Goal: Task Accomplishment & Management: Manage account settings

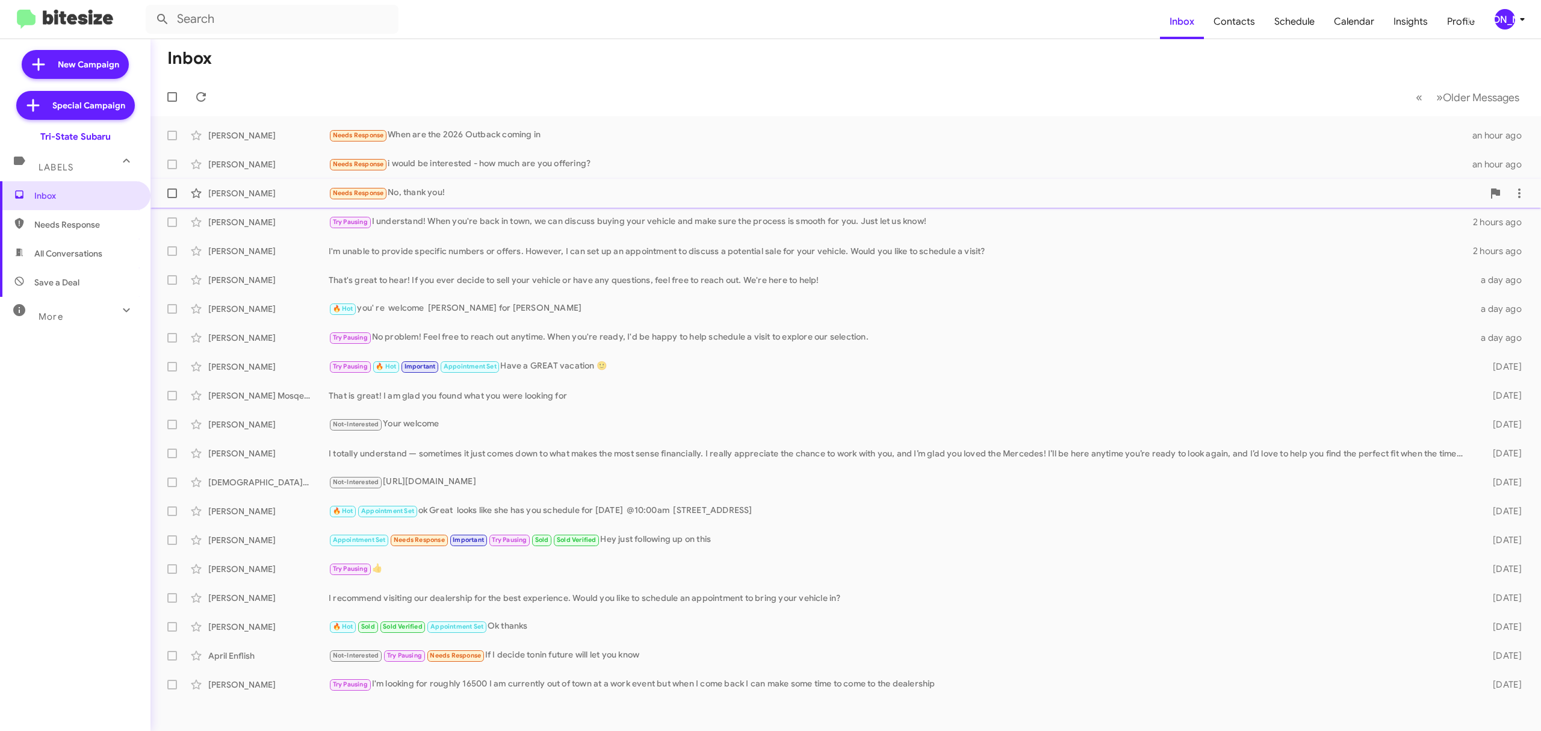
click at [166, 195] on label at bounding box center [172, 193] width 24 height 24
click at [172, 198] on input "checkbox" at bounding box center [172, 198] width 1 height 1
checkbox input "true"
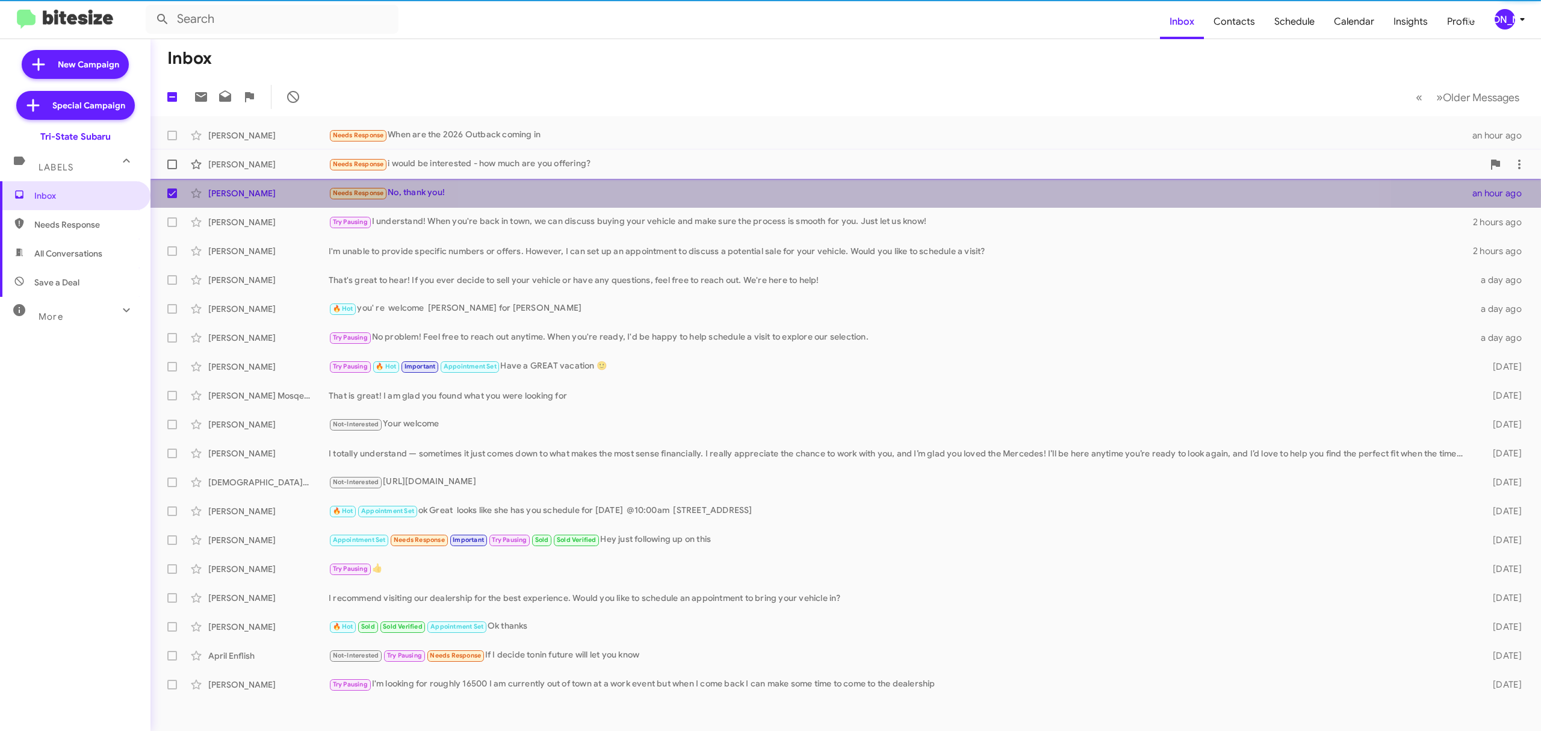
click at [174, 166] on span at bounding box center [172, 165] width 10 height 10
click at [172, 169] on input "checkbox" at bounding box center [172, 169] width 1 height 1
checkbox input "true"
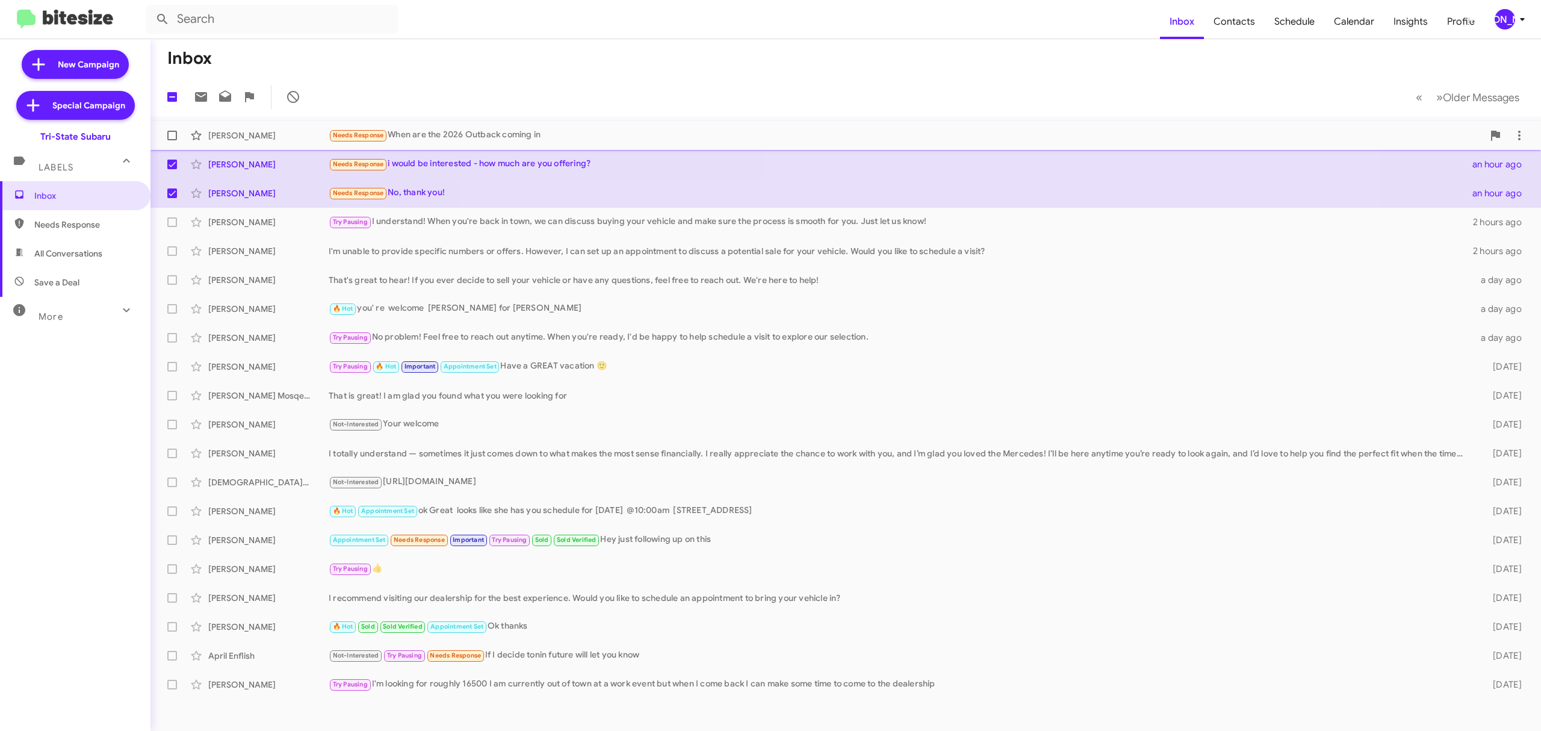
click at [173, 138] on span at bounding box center [172, 136] width 10 height 10
click at [172, 140] on input "checkbox" at bounding box center [172, 140] width 1 height 1
checkbox input "true"
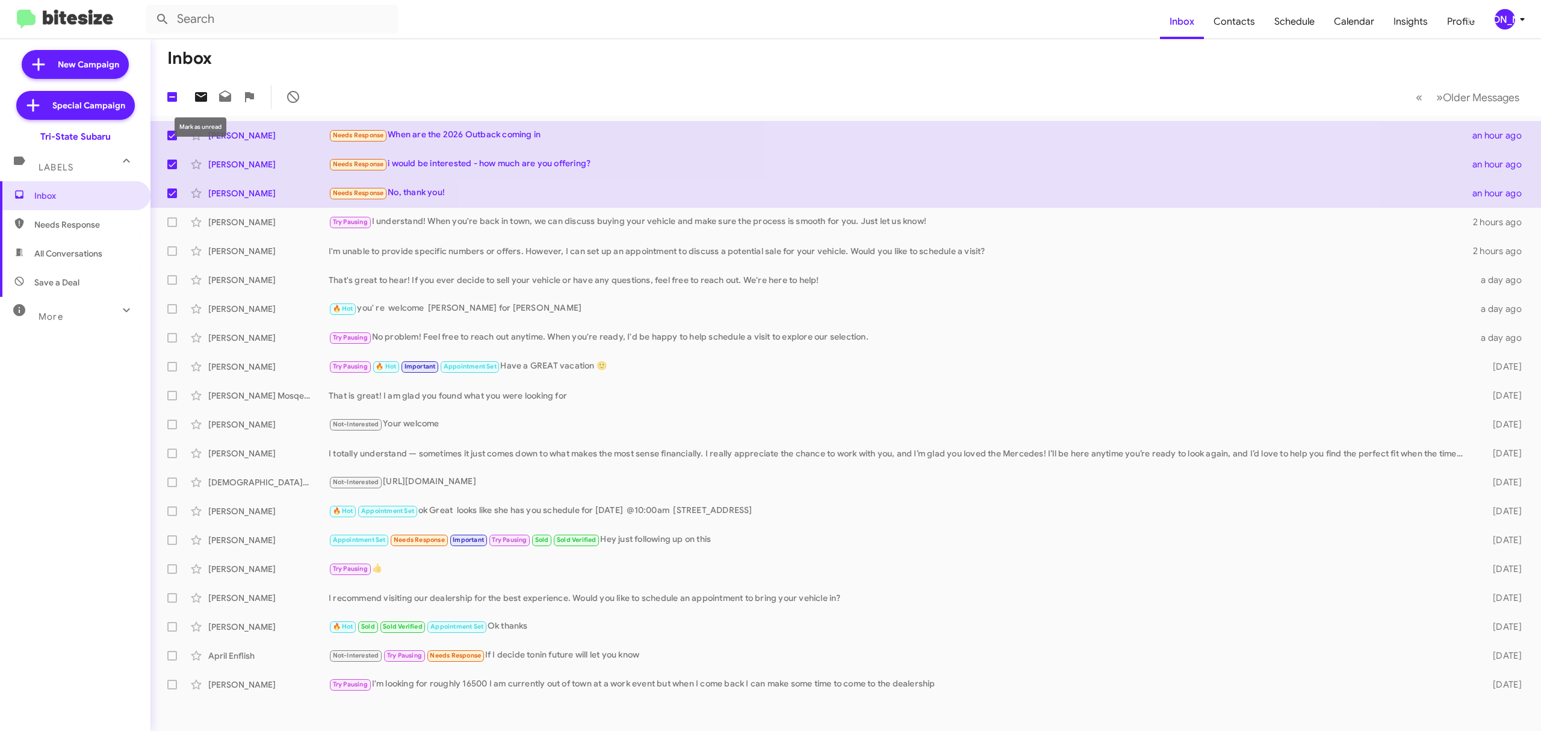
click at [203, 99] on icon at bounding box center [201, 97] width 12 height 10
click at [1501, 16] on div "[PERSON_NAME]" at bounding box center [1505, 19] width 20 height 20
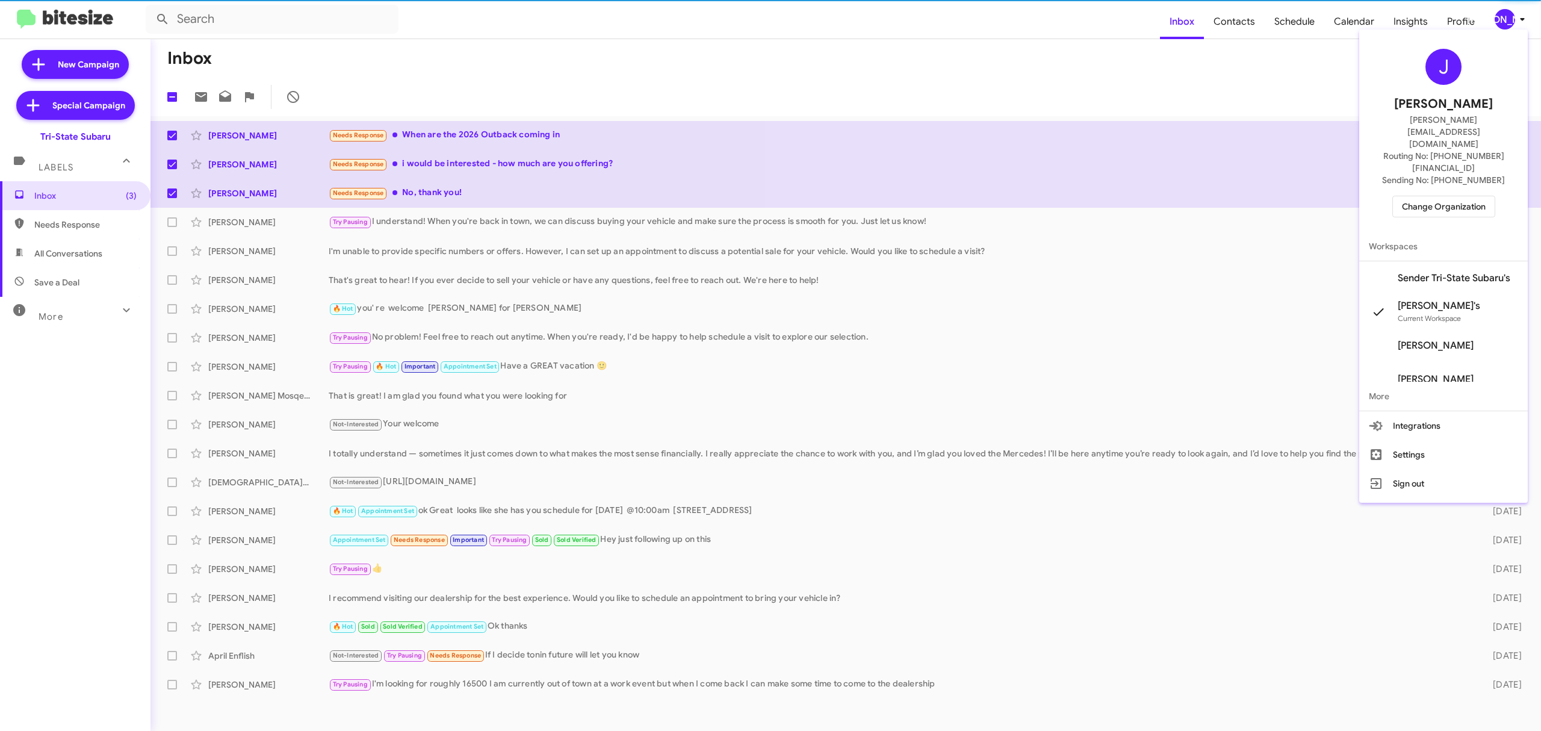
click at [1455, 196] on span "Change Organization" at bounding box center [1444, 206] width 84 height 20
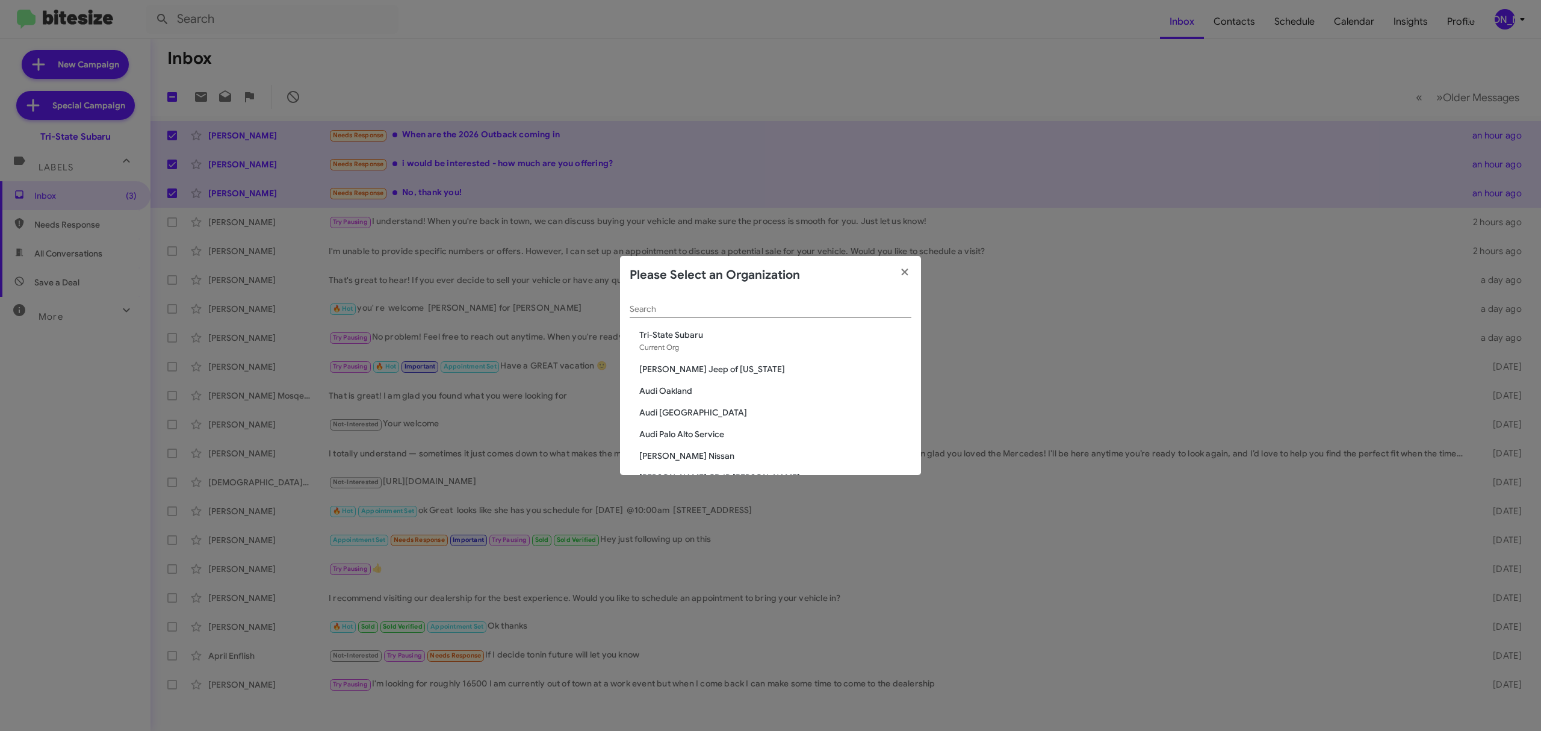
click at [704, 308] on input "Search" at bounding box center [771, 310] width 282 height 10
click at [691, 304] on div "Search" at bounding box center [771, 305] width 282 height 23
click at [691, 305] on input "Search" at bounding box center [771, 310] width 282 height 10
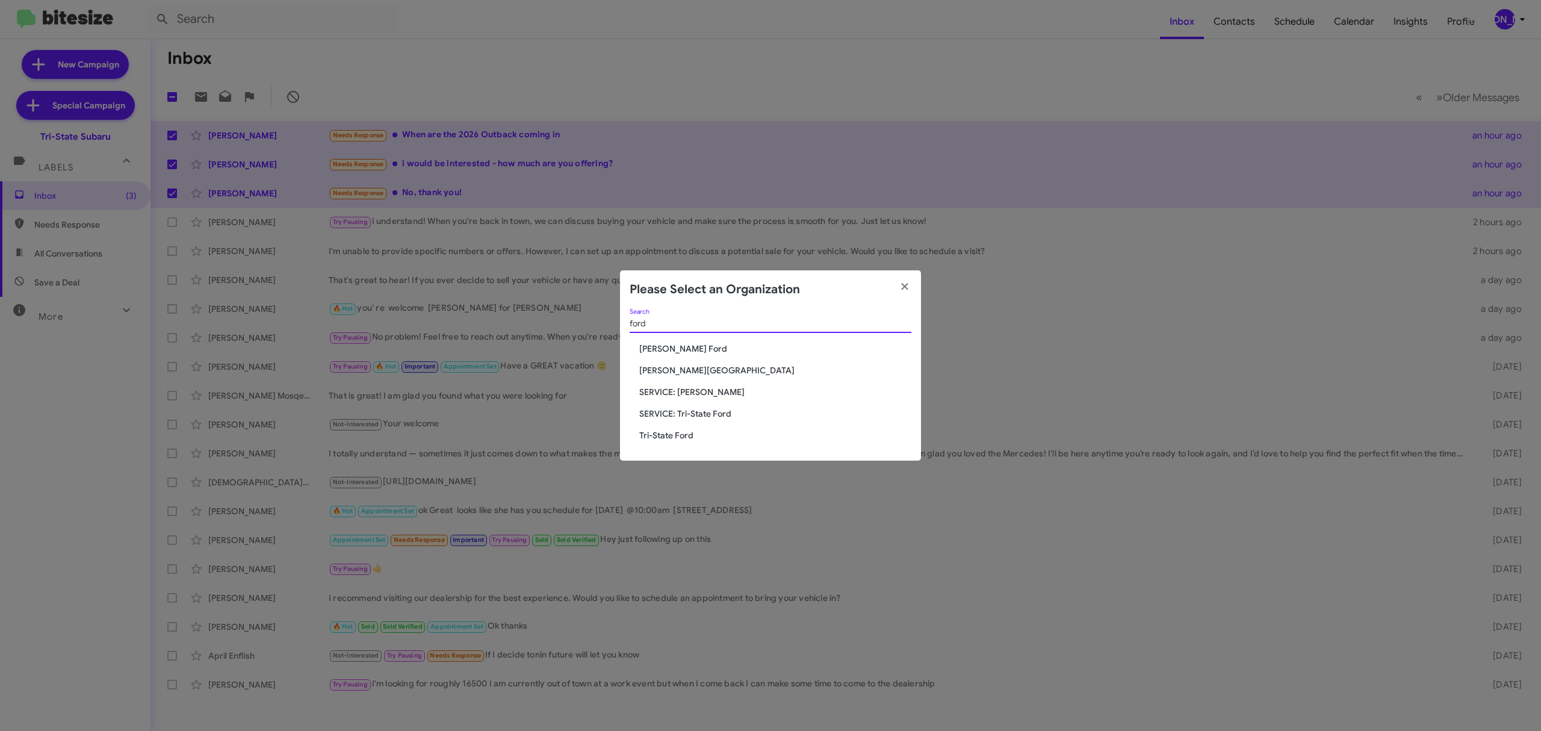
type input "ford"
click at [668, 439] on span "Tri-State Ford" at bounding box center [775, 435] width 272 height 12
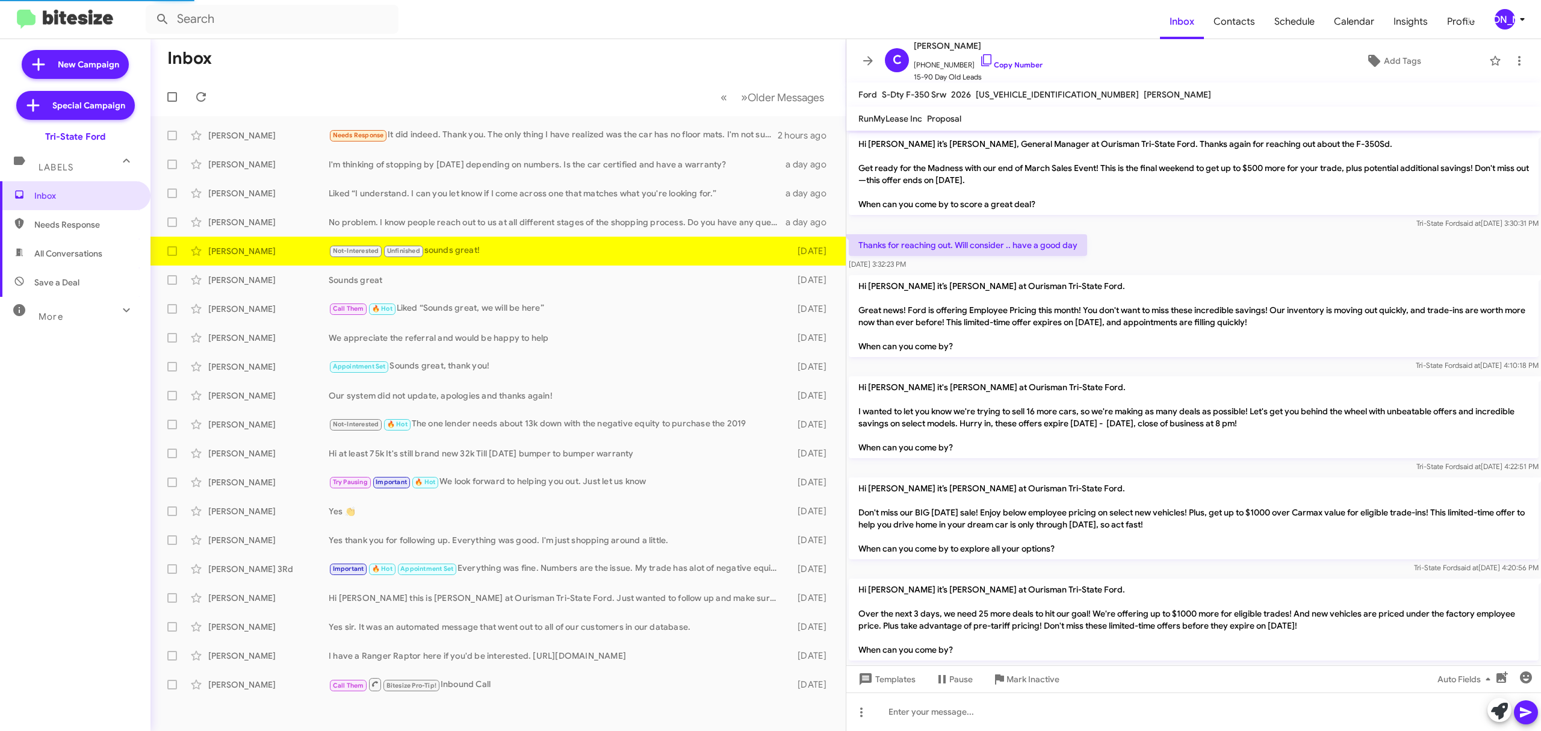
scroll to position [409, 0]
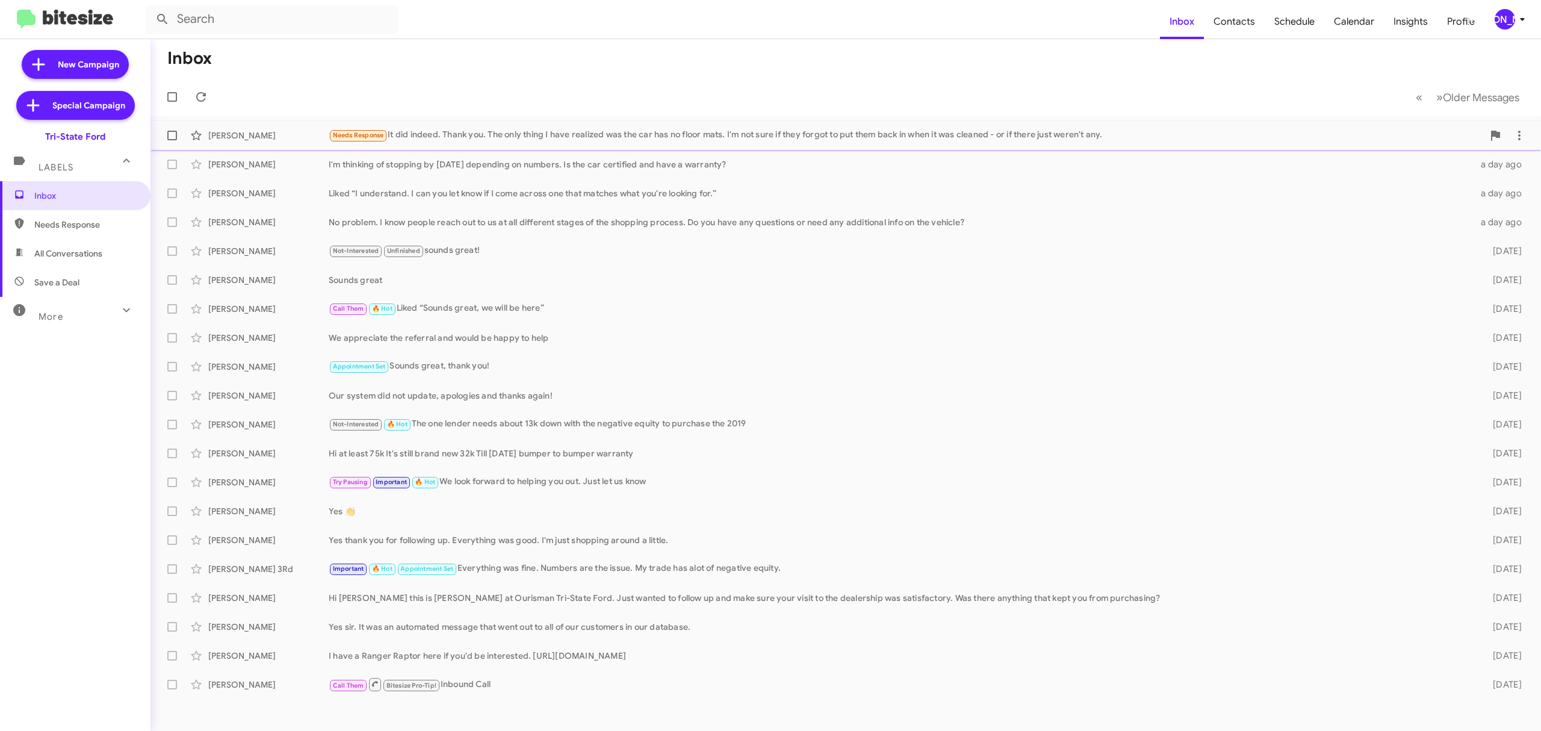
click at [170, 134] on span at bounding box center [172, 136] width 10 height 10
click at [172, 140] on input "checkbox" at bounding box center [172, 140] width 1 height 1
checkbox input "true"
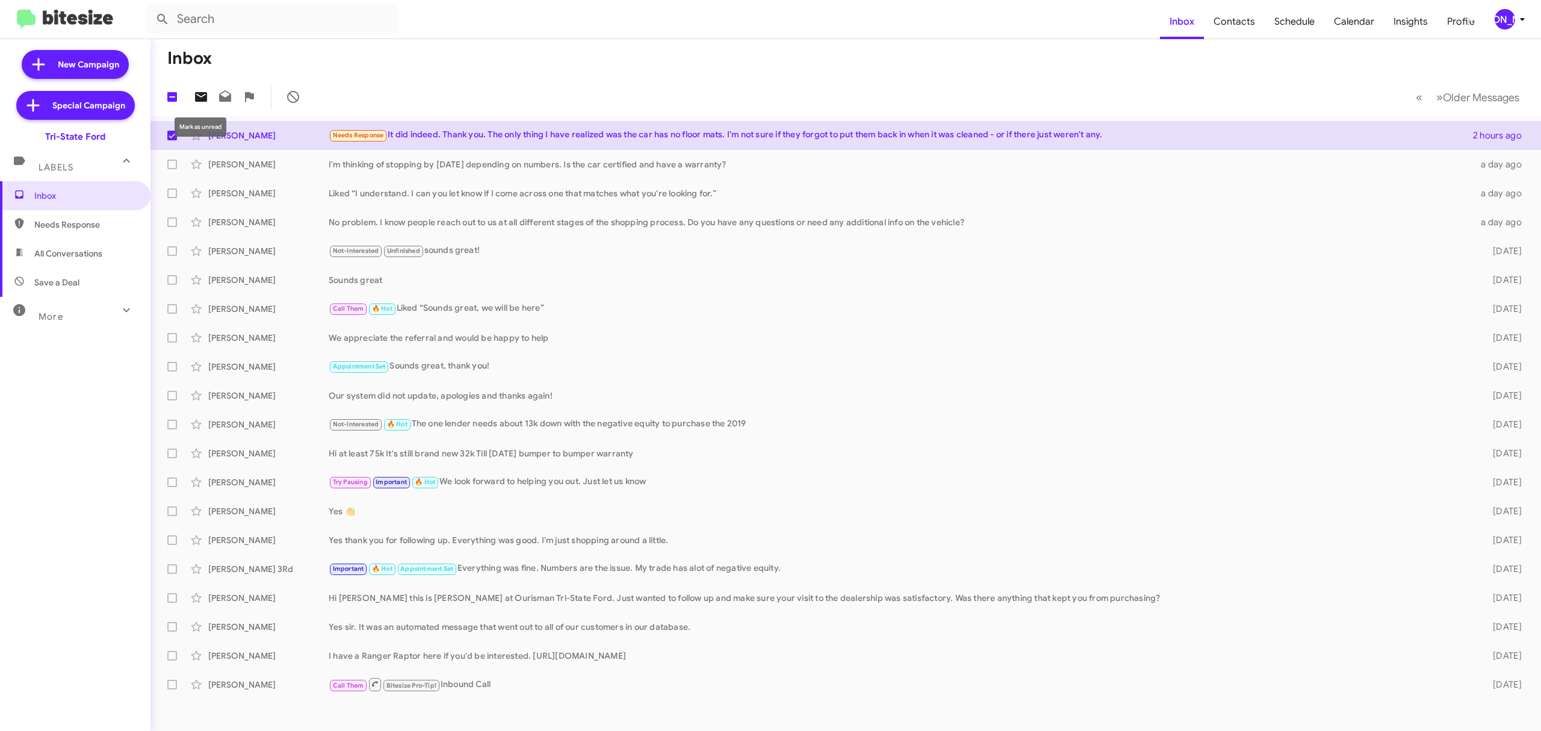
click at [203, 99] on icon at bounding box center [201, 97] width 12 height 10
click at [1513, 26] on span "[PERSON_NAME]" at bounding box center [1512, 19] width 36 height 20
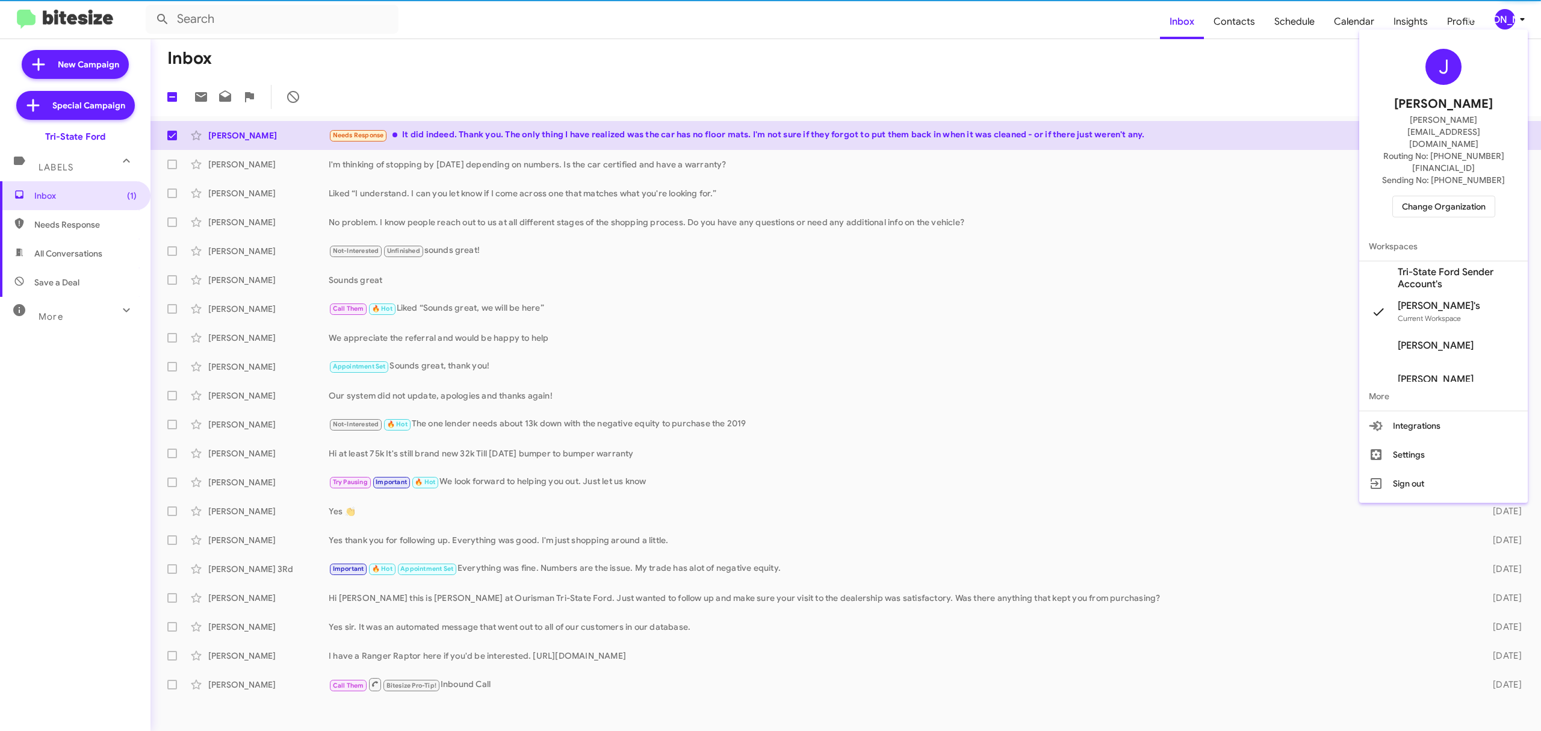
click at [1431, 196] on span "Change Organization" at bounding box center [1444, 206] width 84 height 20
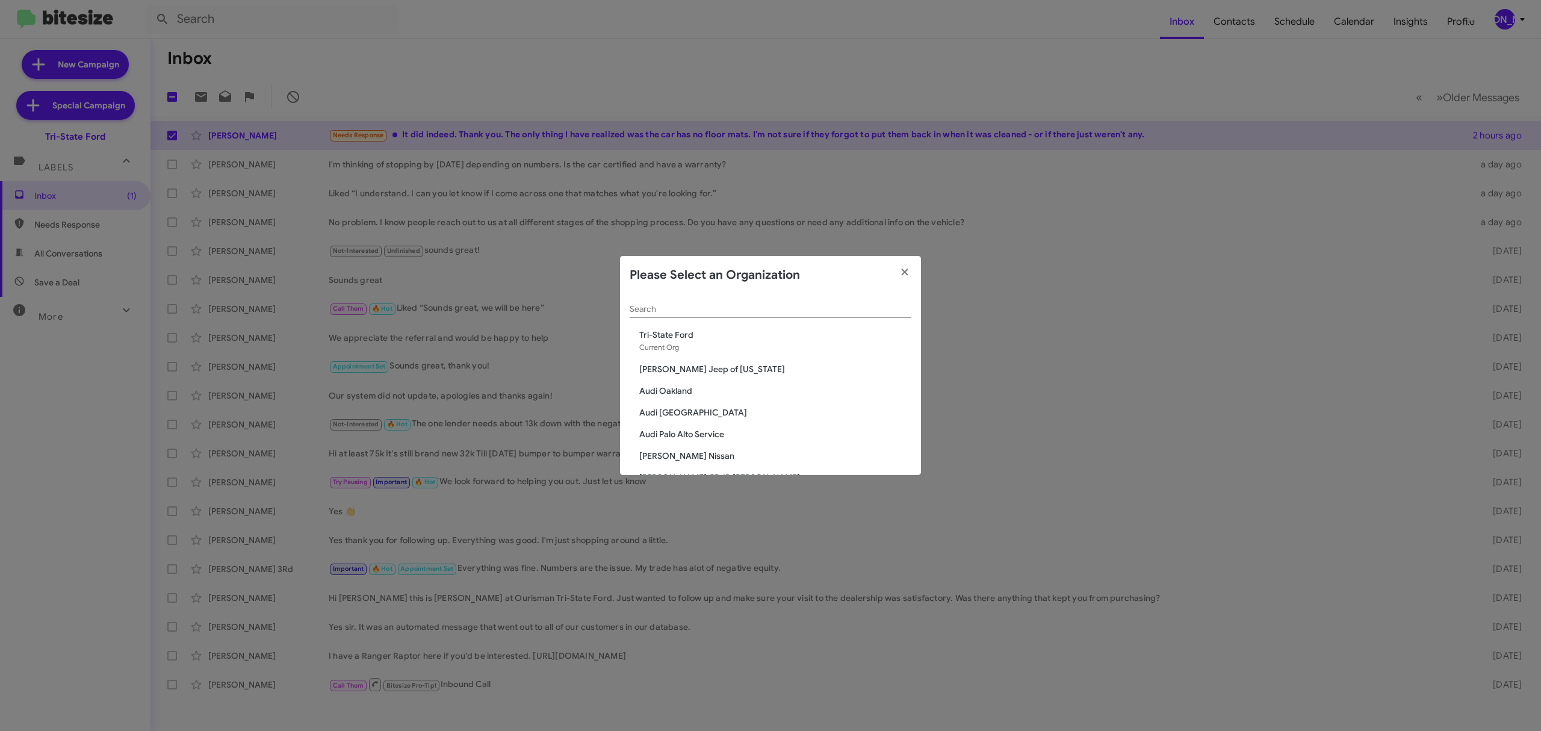
click at [822, 299] on div "Search" at bounding box center [771, 305] width 282 height 23
click at [813, 311] on input "Search" at bounding box center [771, 310] width 282 height 10
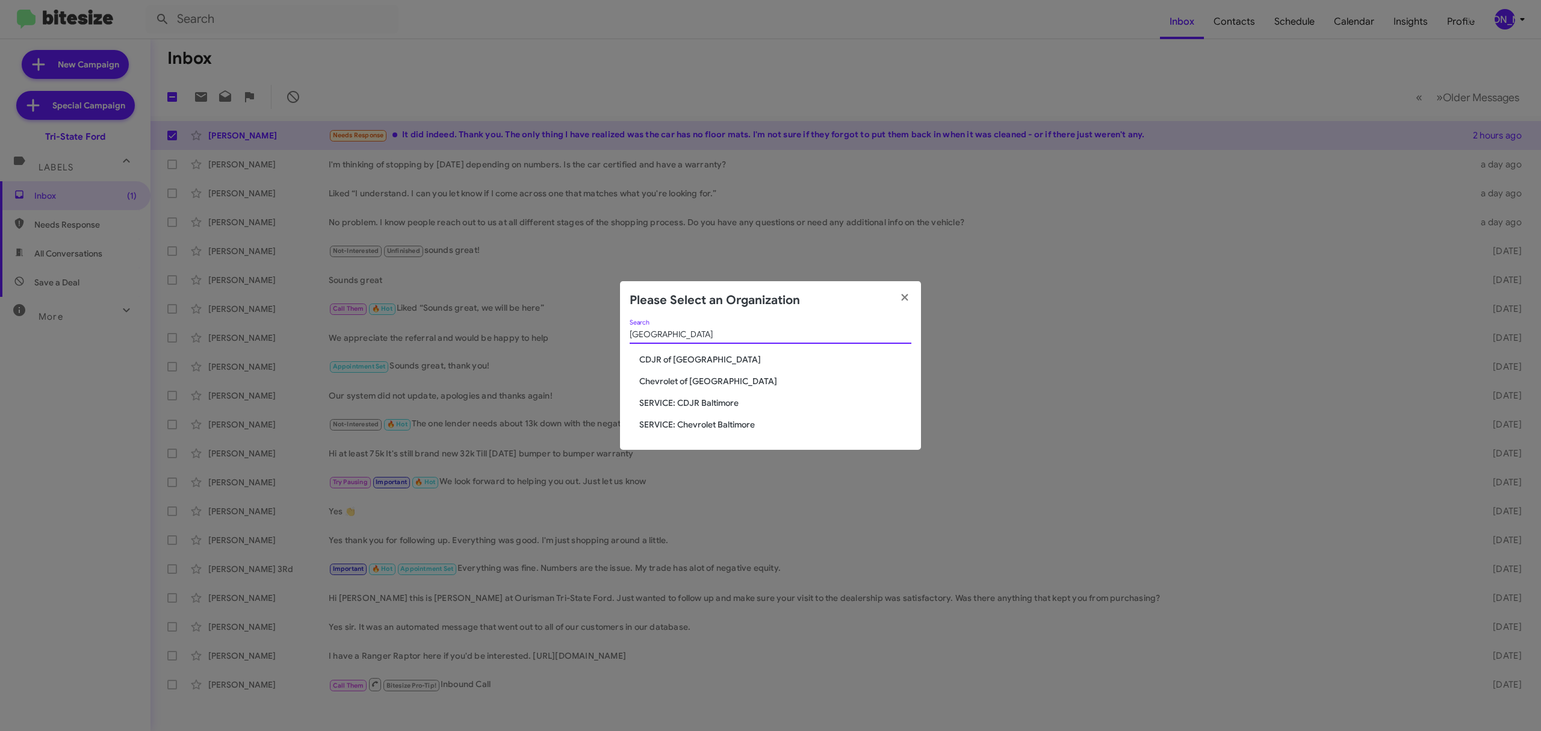
type input "baltimore"
click at [695, 355] on span "CDJR of [GEOGRAPHIC_DATA]" at bounding box center [775, 359] width 272 height 12
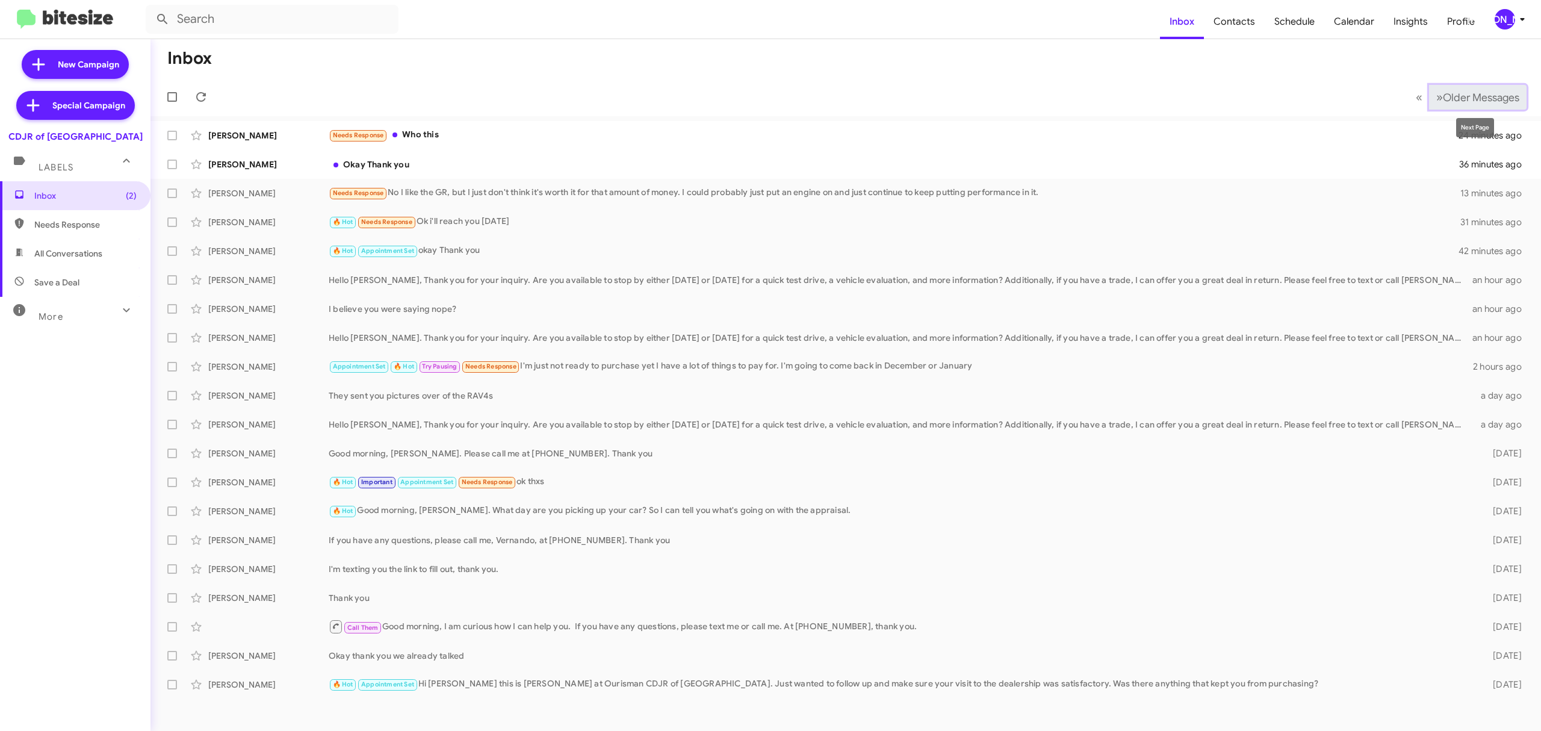
click at [1468, 92] on span "Older Messages" at bounding box center [1481, 97] width 76 height 13
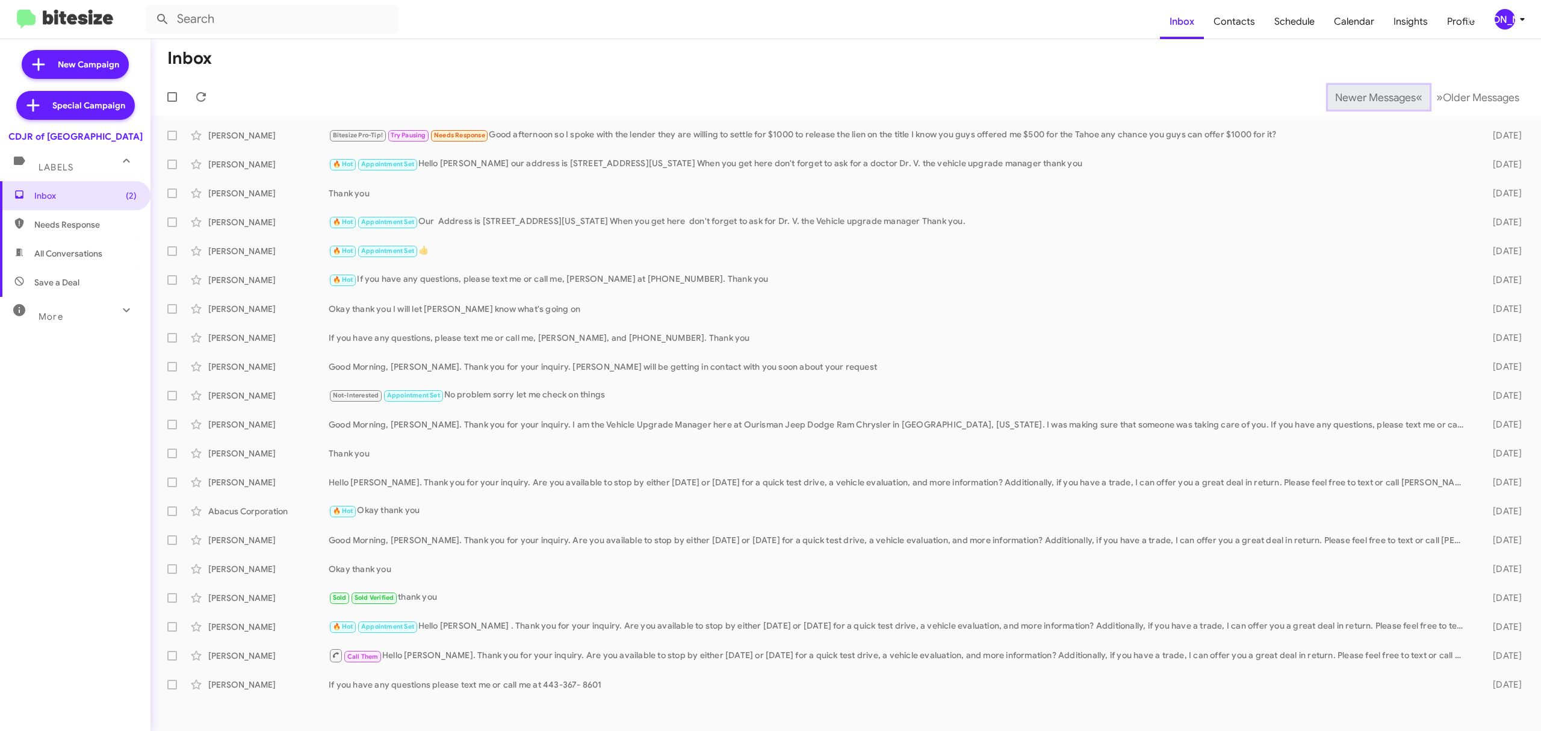
click at [1366, 96] on span "Newer Messages" at bounding box center [1375, 97] width 81 height 13
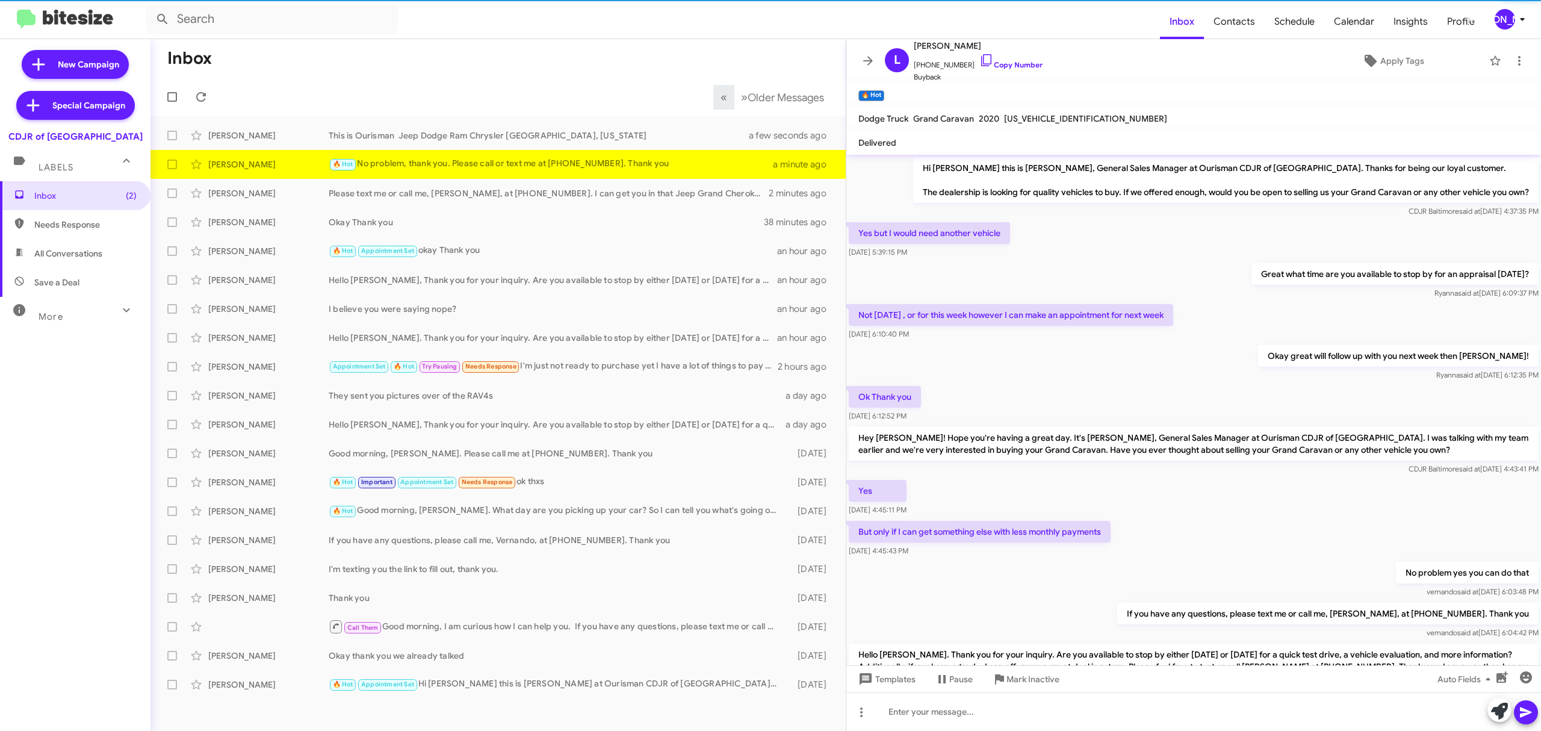
scroll to position [165, 0]
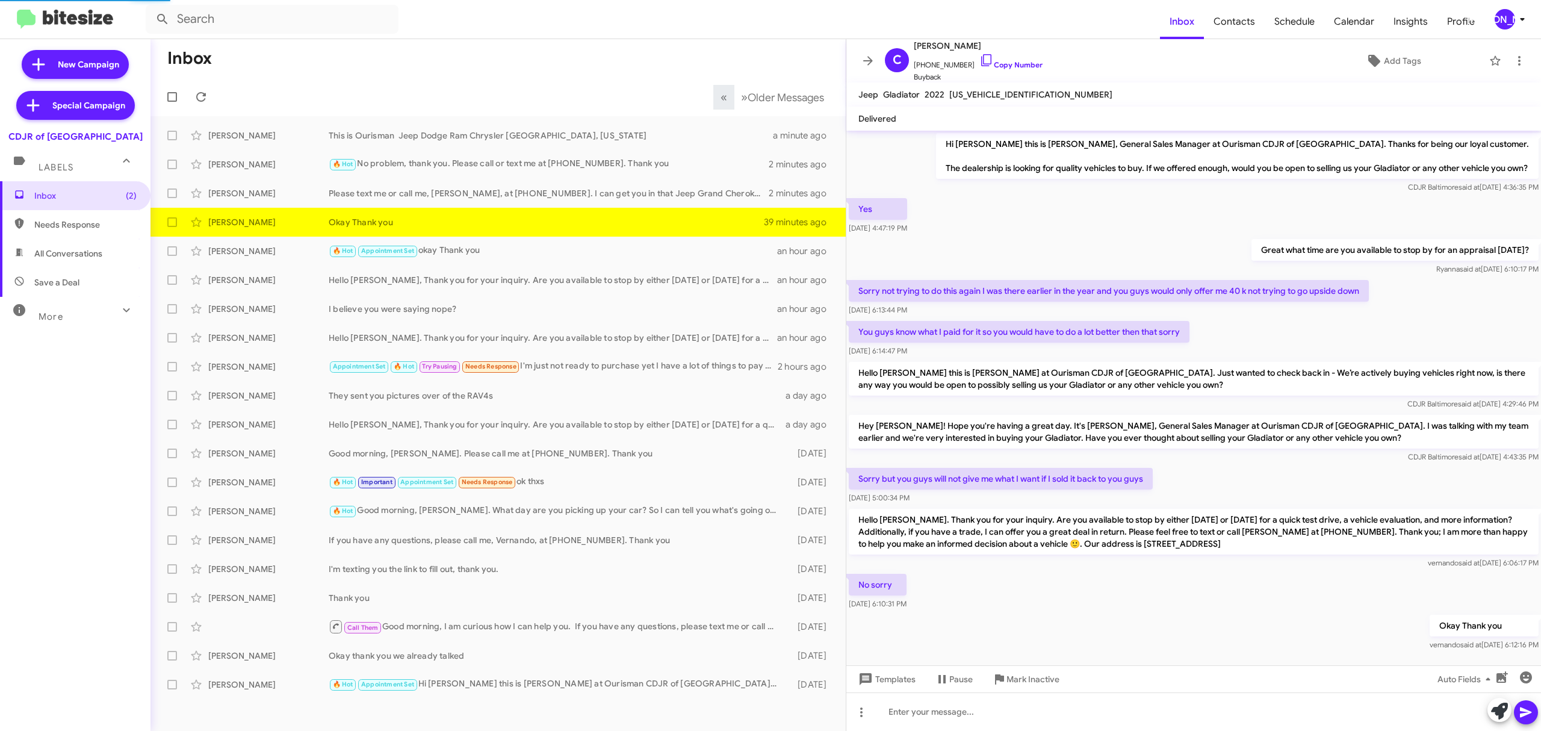
scroll to position [20, 0]
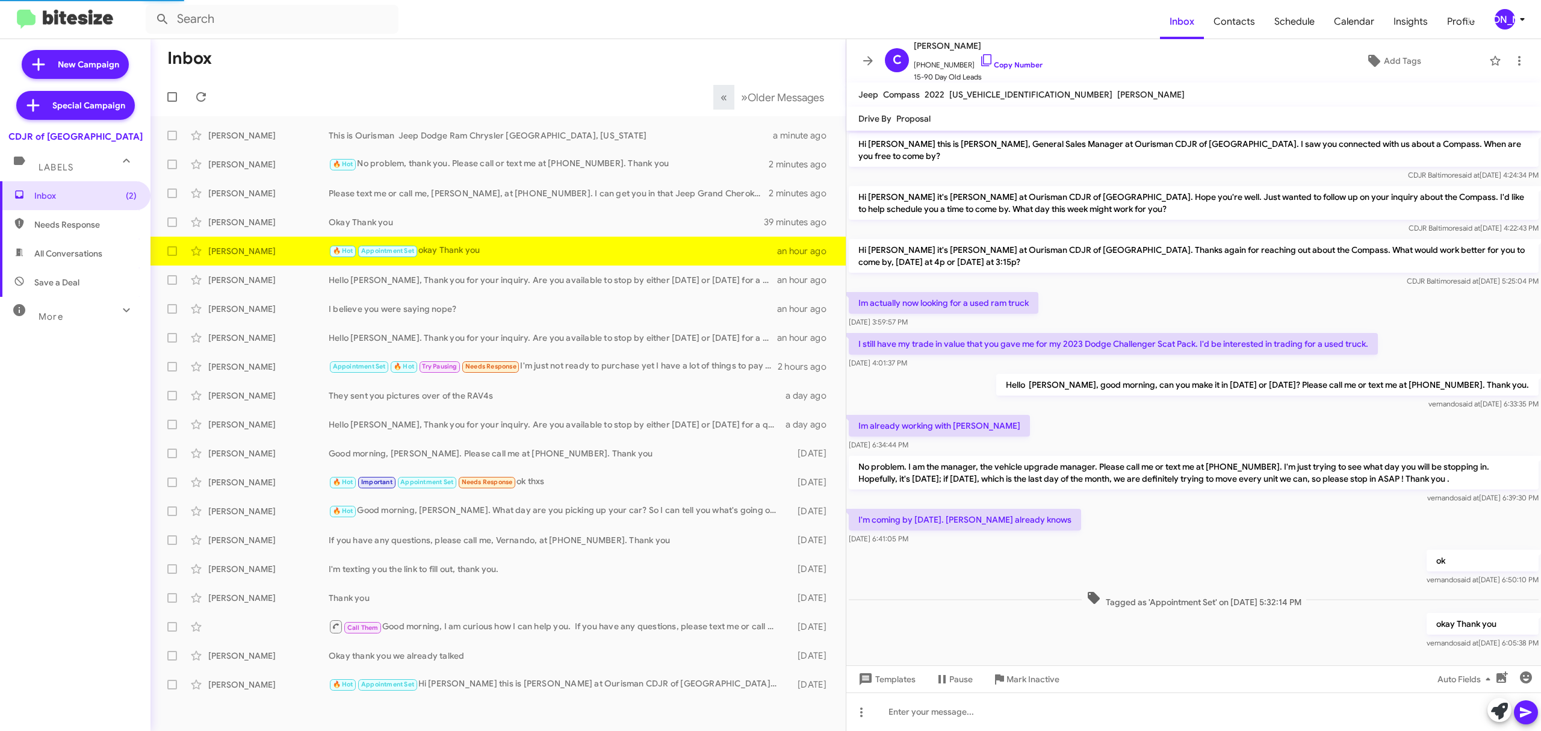
scroll to position [10, 0]
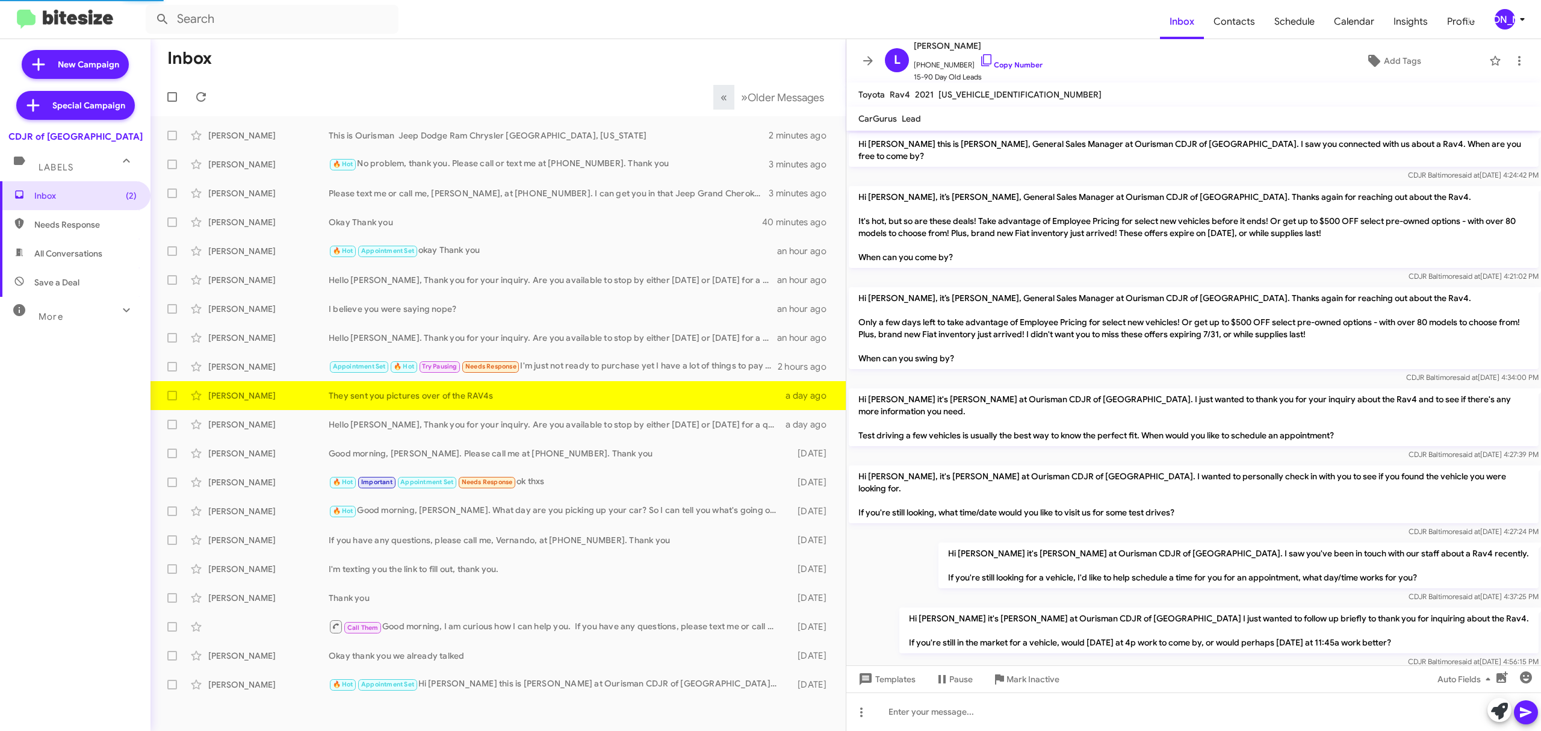
scroll to position [458, 0]
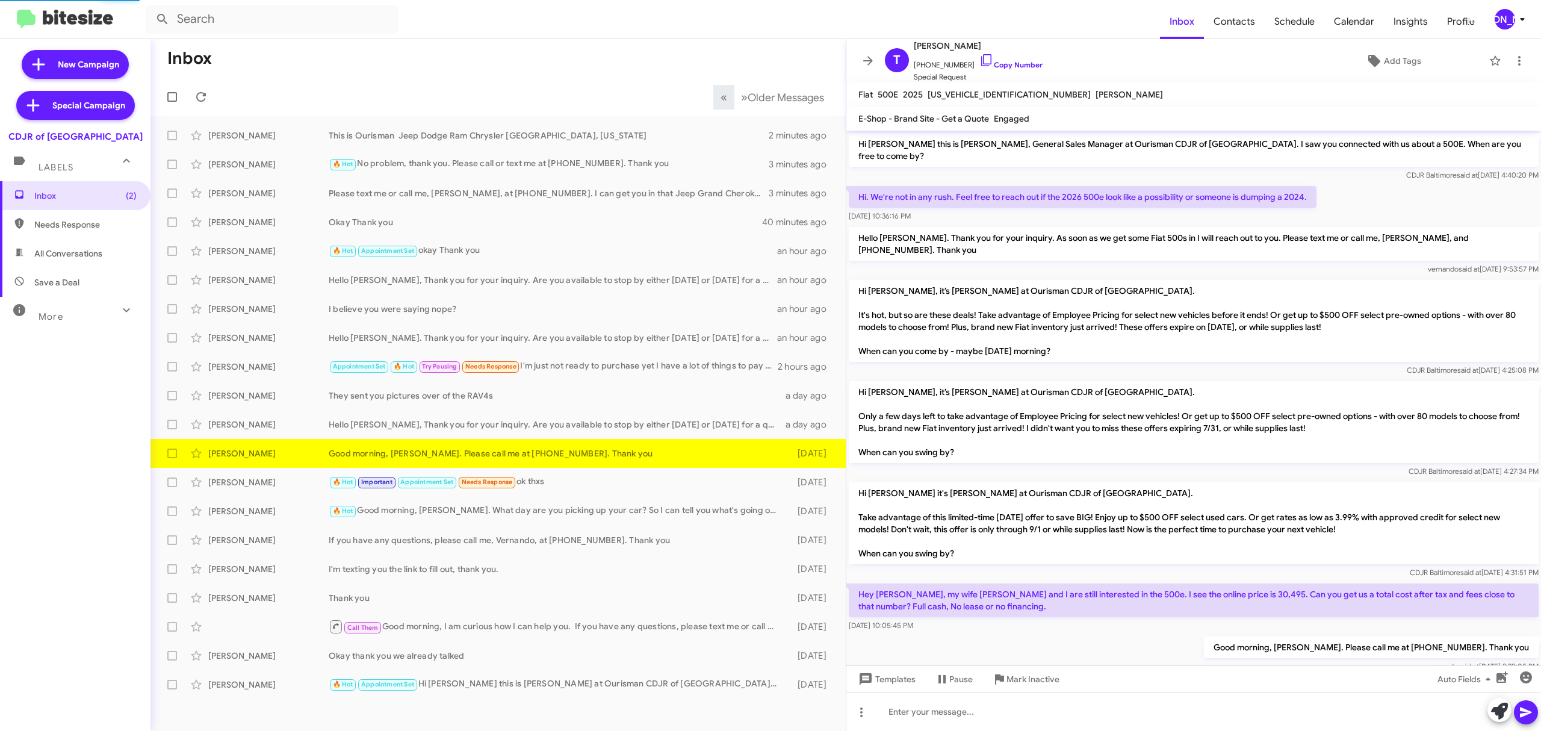
scroll to position [10, 0]
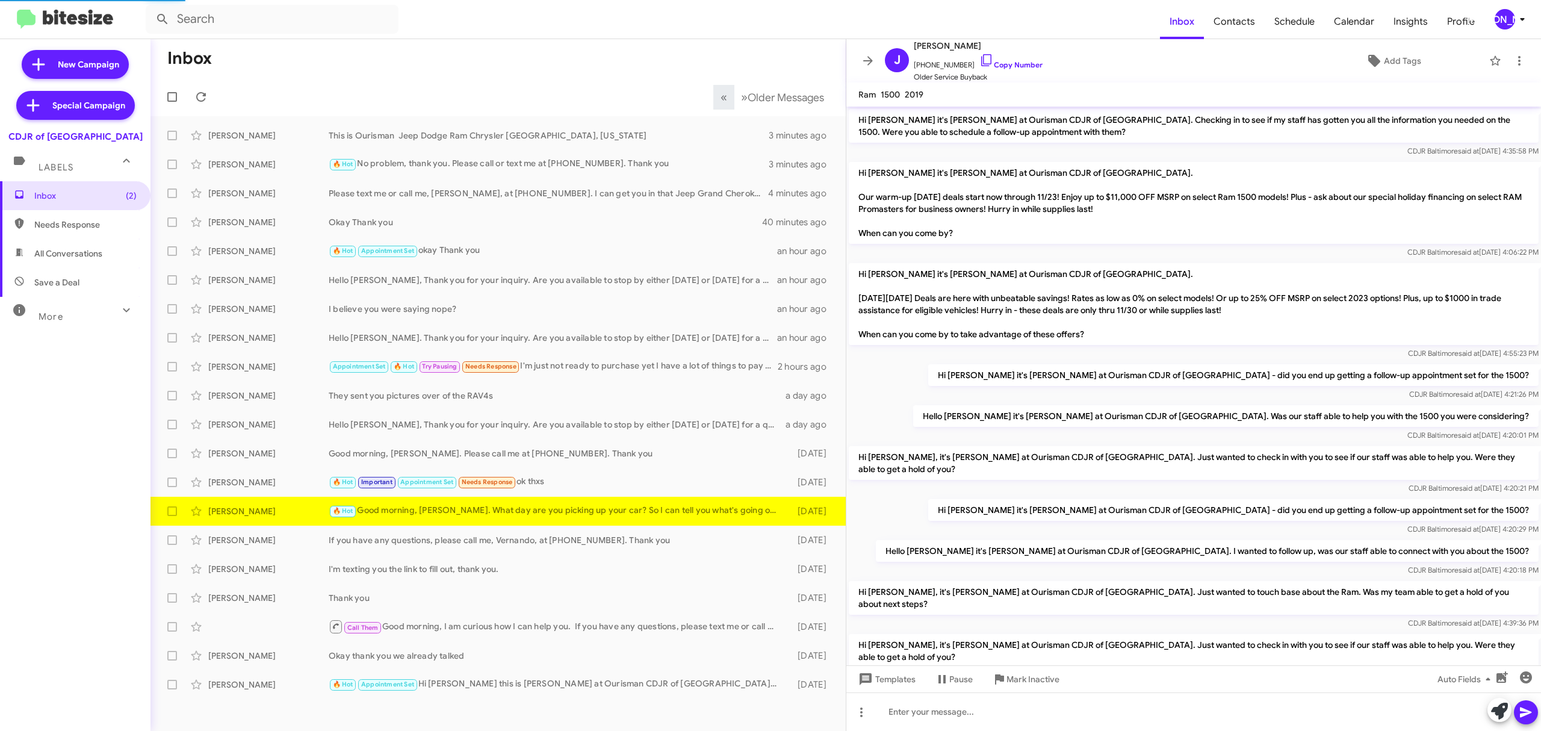
scroll to position [477, 0]
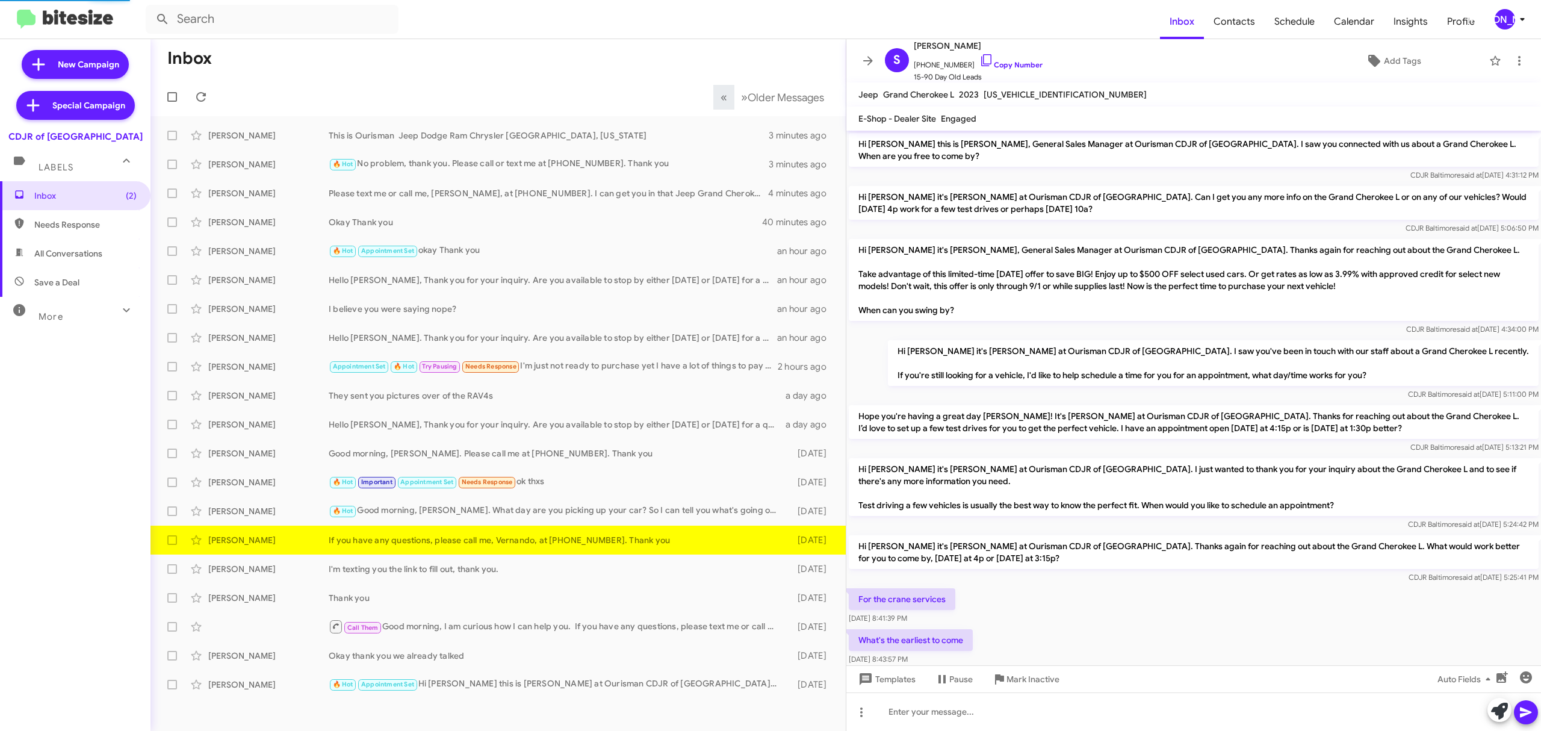
scroll to position [173, 0]
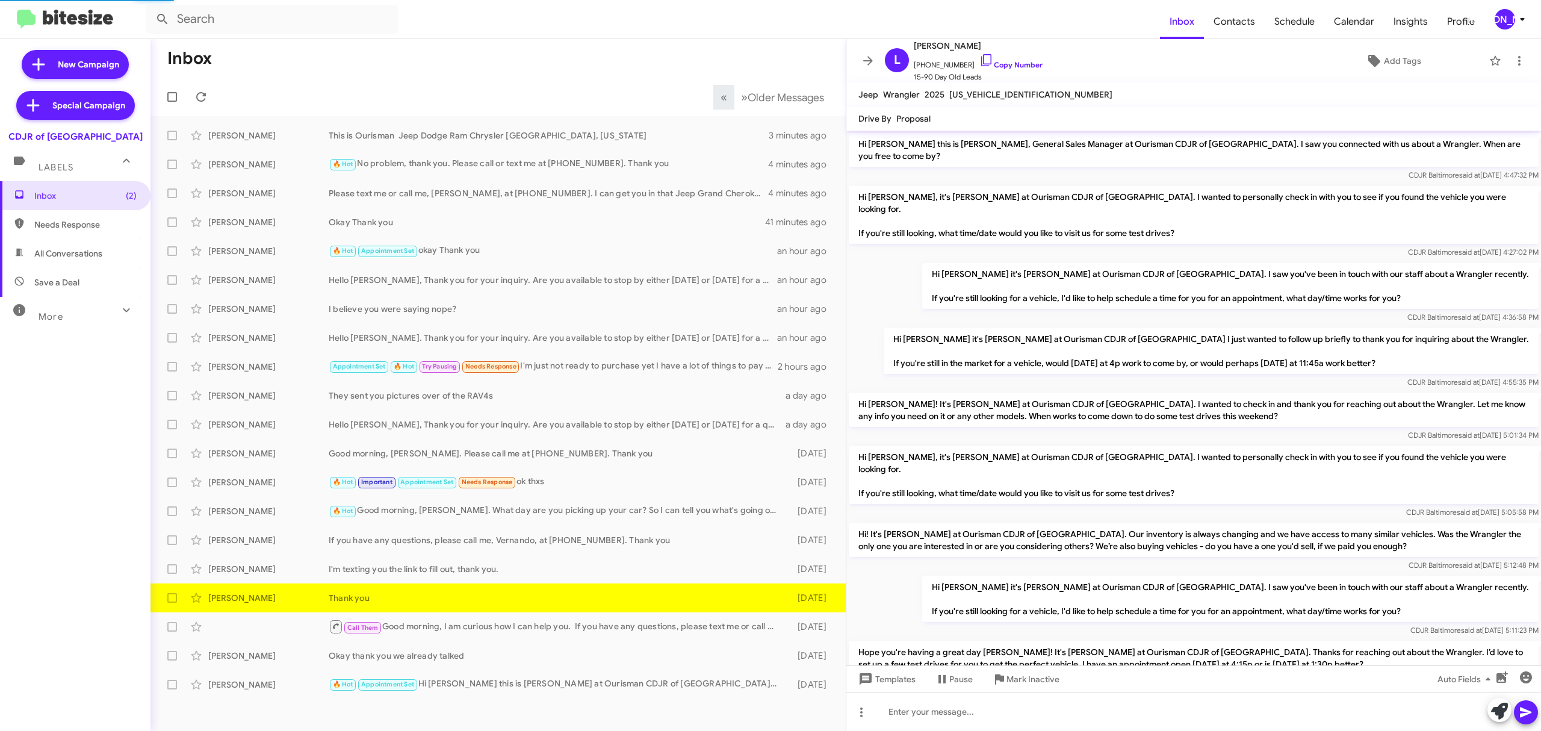
scroll to position [241, 0]
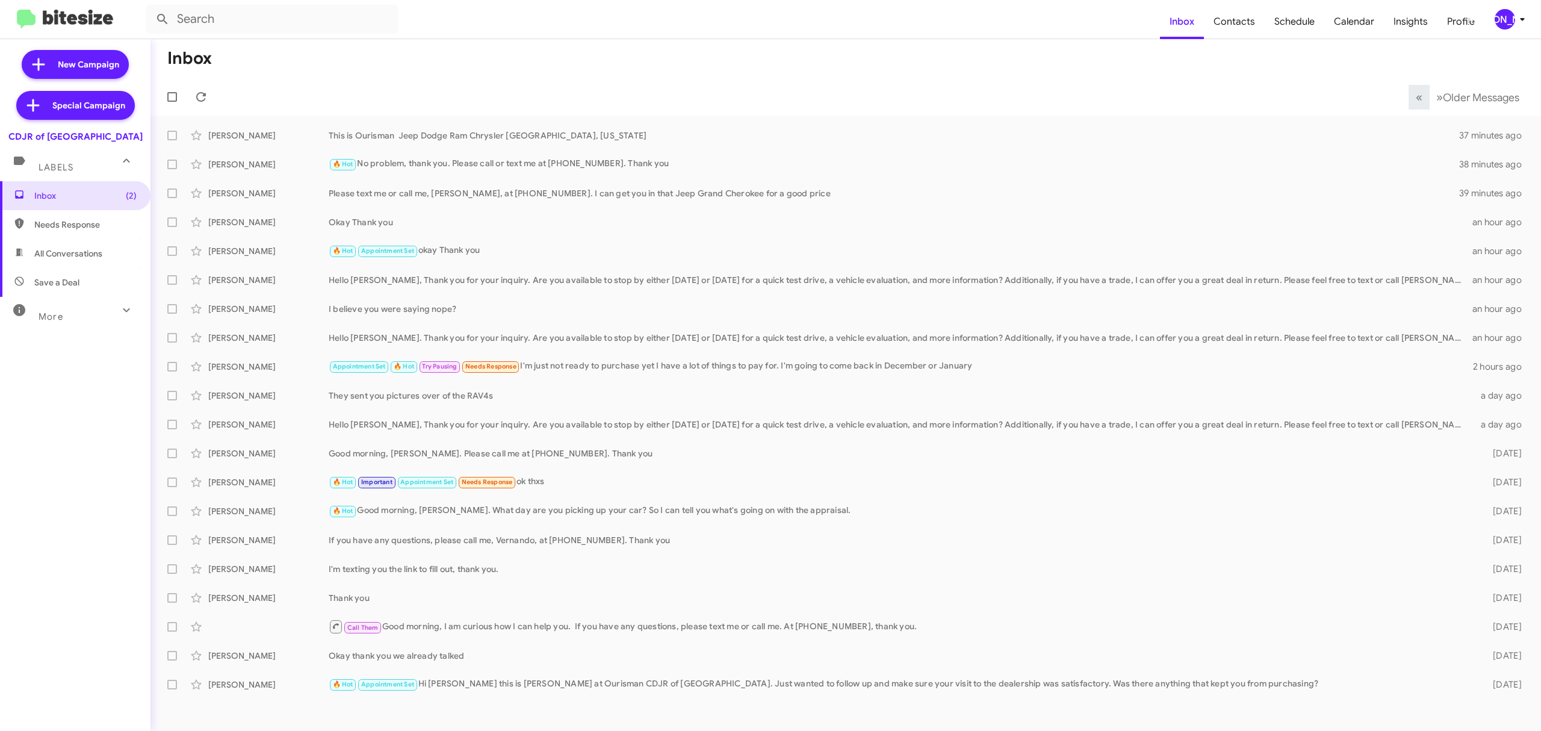
click at [1519, 20] on icon at bounding box center [1522, 19] width 14 height 14
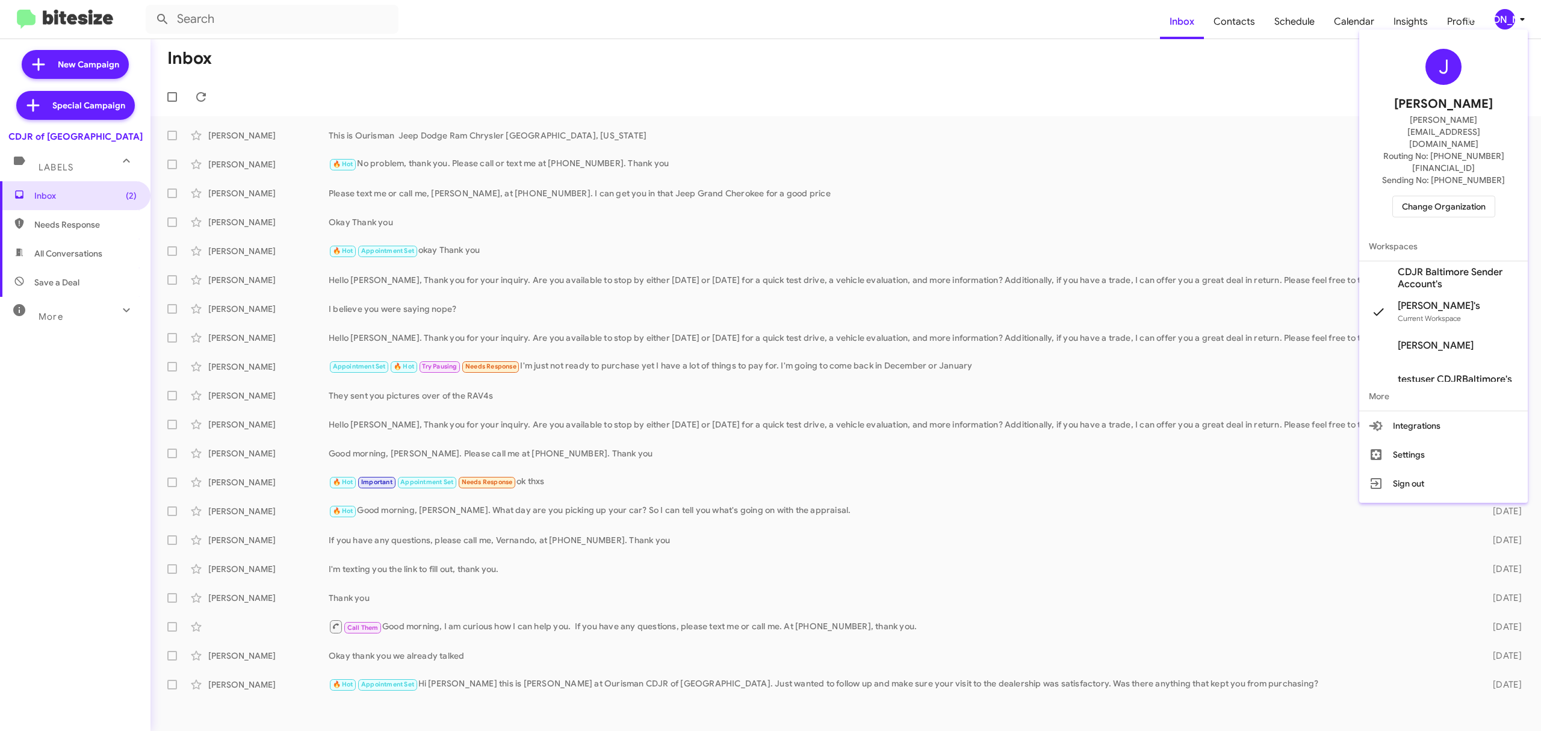
click at [1460, 153] on div "J Jason Apdua jason@bitesize.co Routing No: +1 (410) 288-3100 Sending No: +1 (4…" at bounding box center [1443, 132] width 169 height 197
click at [1457, 196] on span "Change Organization" at bounding box center [1444, 206] width 84 height 20
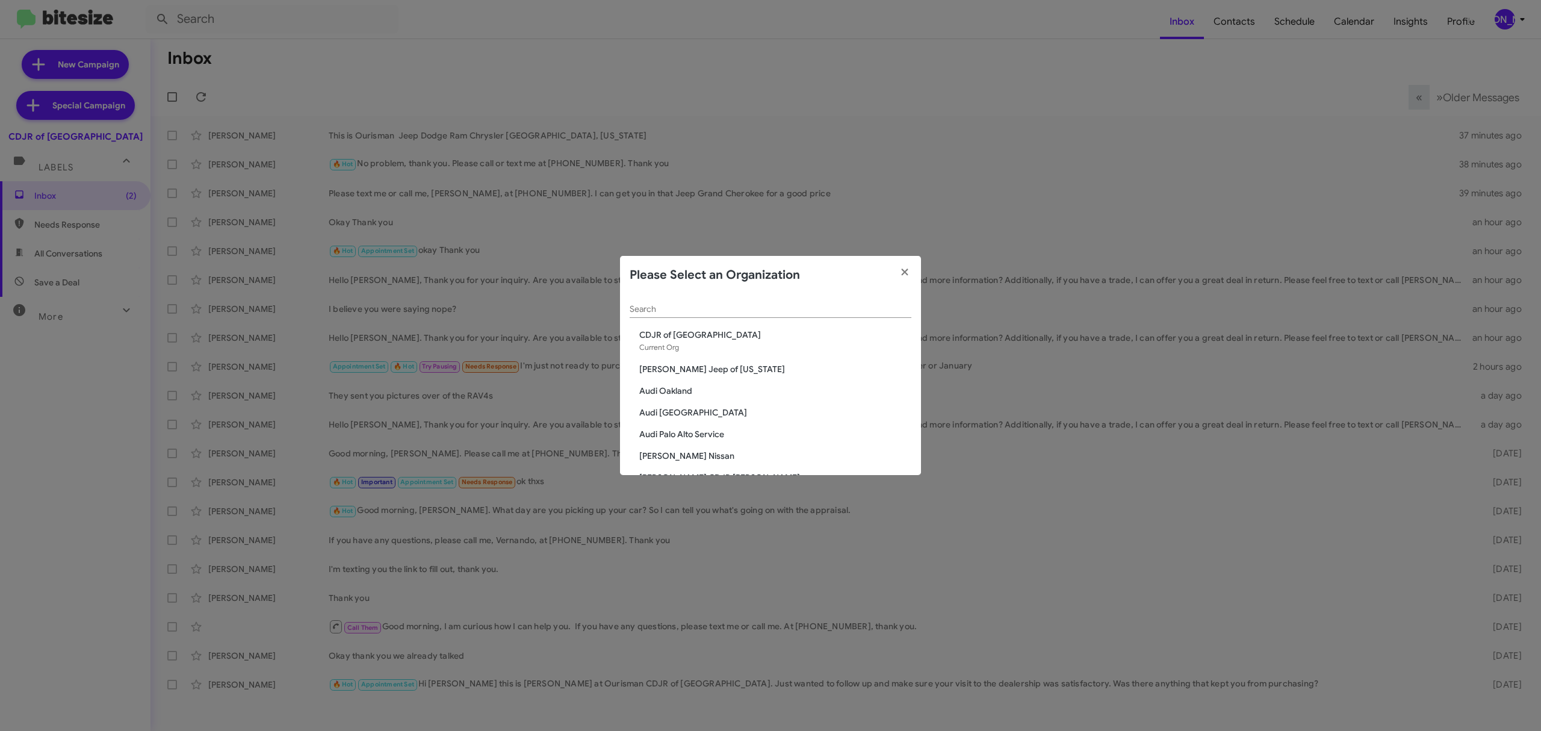
click at [864, 311] on input "Search" at bounding box center [771, 310] width 282 height 10
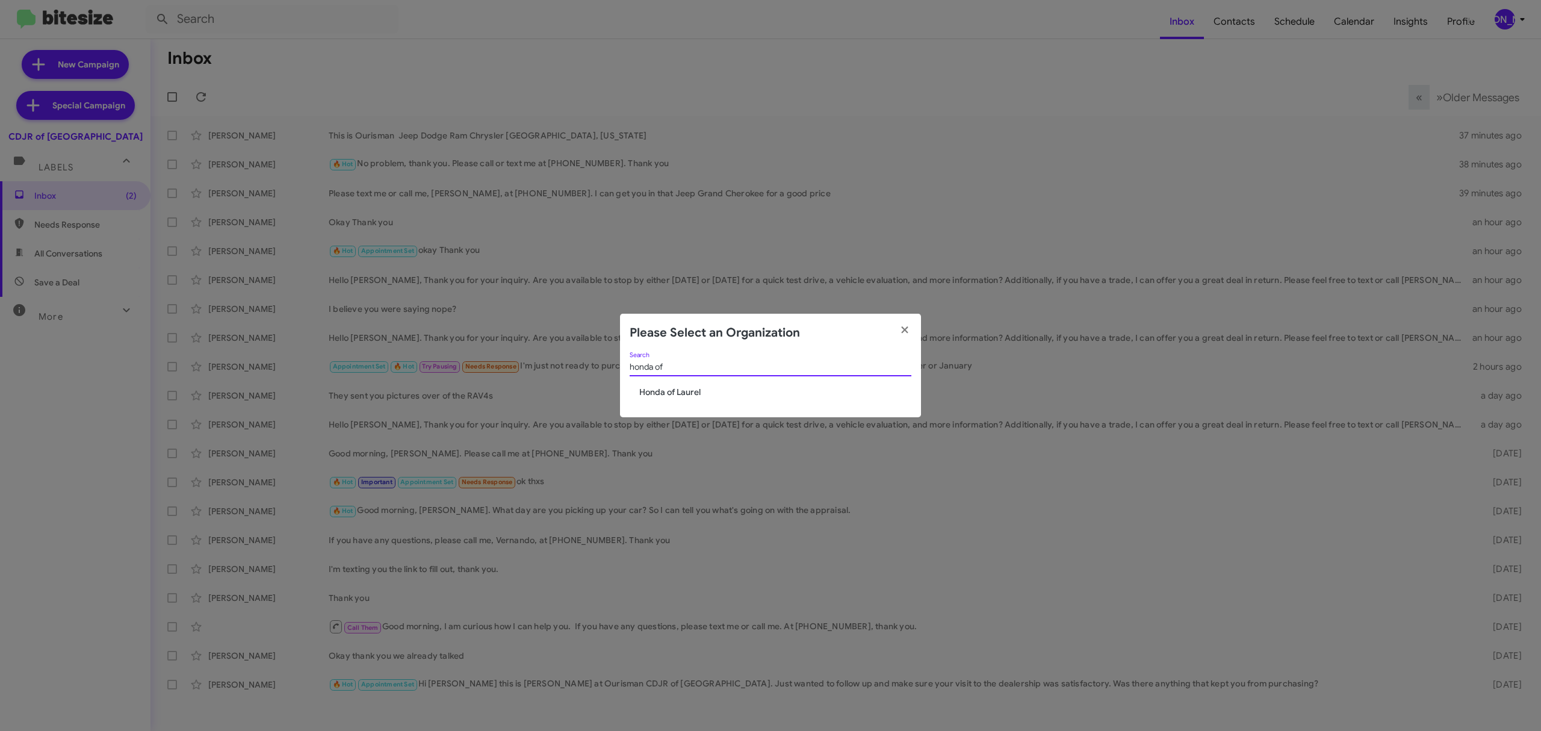
type input "honda of"
click at [671, 391] on span "Honda of Laurel" at bounding box center [775, 392] width 272 height 12
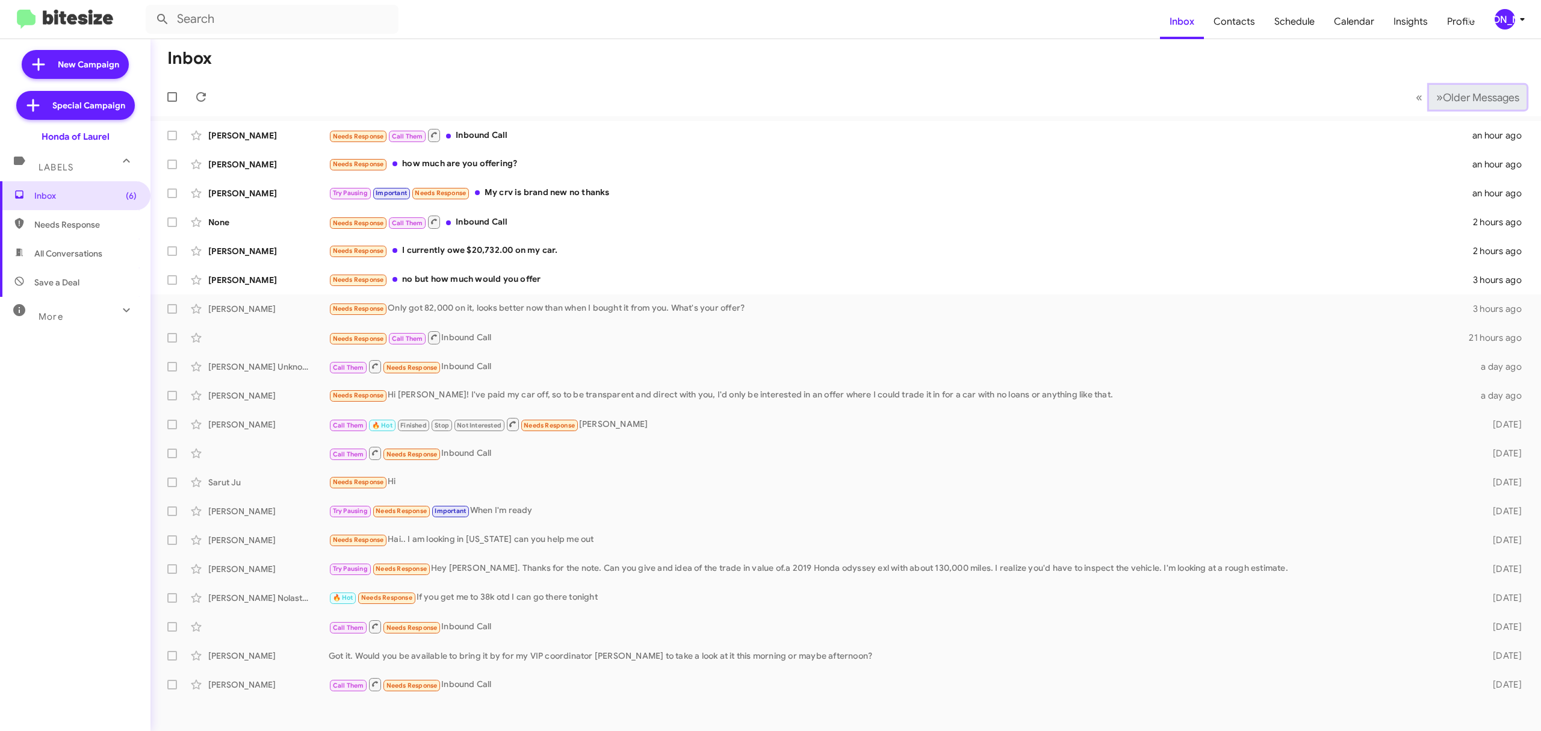
click at [1460, 104] on span "Older Messages" at bounding box center [1481, 97] width 76 height 13
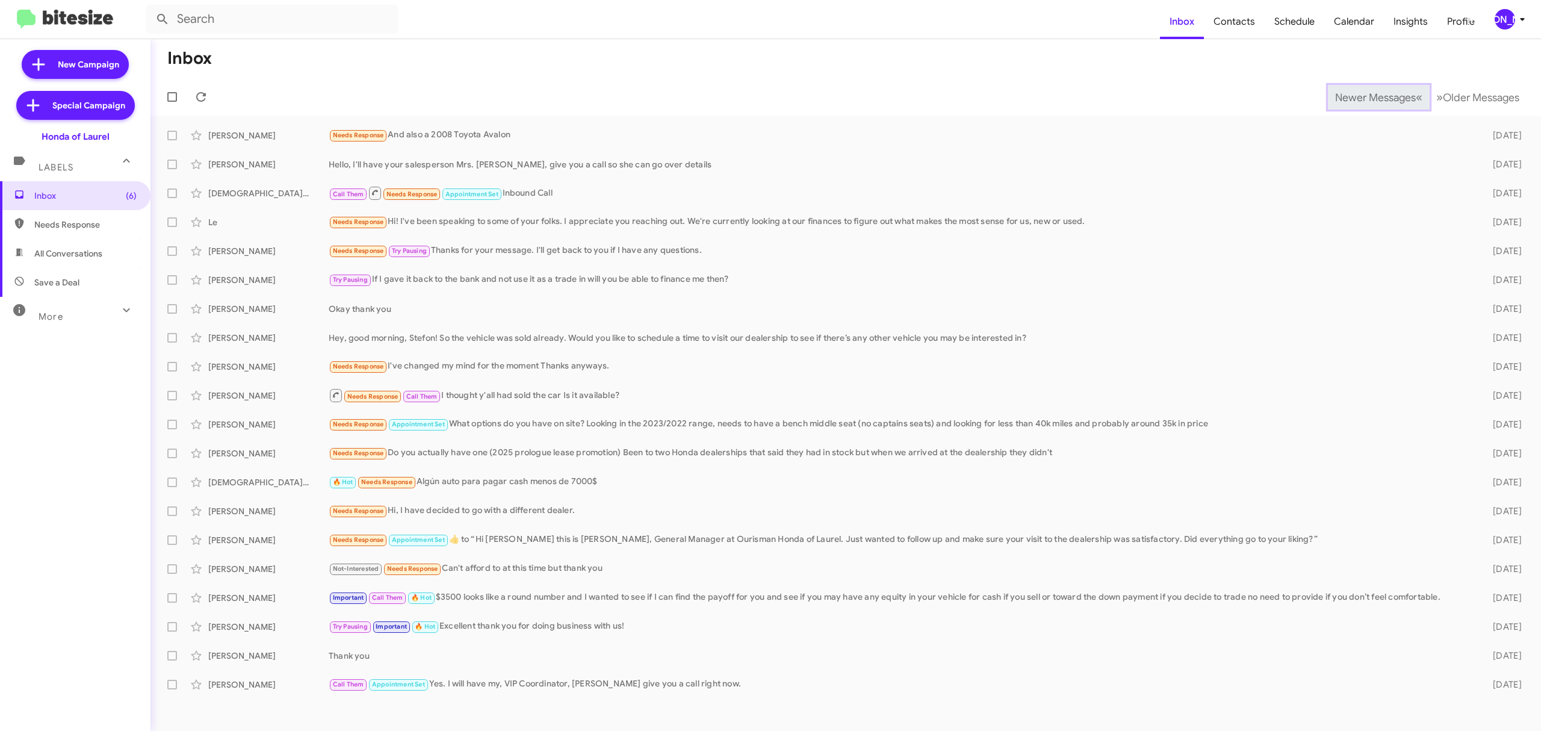
click at [1366, 96] on span "Newer Messages" at bounding box center [1375, 97] width 81 height 13
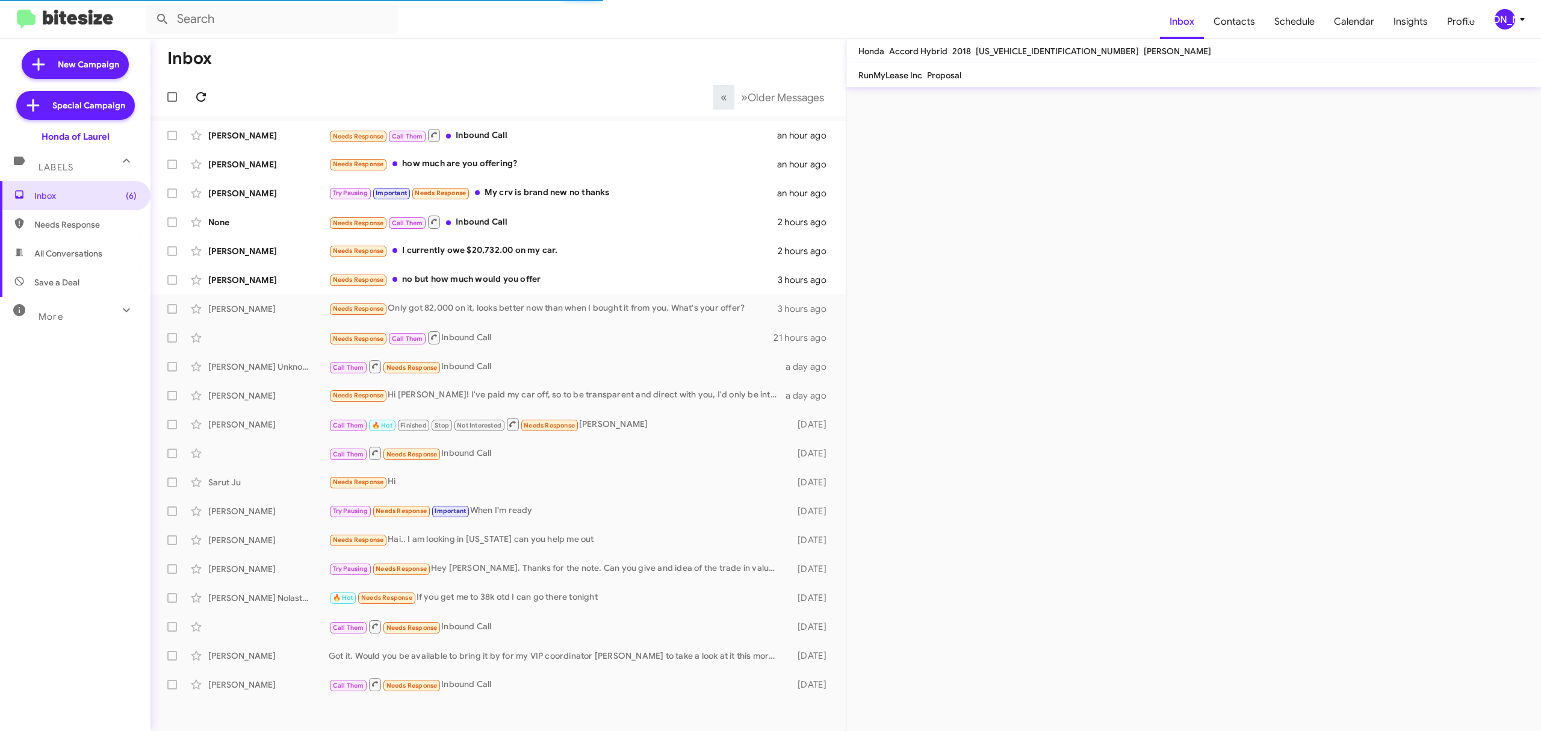
click at [200, 96] on icon at bounding box center [201, 97] width 14 height 14
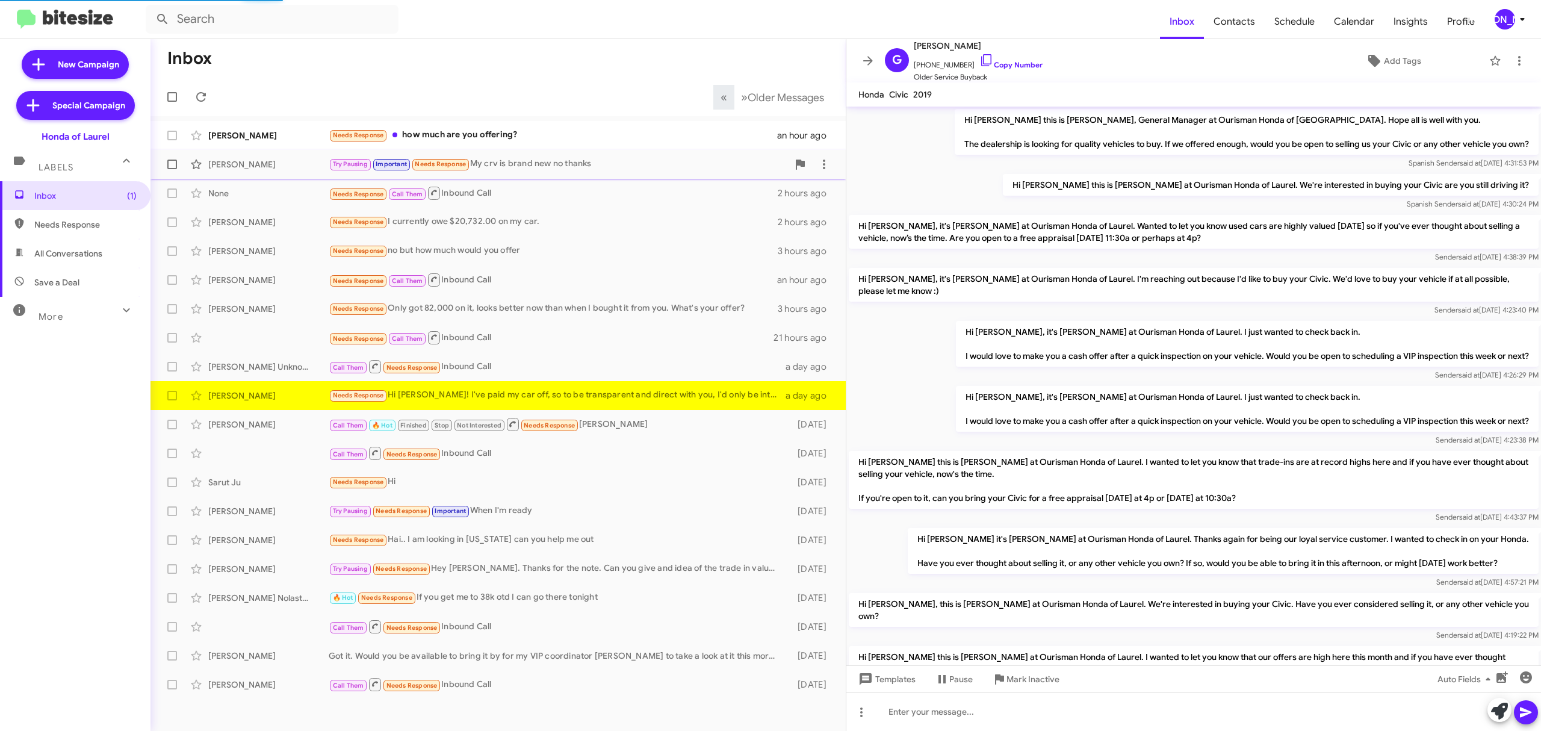
scroll to position [105, 0]
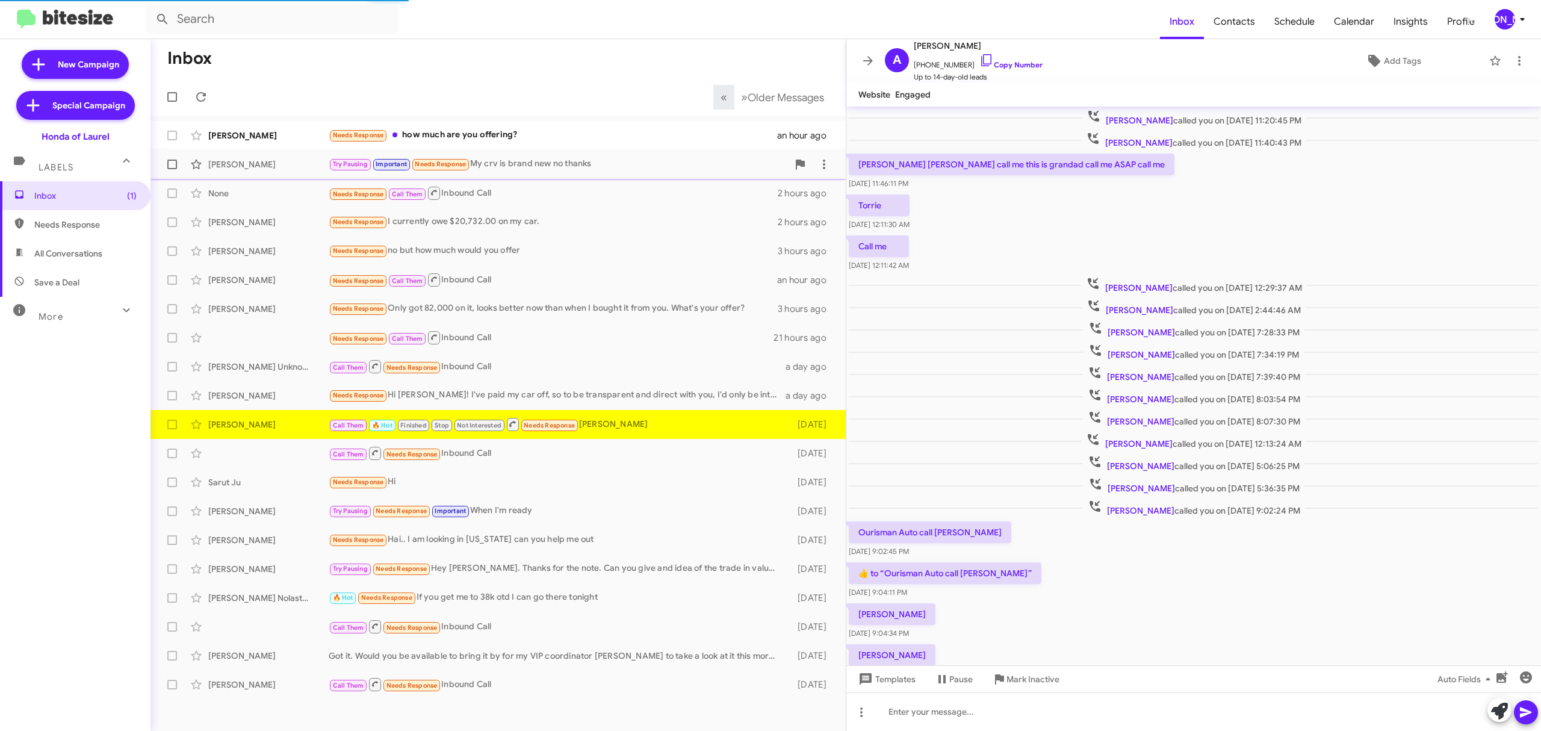
scroll to position [80, 0]
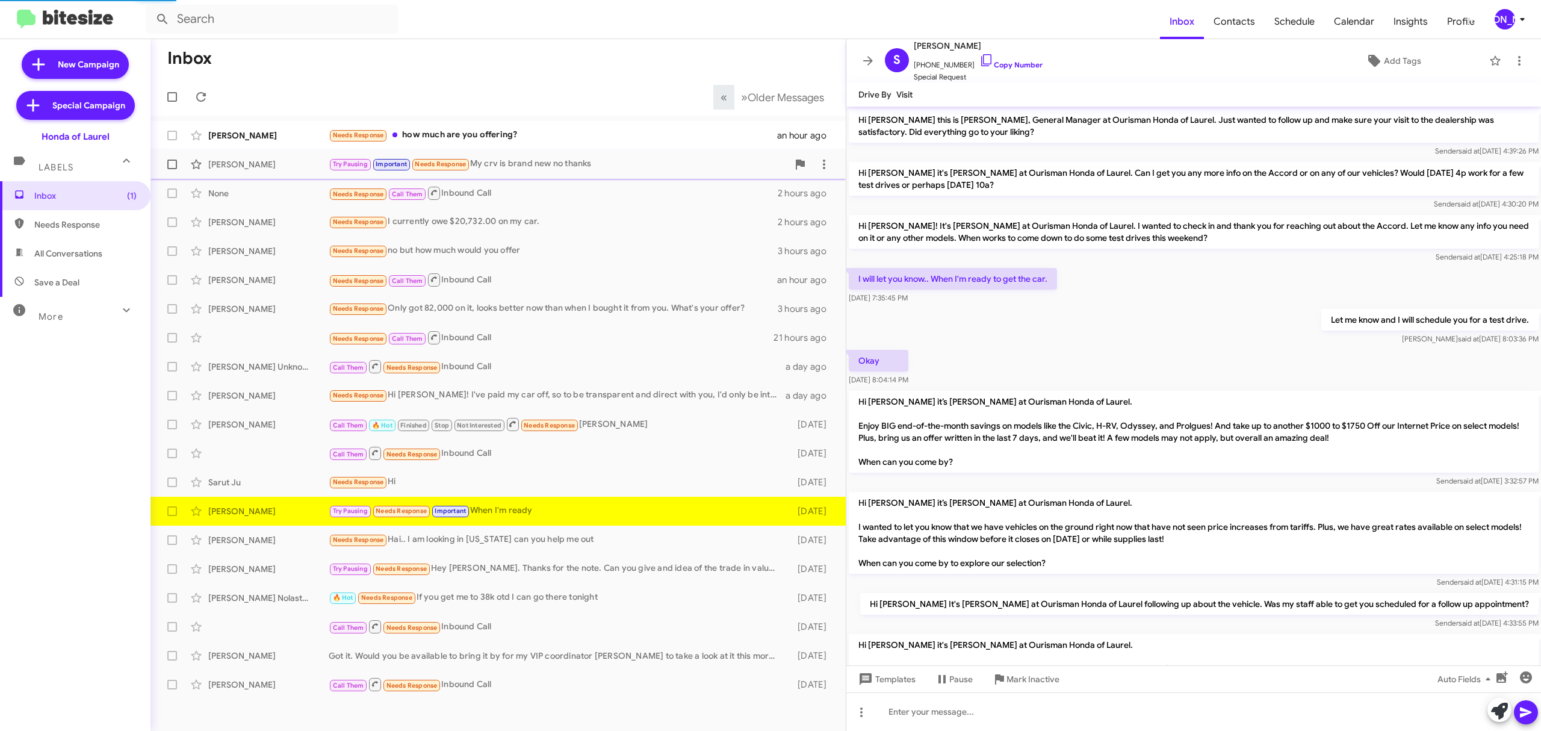
scroll to position [246, 0]
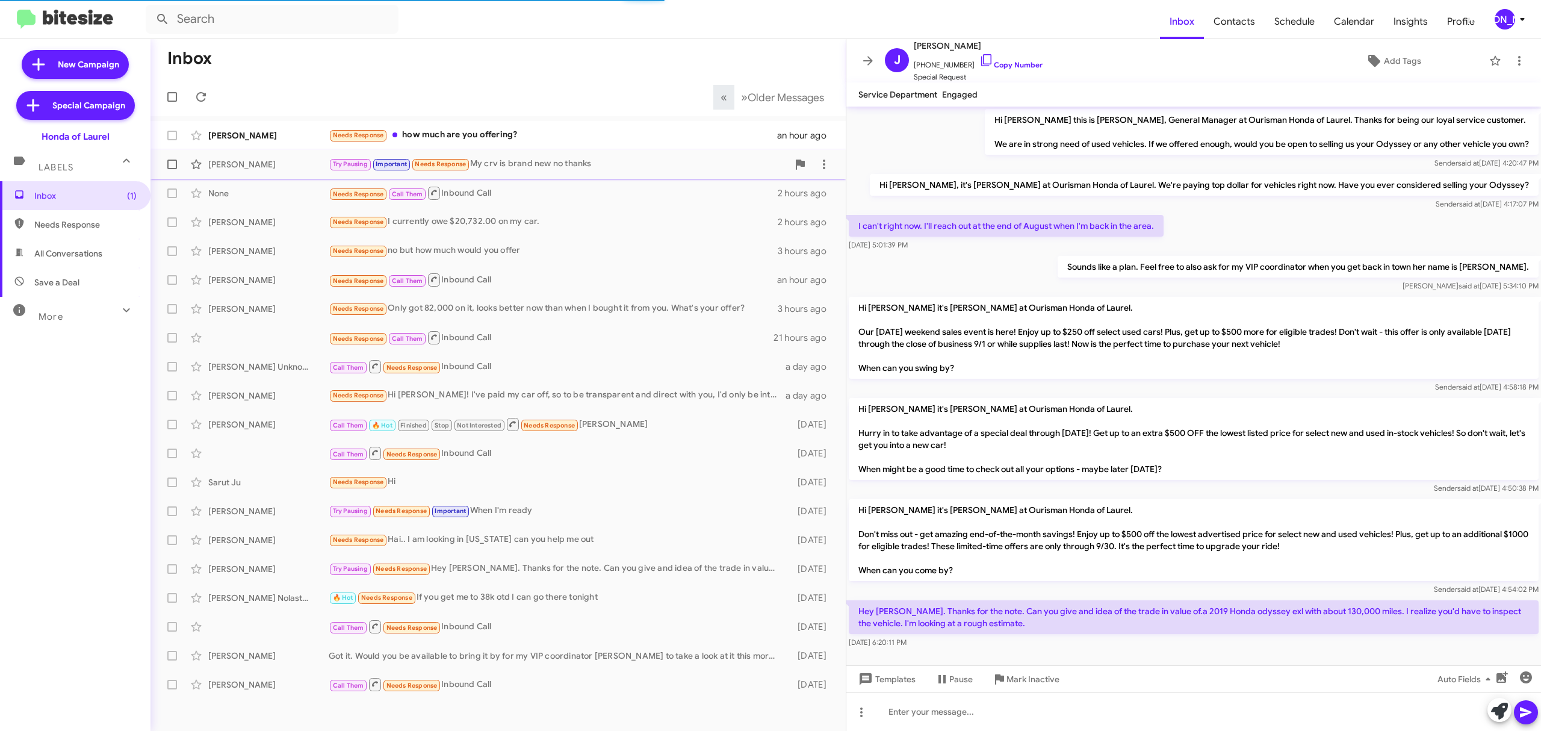
scroll to position [10, 0]
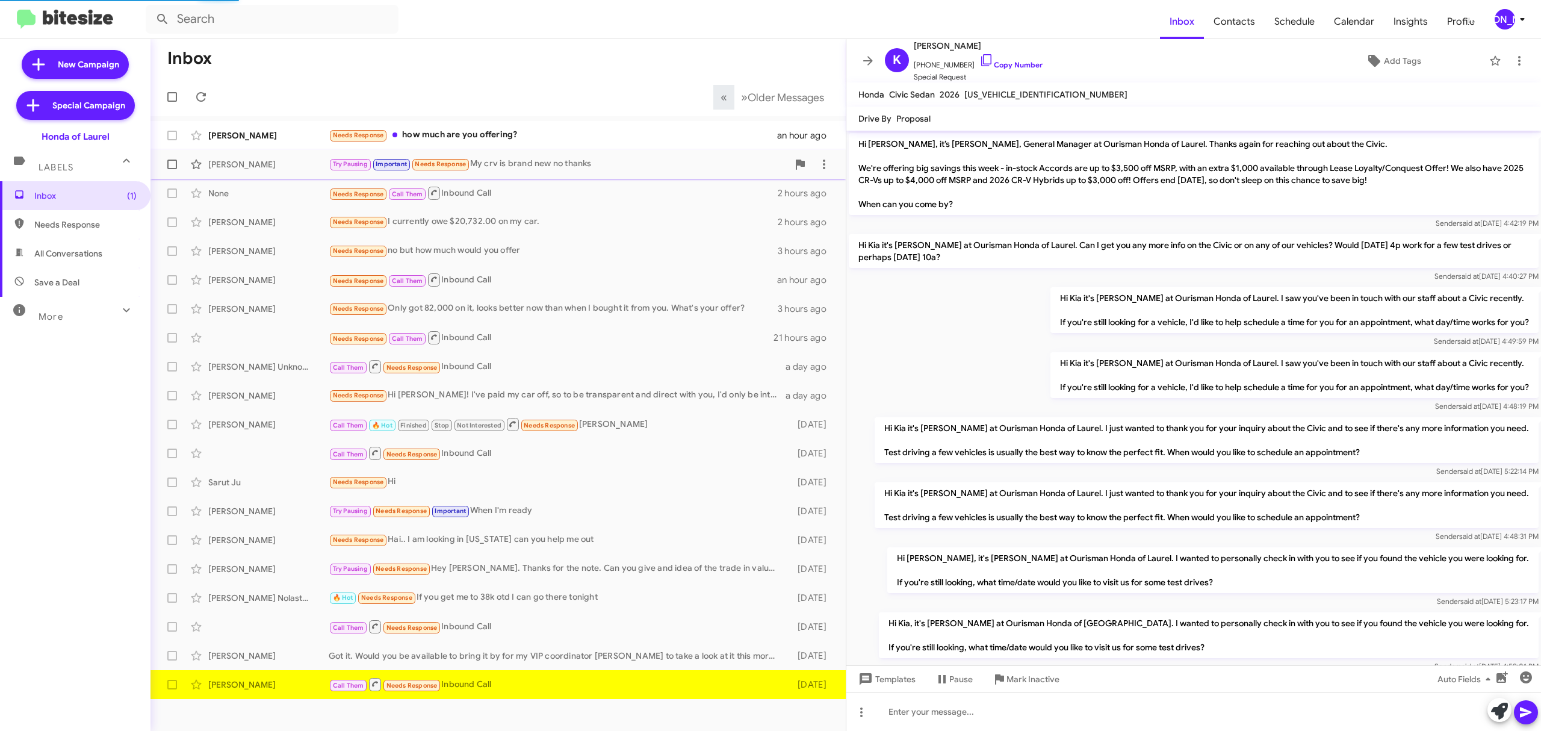
scroll to position [415, 0]
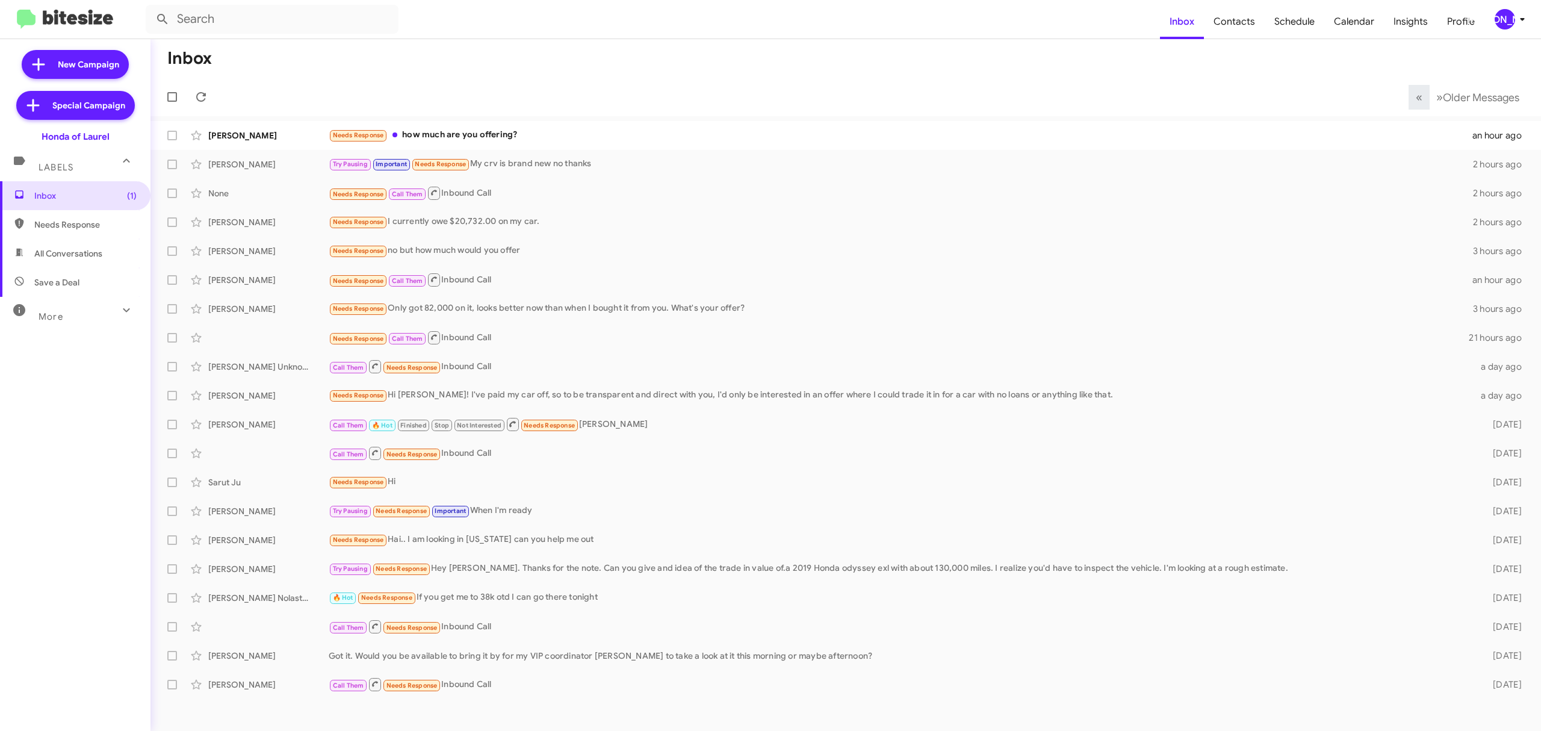
click at [1505, 16] on div "[PERSON_NAME]" at bounding box center [1505, 19] width 20 height 20
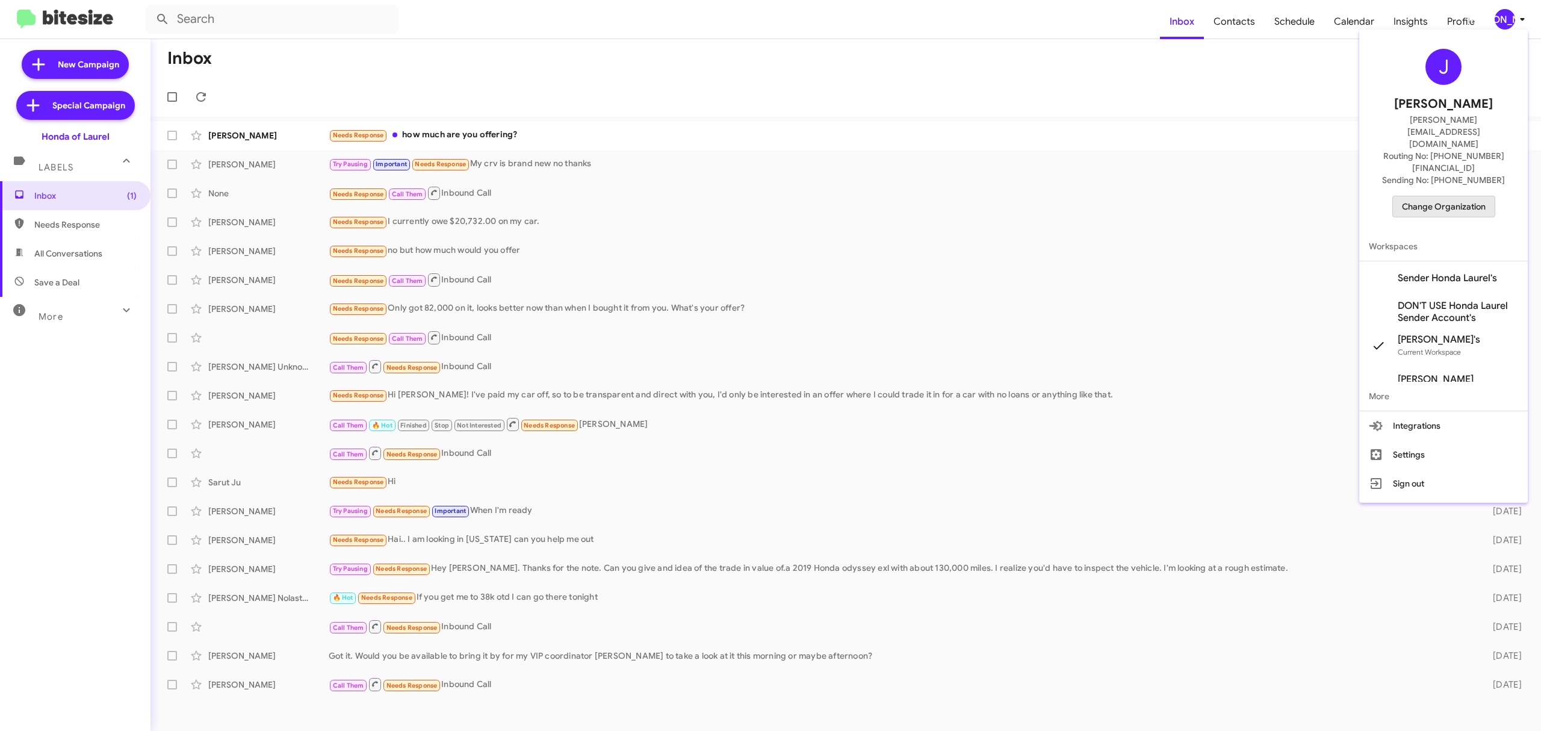
click at [1439, 196] on span "Change Organization" at bounding box center [1444, 206] width 84 height 20
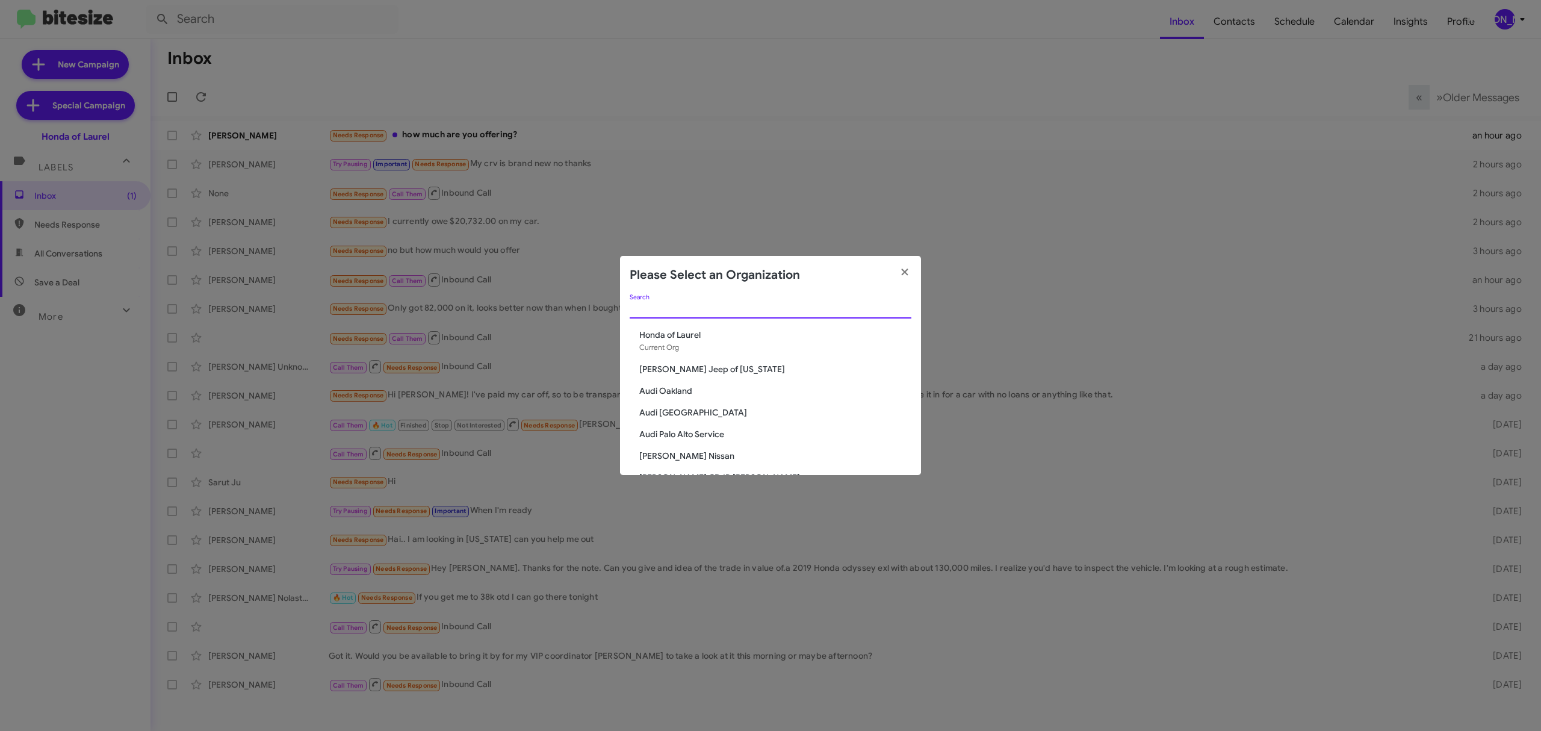
click at [736, 305] on input "Search" at bounding box center [771, 310] width 282 height 10
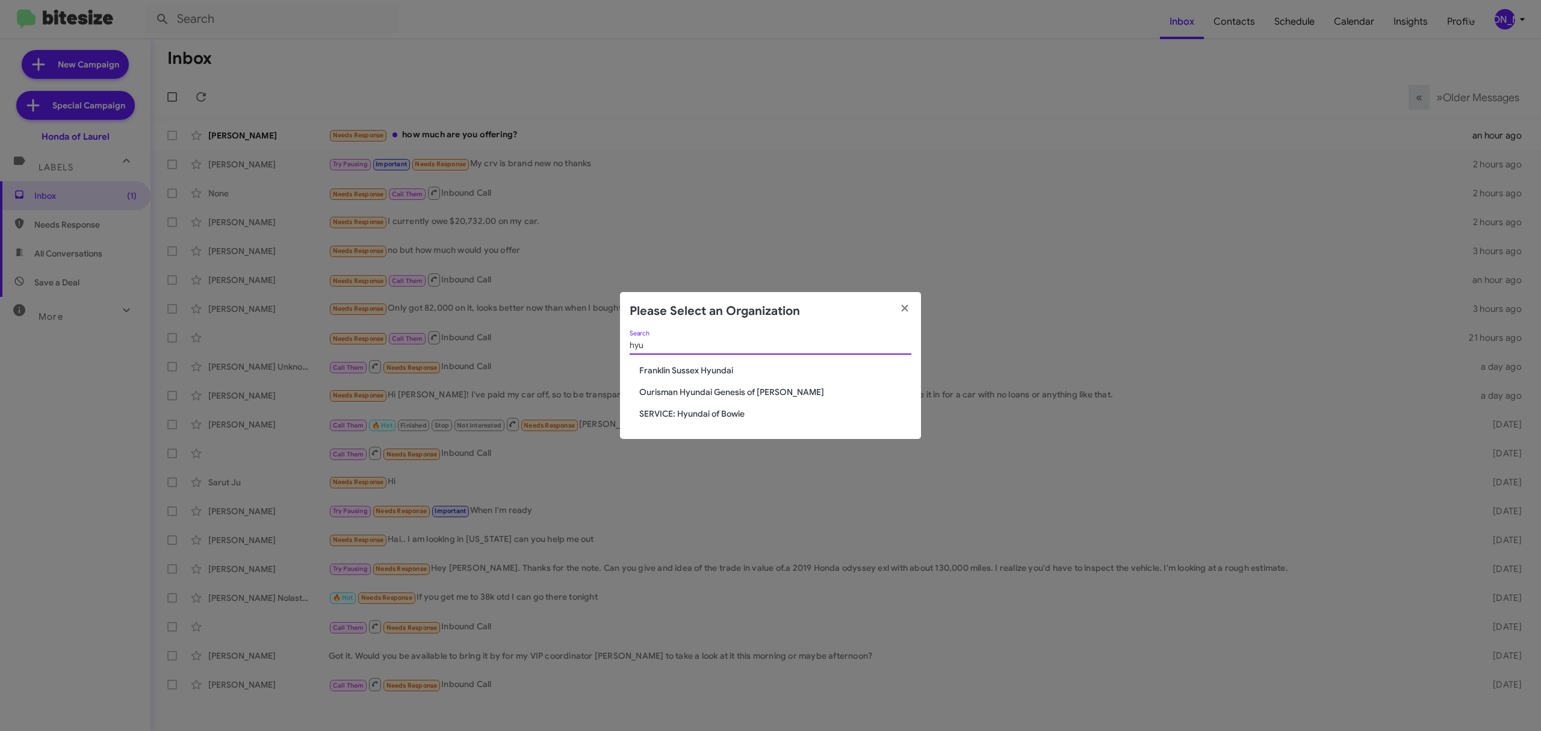
type input "hyu"
click at [771, 396] on span "Ourisman Hyundai Genesis of [PERSON_NAME]" at bounding box center [775, 392] width 272 height 12
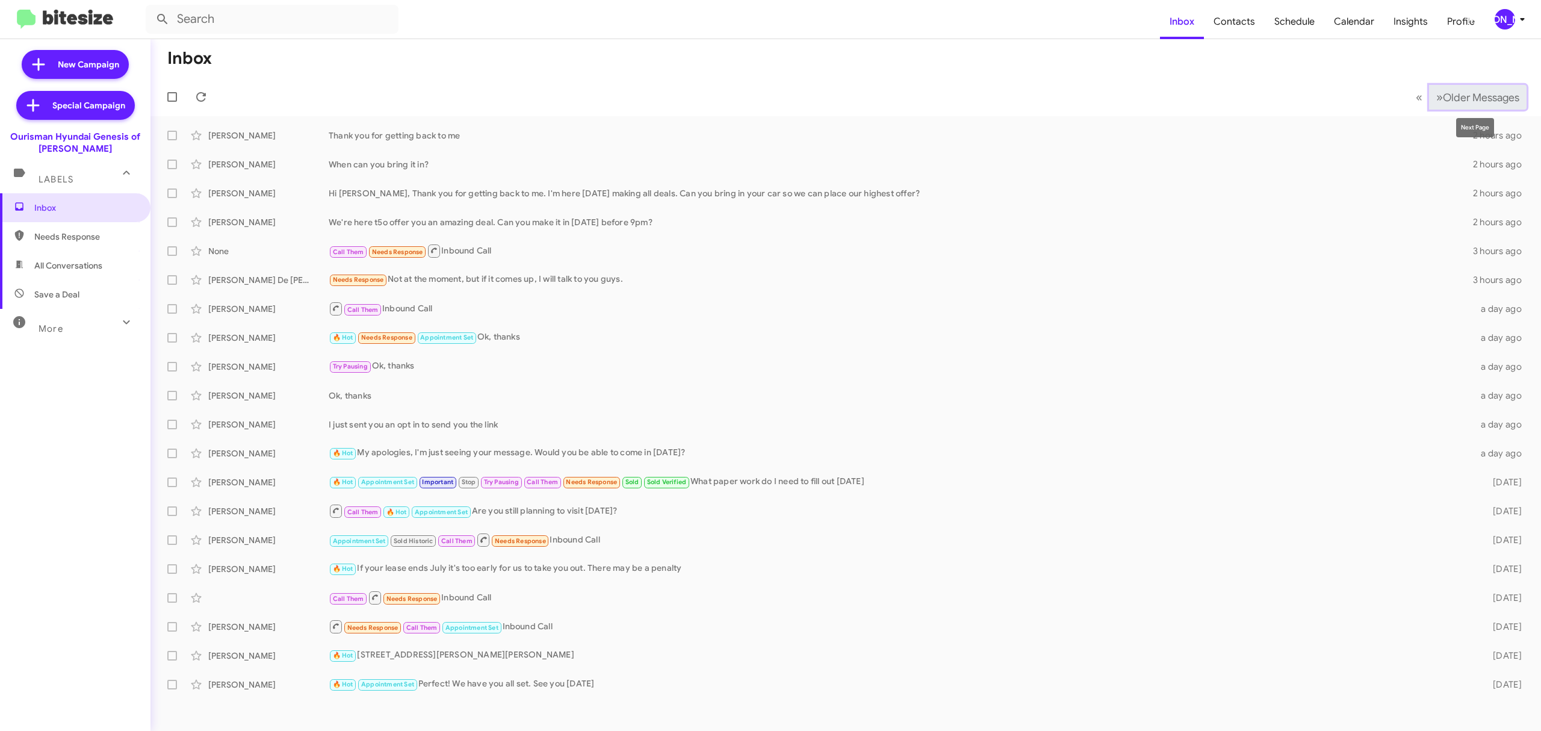
click at [1497, 97] on span "Older Messages" at bounding box center [1481, 97] width 76 height 13
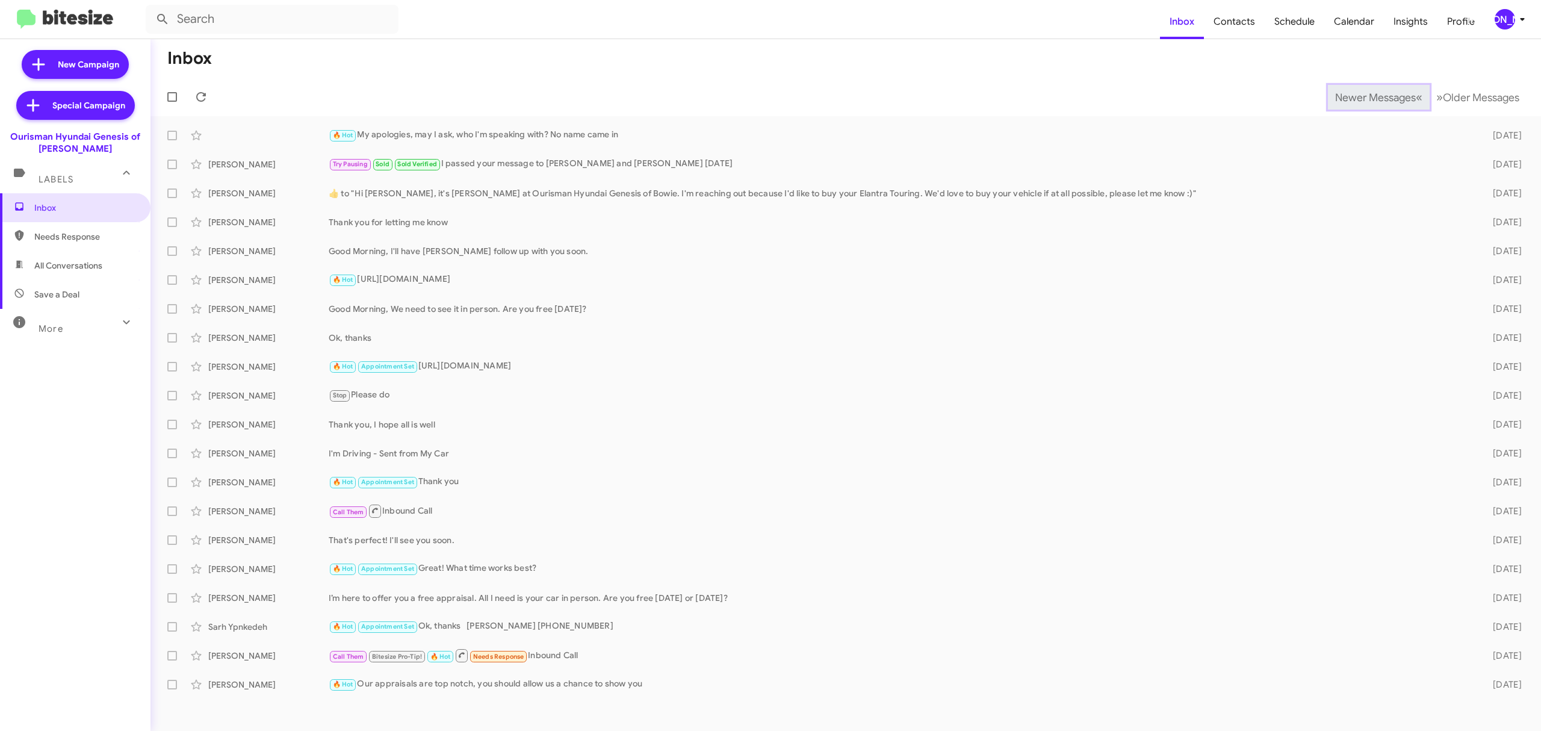
click at [1366, 96] on span "Newer Messages" at bounding box center [1375, 97] width 81 height 13
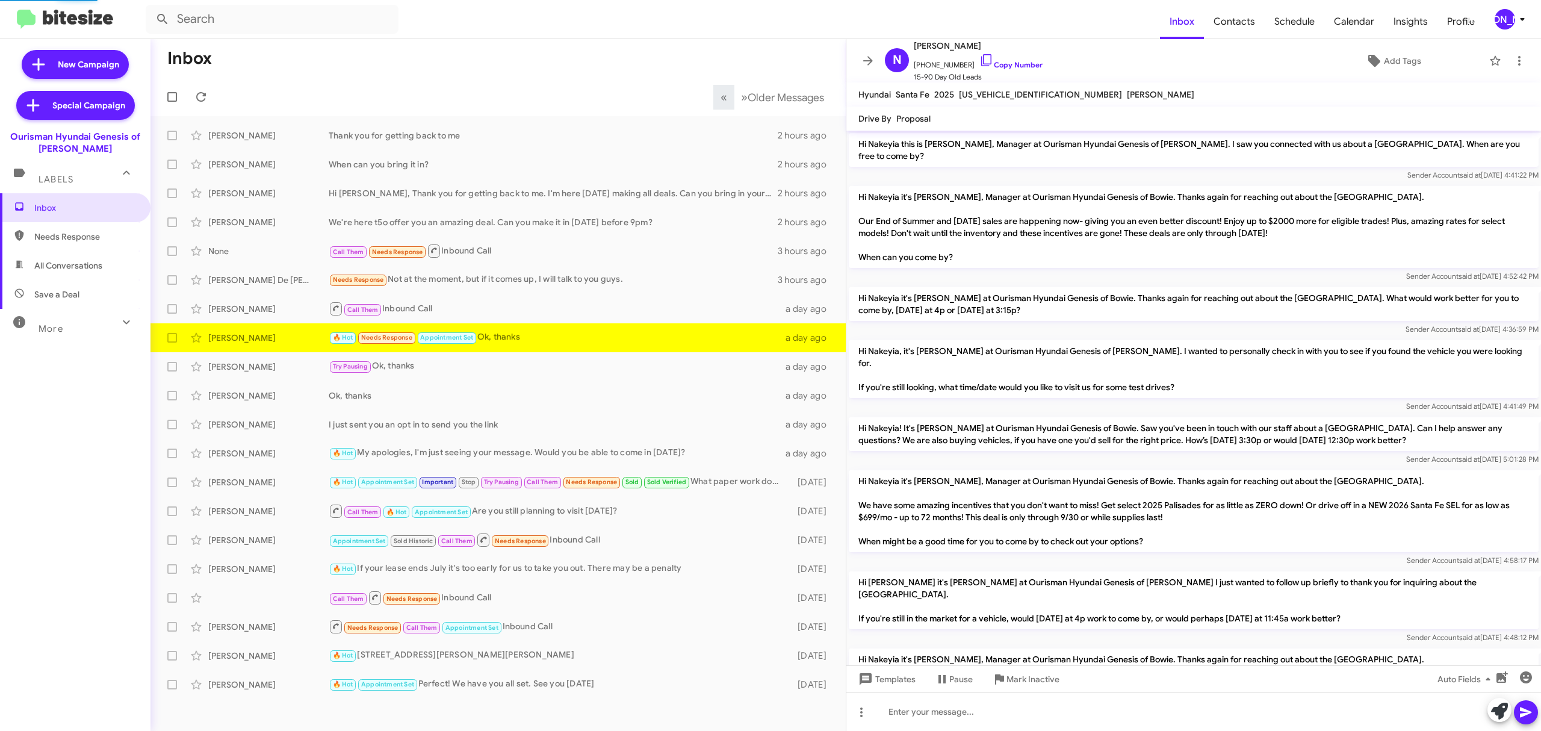
scroll to position [283, 0]
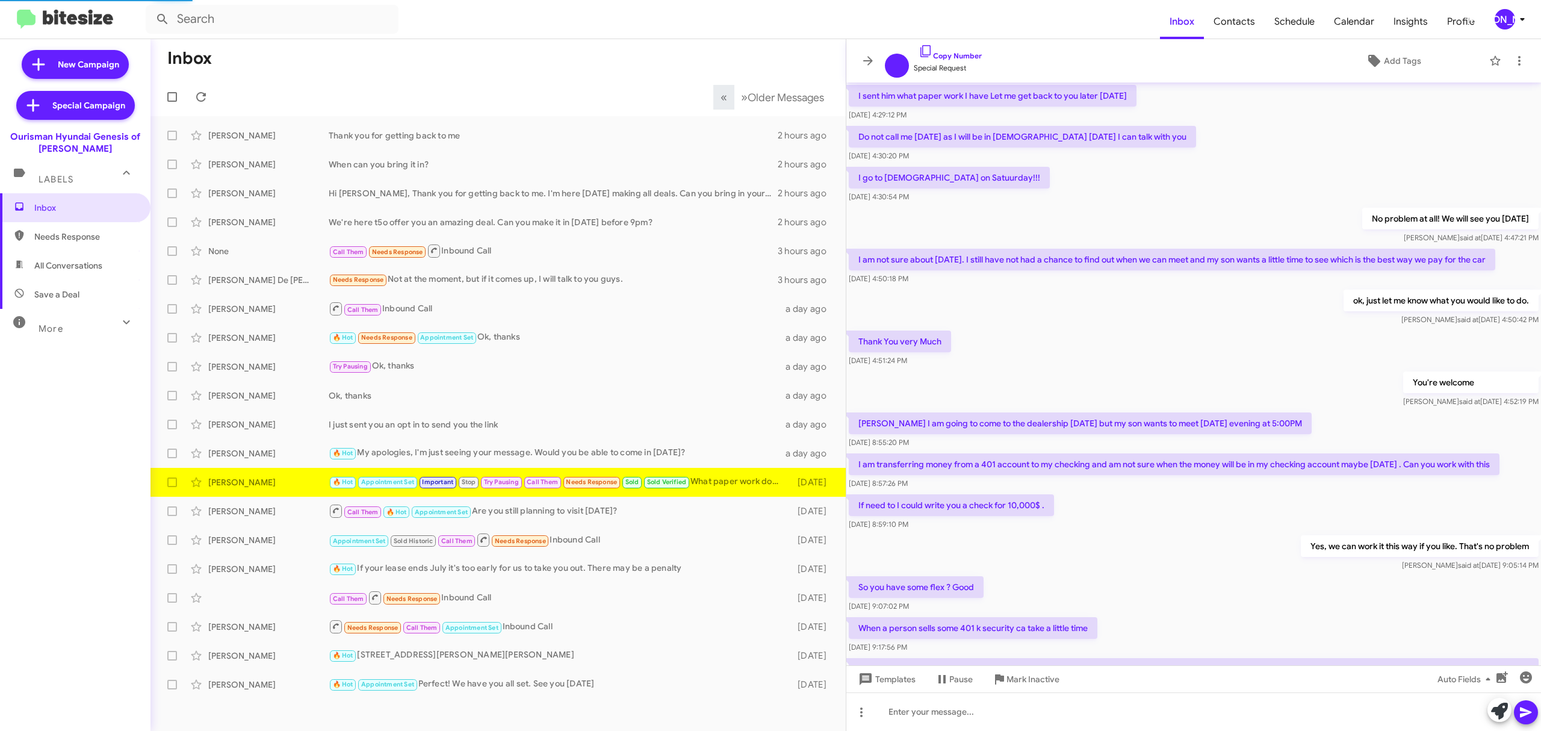
scroll to position [271, 0]
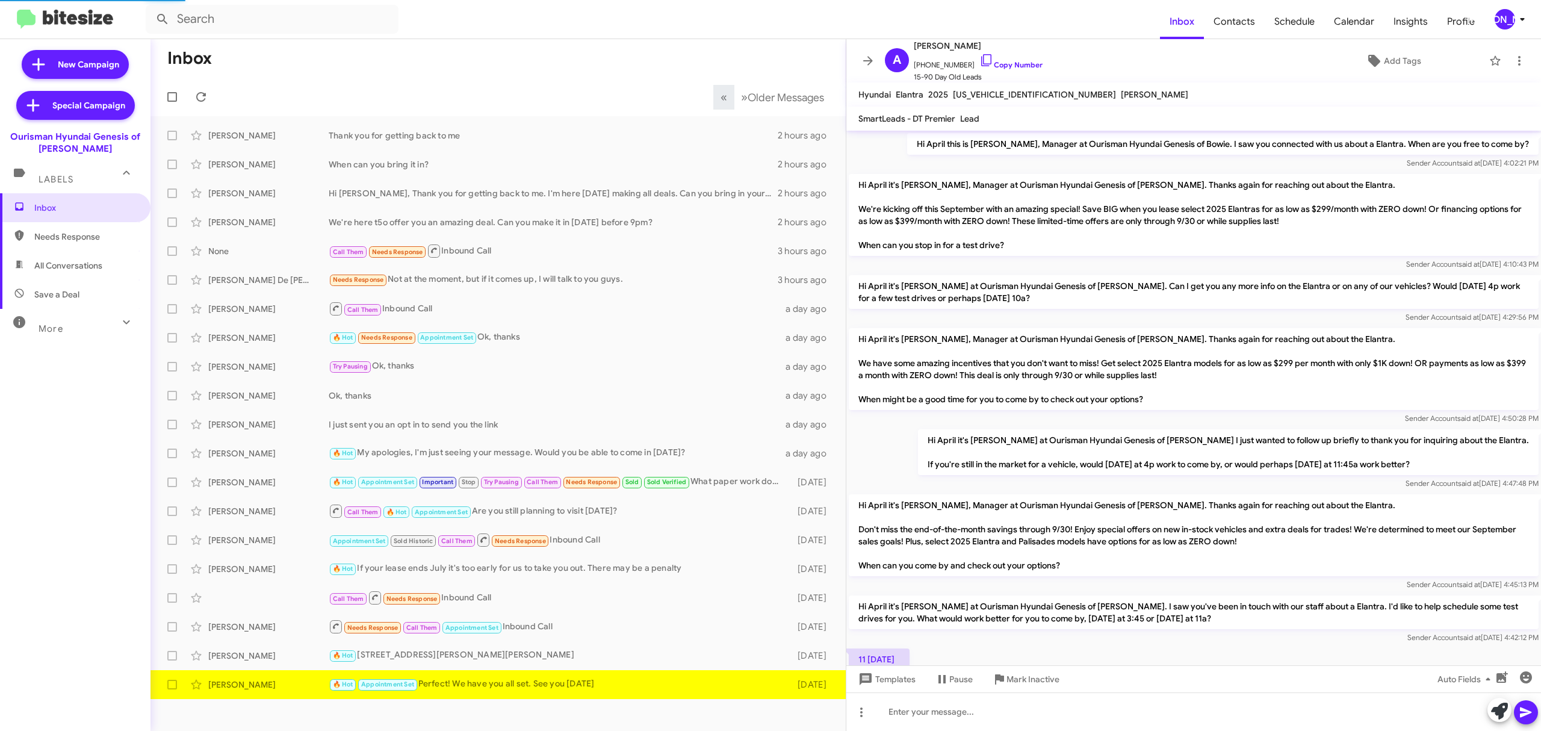
scroll to position [114, 0]
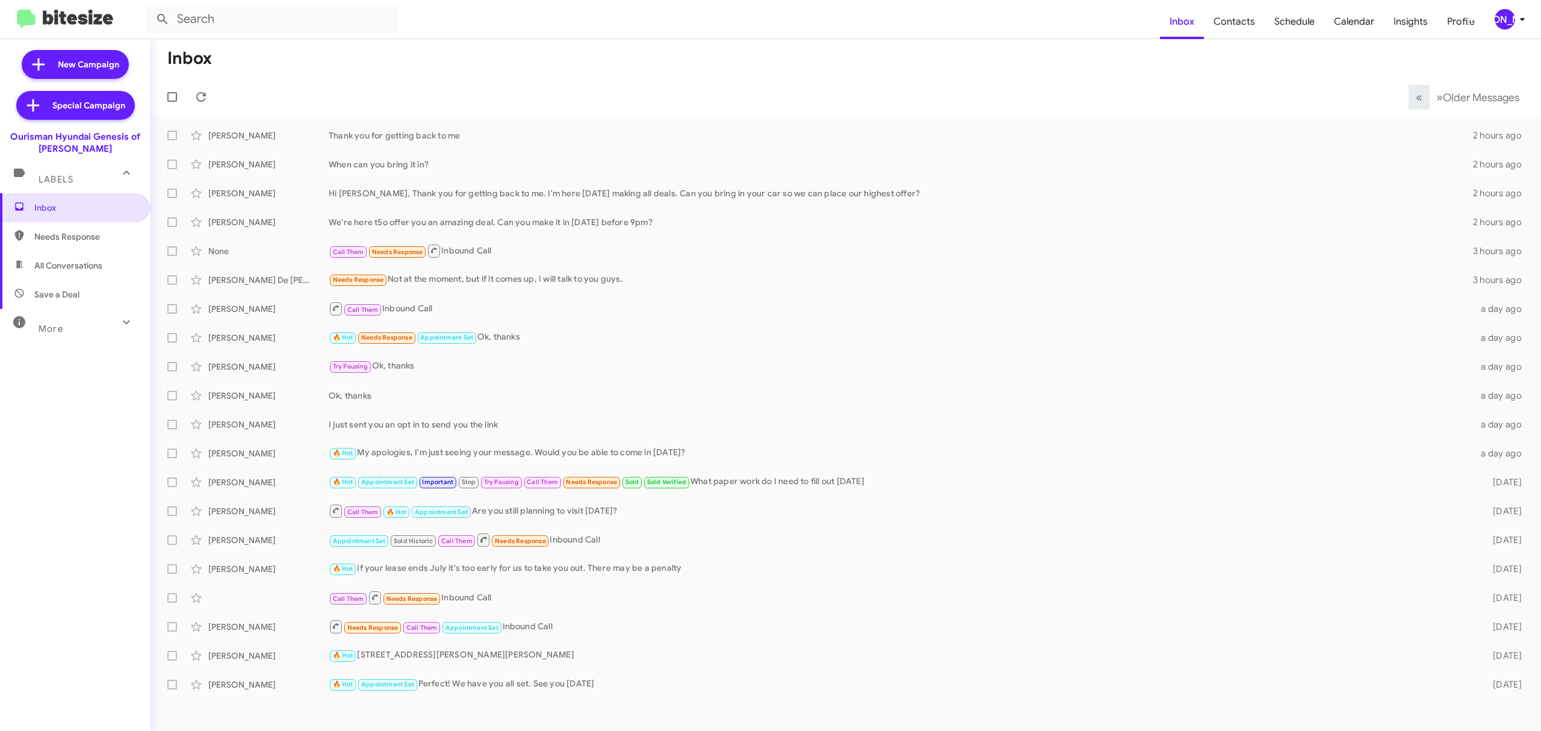
click at [1518, 17] on icon at bounding box center [1522, 19] width 14 height 14
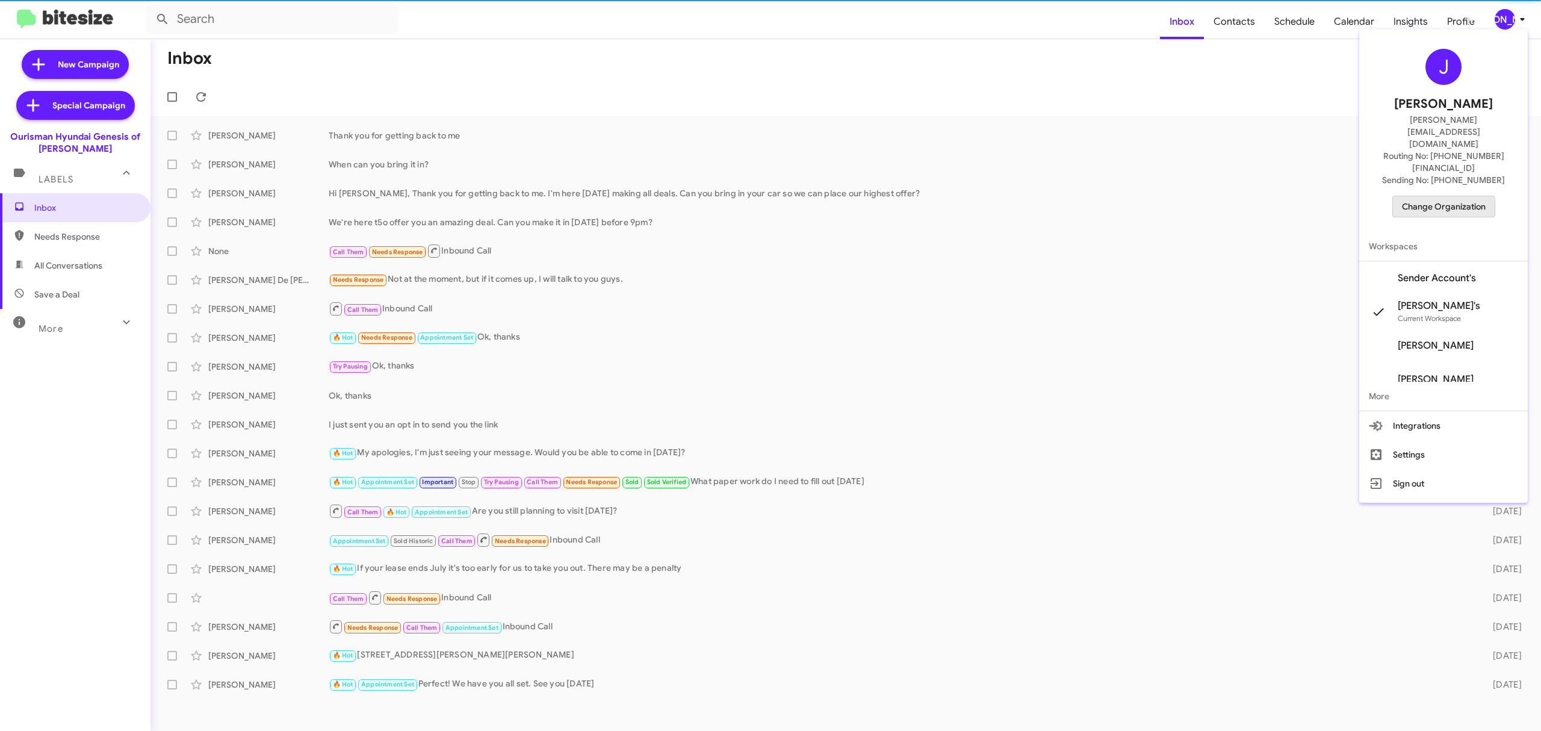
click at [1426, 196] on span "Change Organization" at bounding box center [1444, 206] width 84 height 20
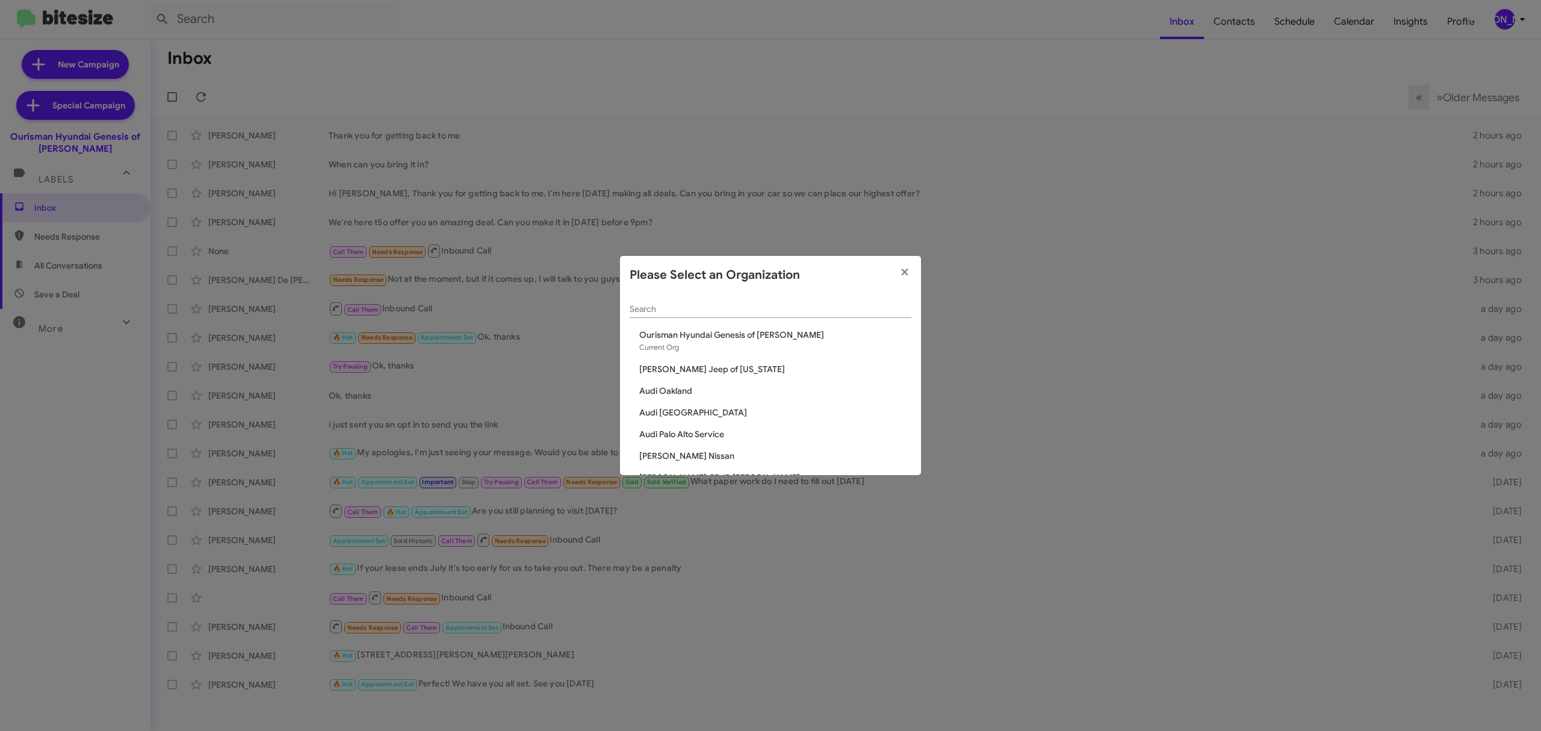
drag, startPoint x: 826, startPoint y: 320, endPoint x: 824, endPoint y: 314, distance: 7.0
click at [824, 314] on div "Search" at bounding box center [771, 311] width 282 height 34
click at [824, 312] on input "Search" at bounding box center [771, 310] width 282 height 10
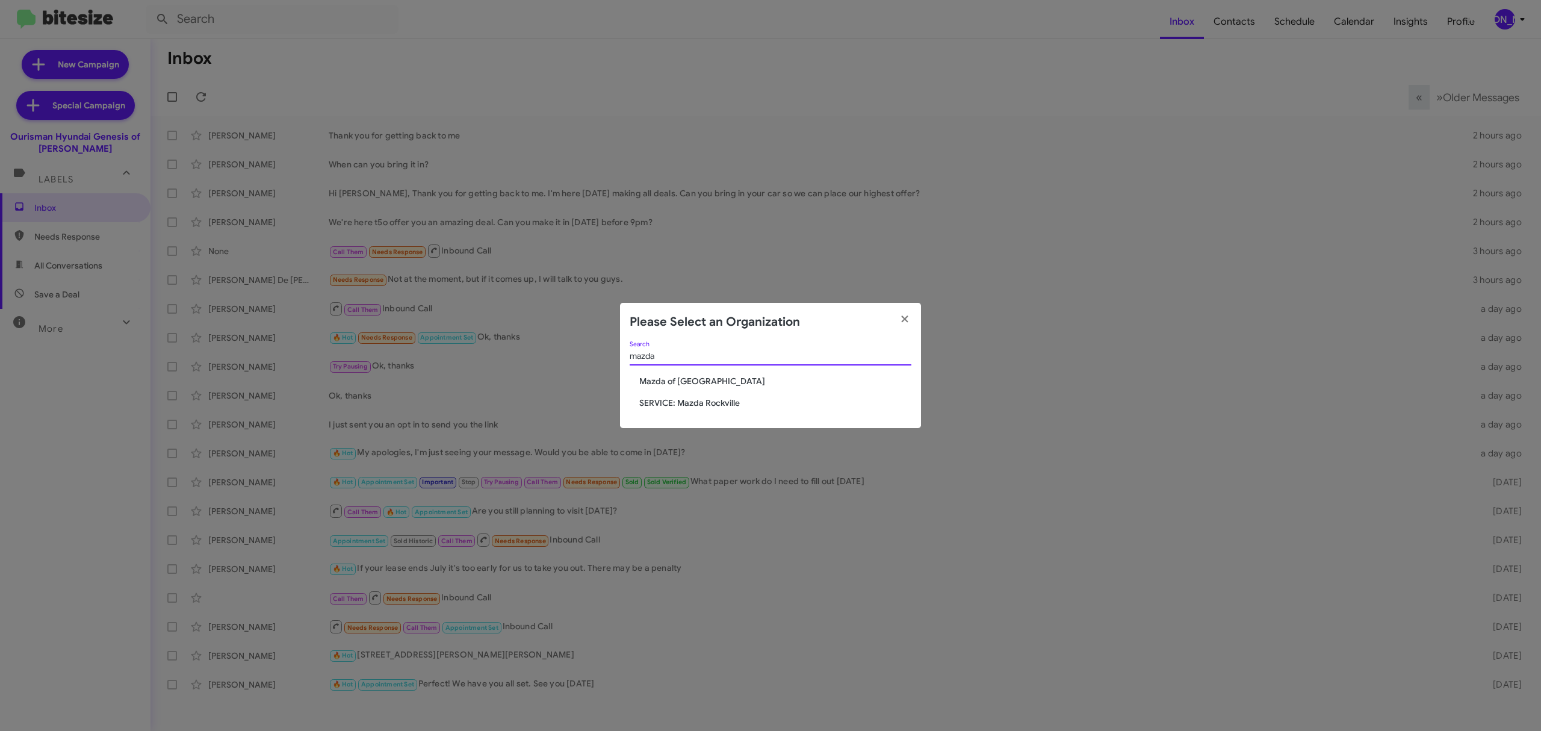
type input "mazda"
click at [683, 384] on span "Mazda of Rockville" at bounding box center [775, 381] width 272 height 12
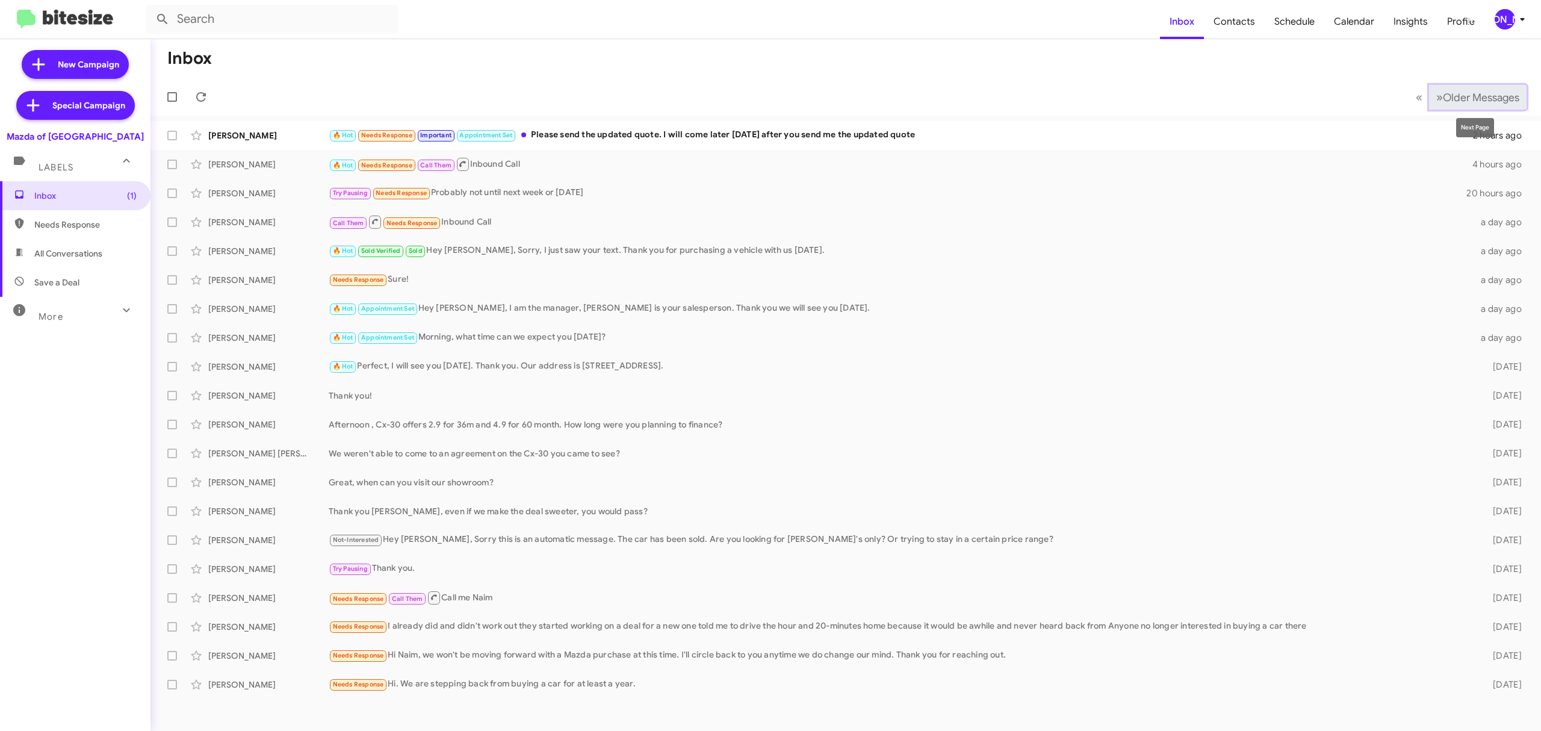
click at [1486, 94] on span "Older Messages" at bounding box center [1481, 97] width 76 height 13
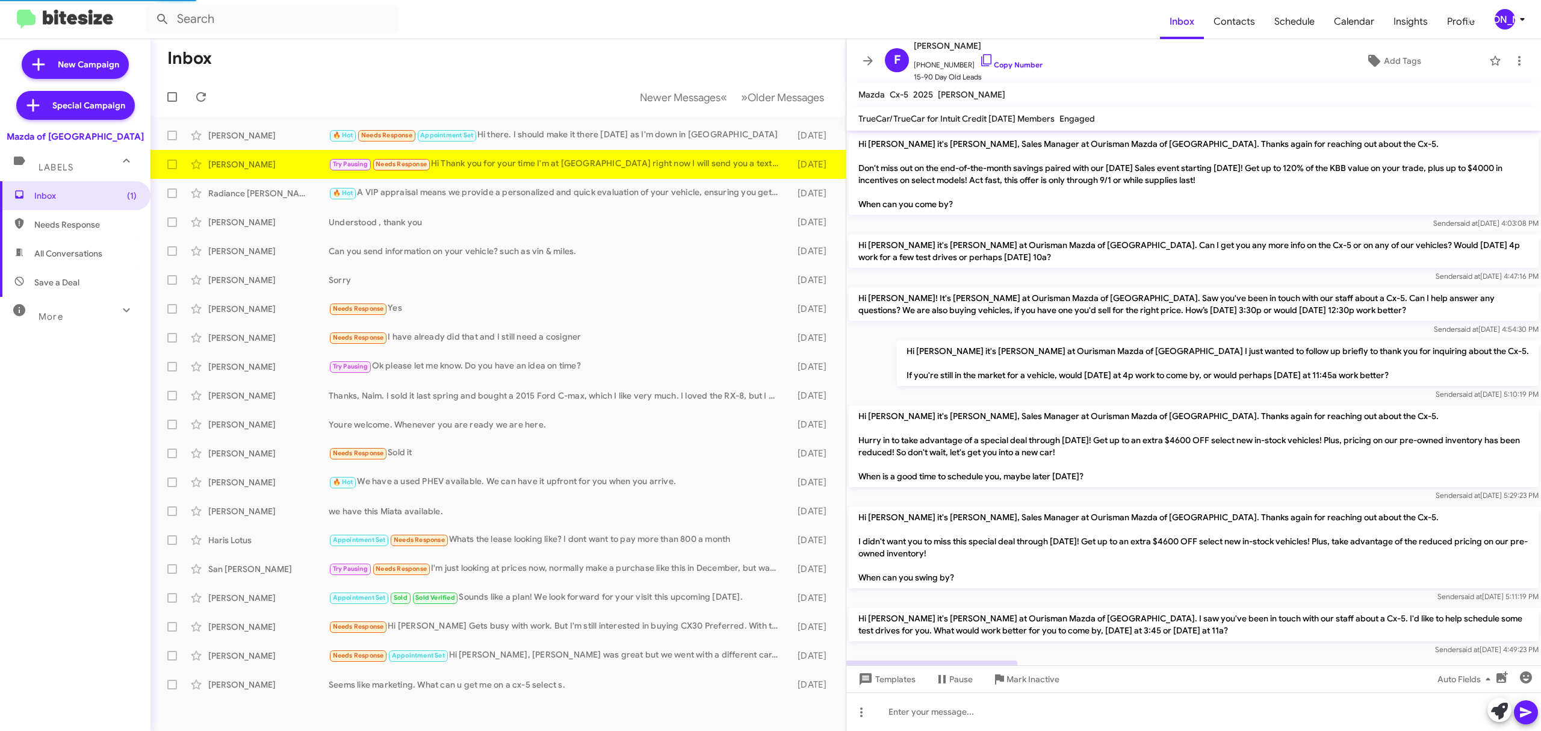
scroll to position [94, 0]
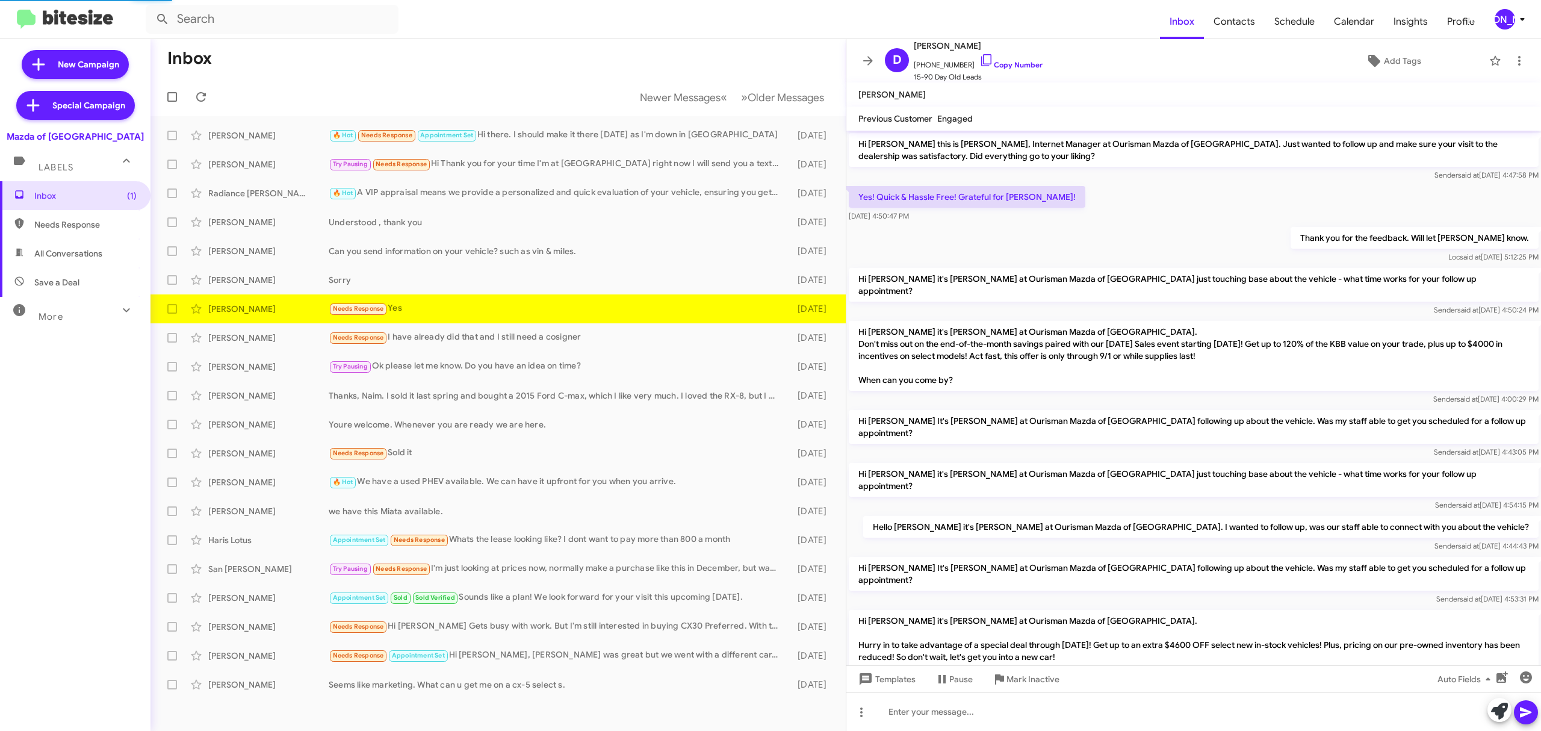
scroll to position [113, 0]
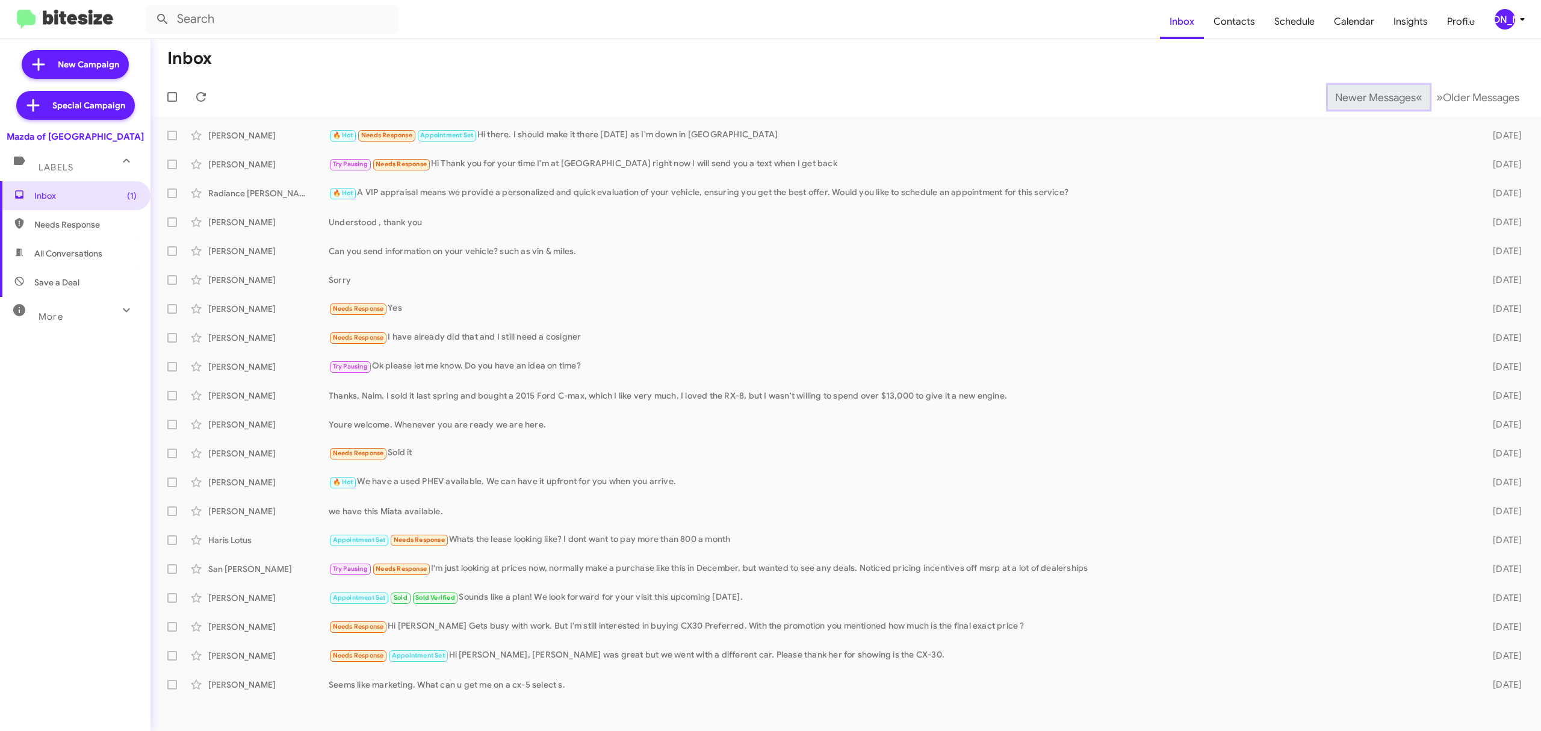
click at [1366, 96] on span "Newer Messages" at bounding box center [1375, 97] width 81 height 13
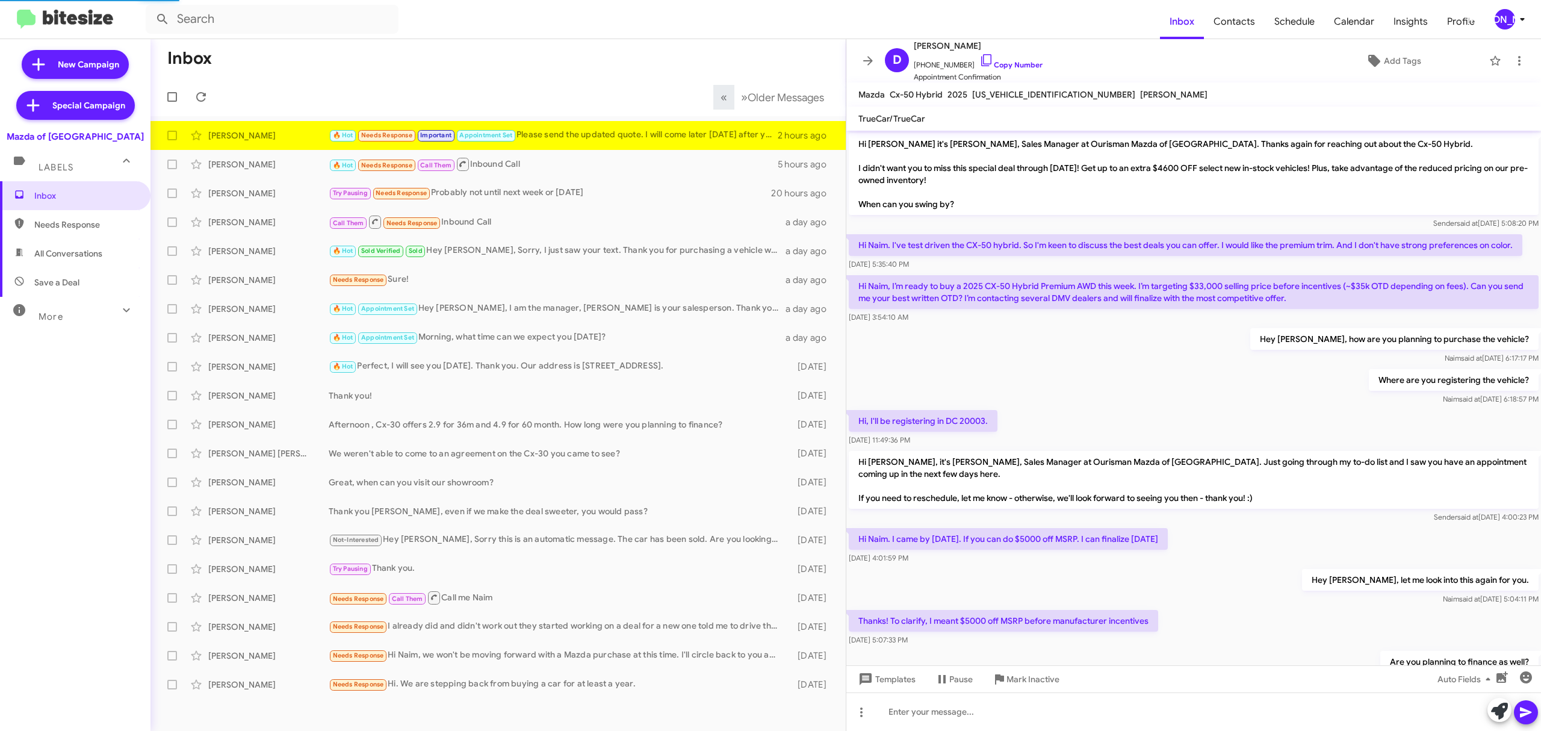
scroll to position [466, 0]
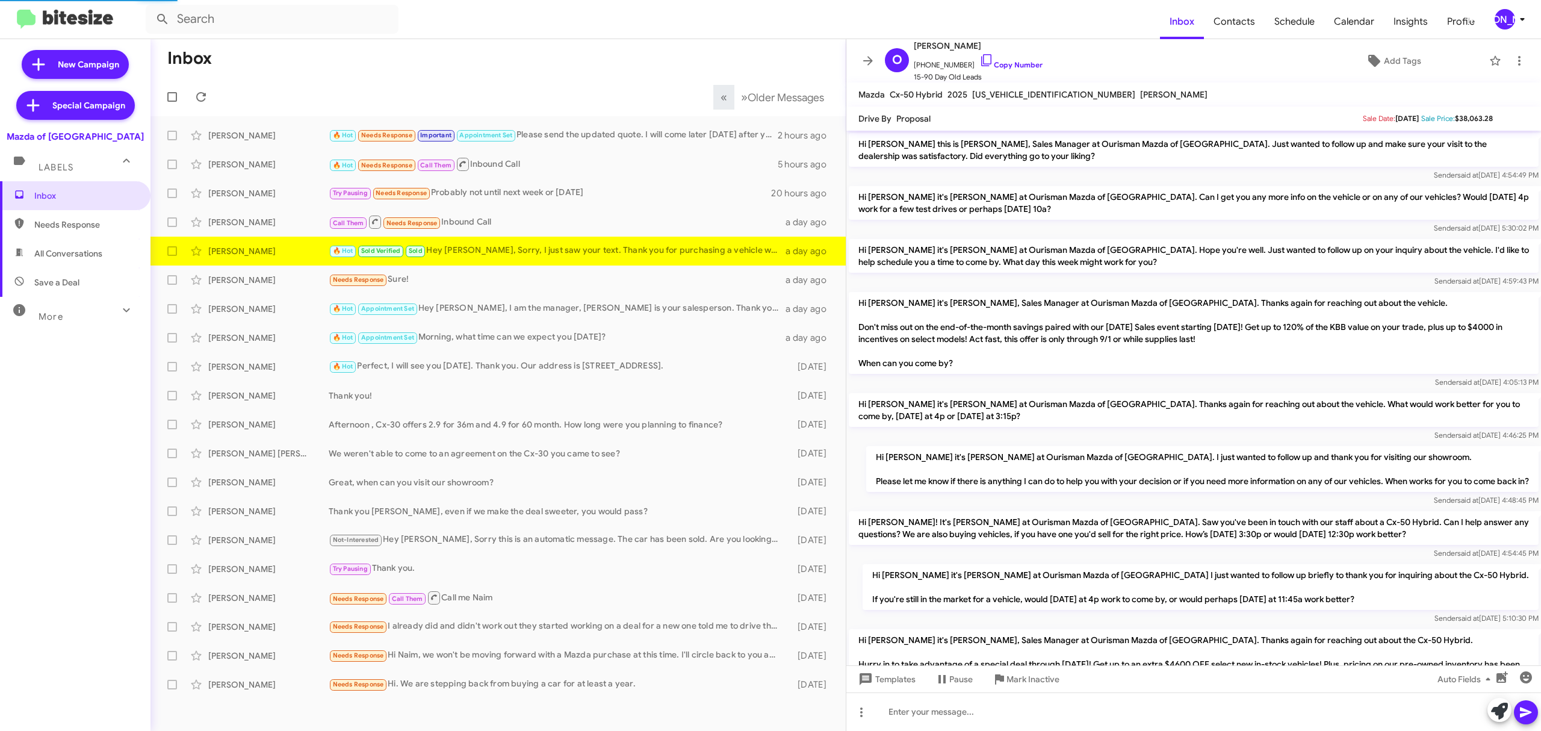
scroll to position [400, 0]
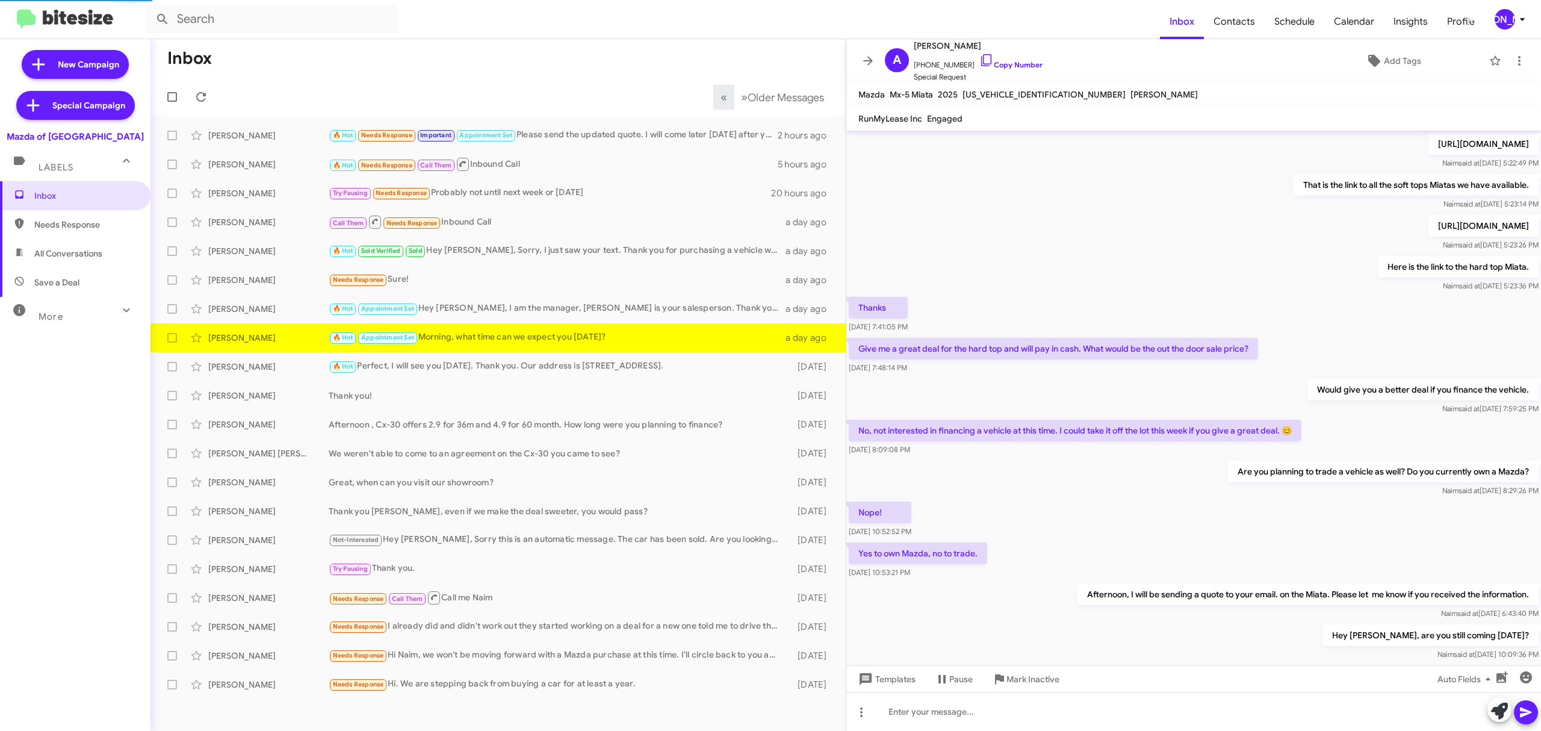
scroll to position [278, 0]
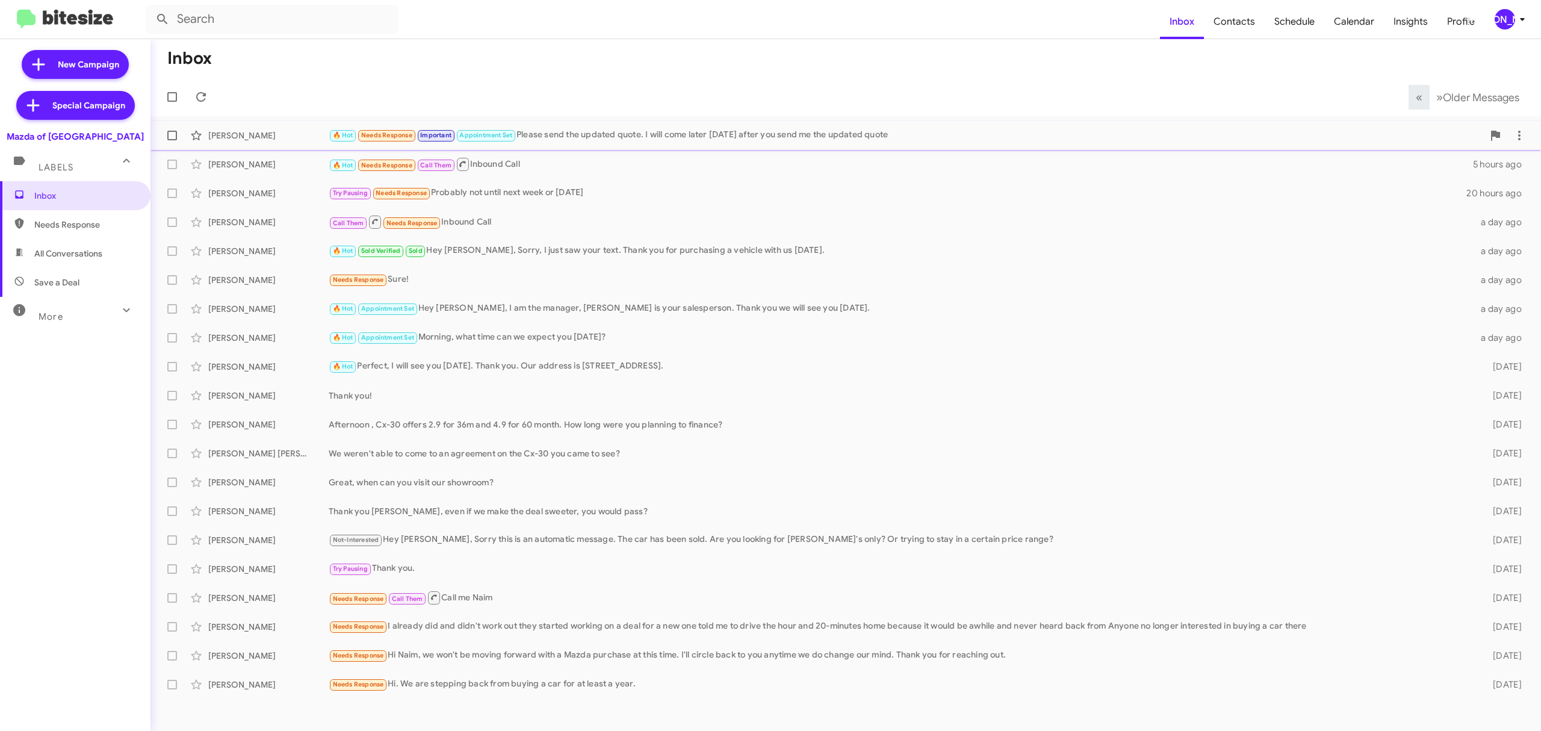
click at [171, 138] on span at bounding box center [172, 136] width 10 height 10
click at [172, 140] on input "checkbox" at bounding box center [172, 140] width 1 height 1
checkbox input "true"
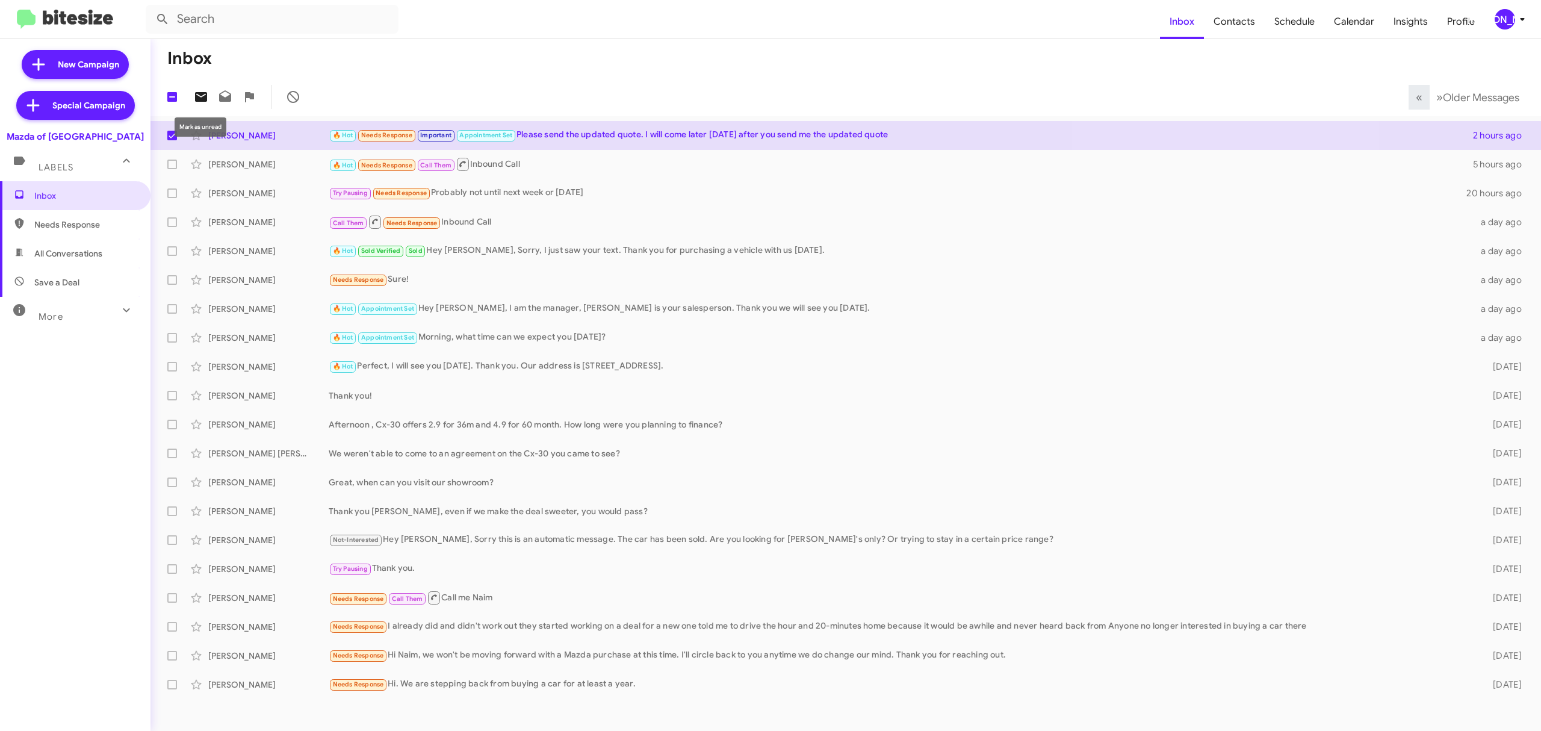
click at [209, 95] on span at bounding box center [201, 97] width 24 height 14
click at [1509, 18] on div "[PERSON_NAME]" at bounding box center [1505, 19] width 20 height 20
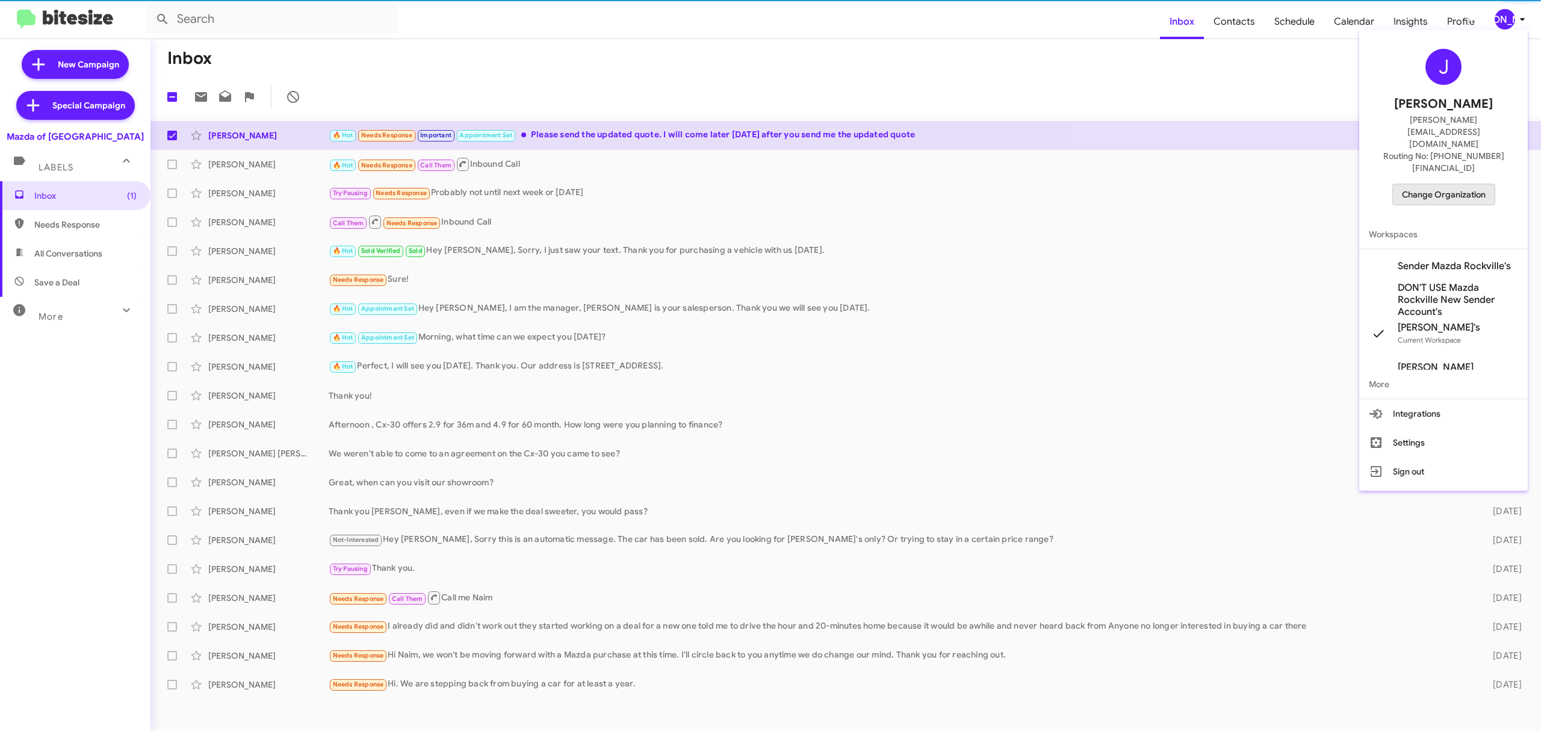
click at [1426, 146] on div "J Jason Apdua jason@bitesize.co Routing No: +1 (301) 424-7800 Change Organizati…" at bounding box center [1443, 126] width 169 height 185
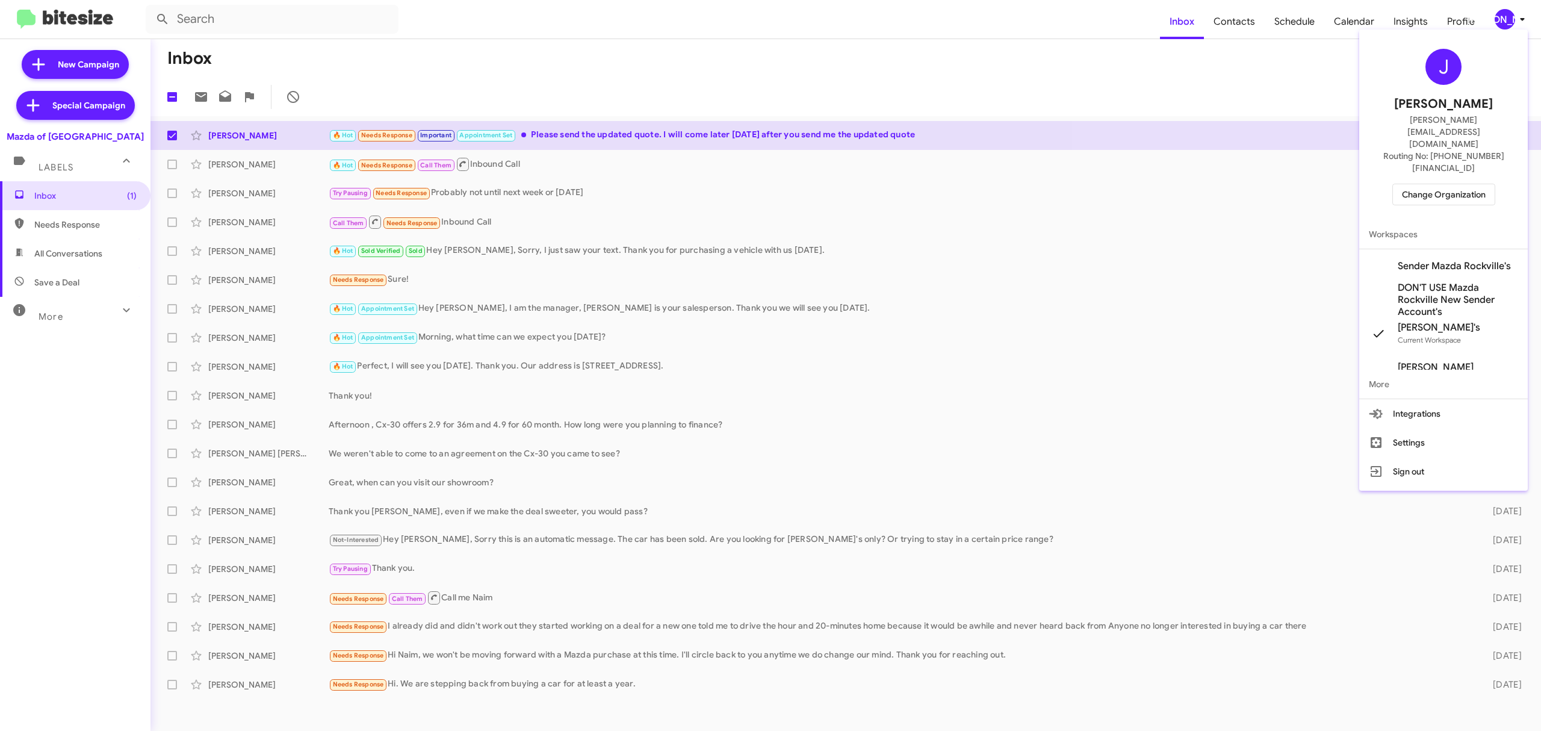
click at [1422, 184] on span "Change Organization" at bounding box center [1444, 194] width 84 height 20
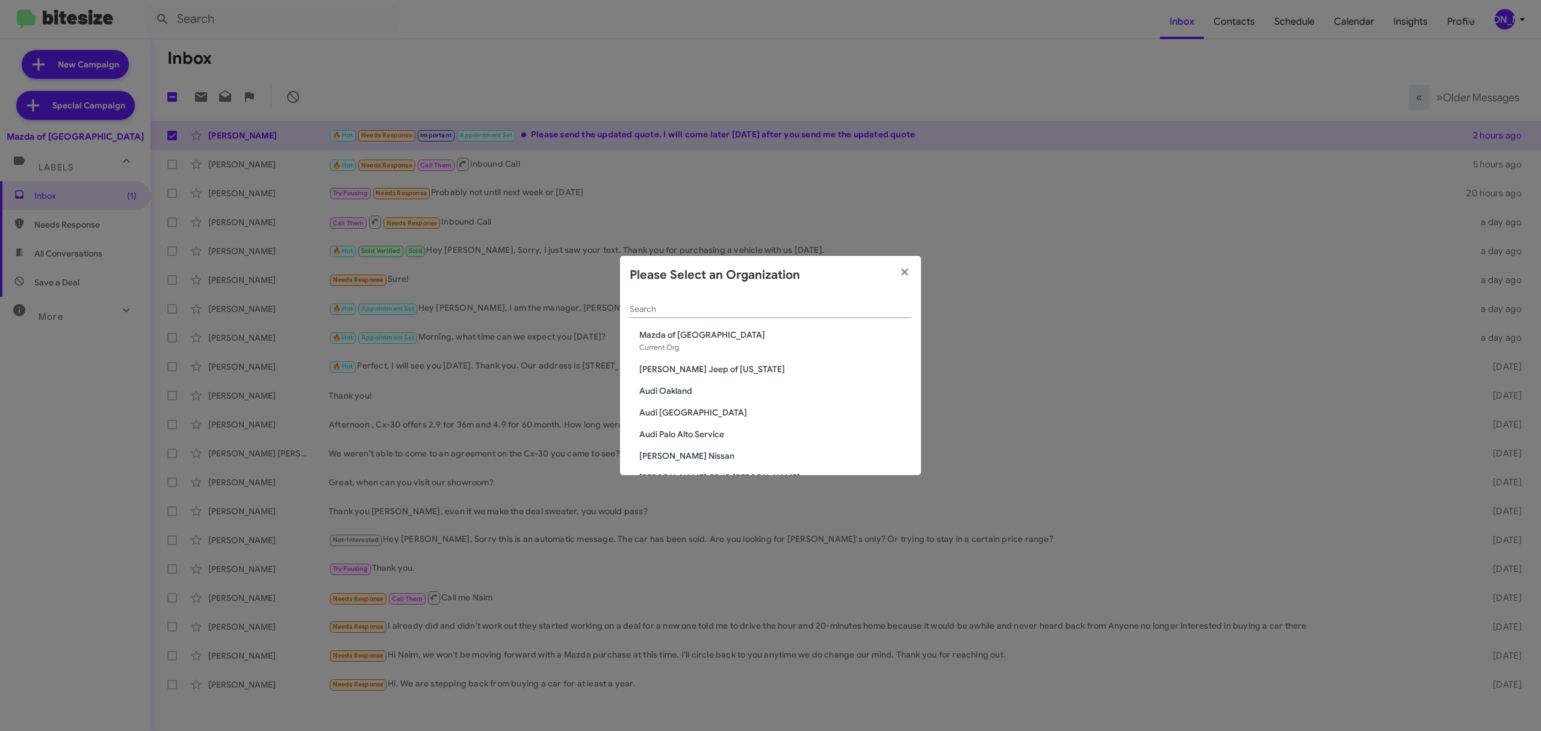
click at [689, 306] on input "Search" at bounding box center [771, 310] width 282 height 10
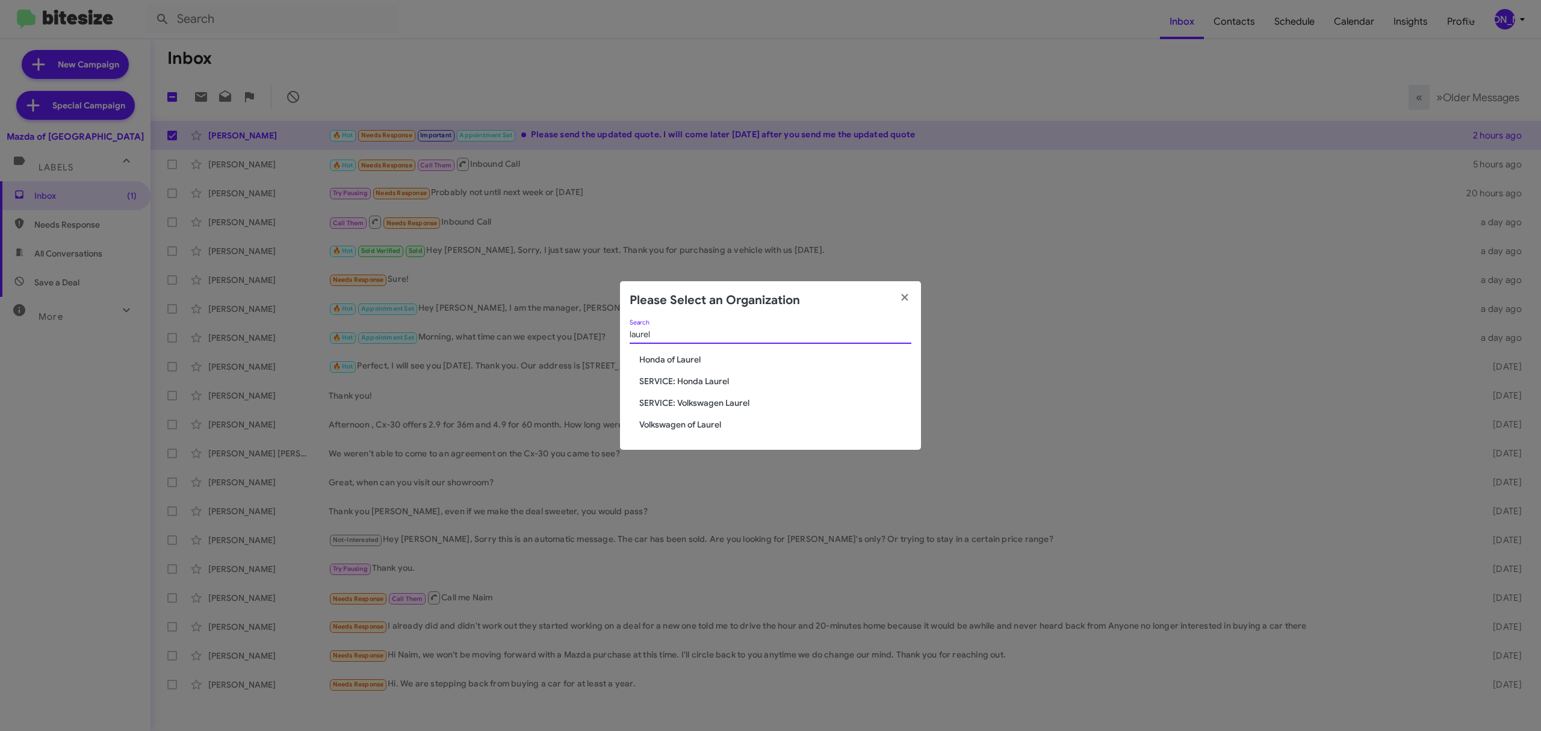
type input "laurel"
click at [715, 427] on span "Volkswagen of Laurel" at bounding box center [775, 424] width 272 height 12
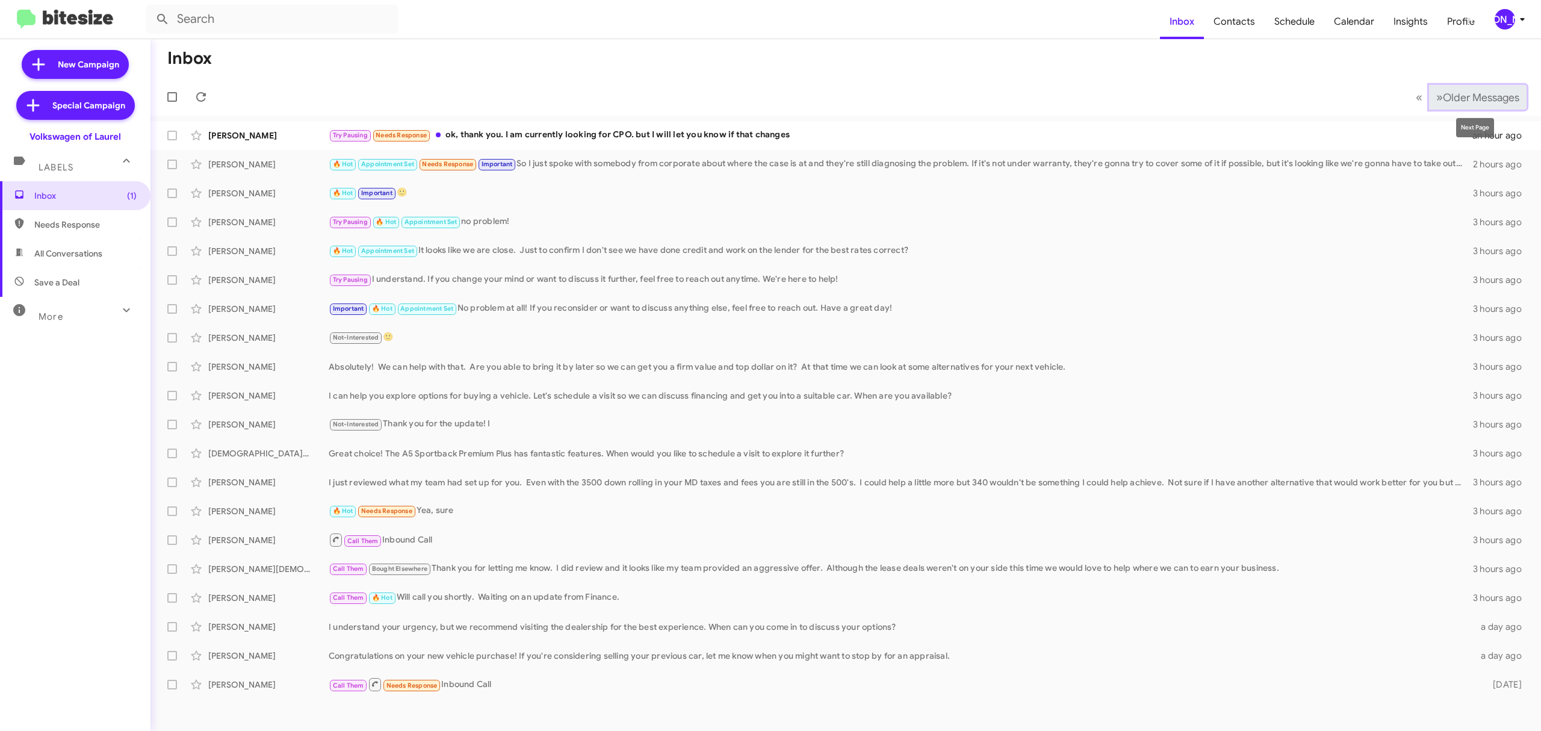
click at [1460, 99] on span "Older Messages" at bounding box center [1481, 97] width 76 height 13
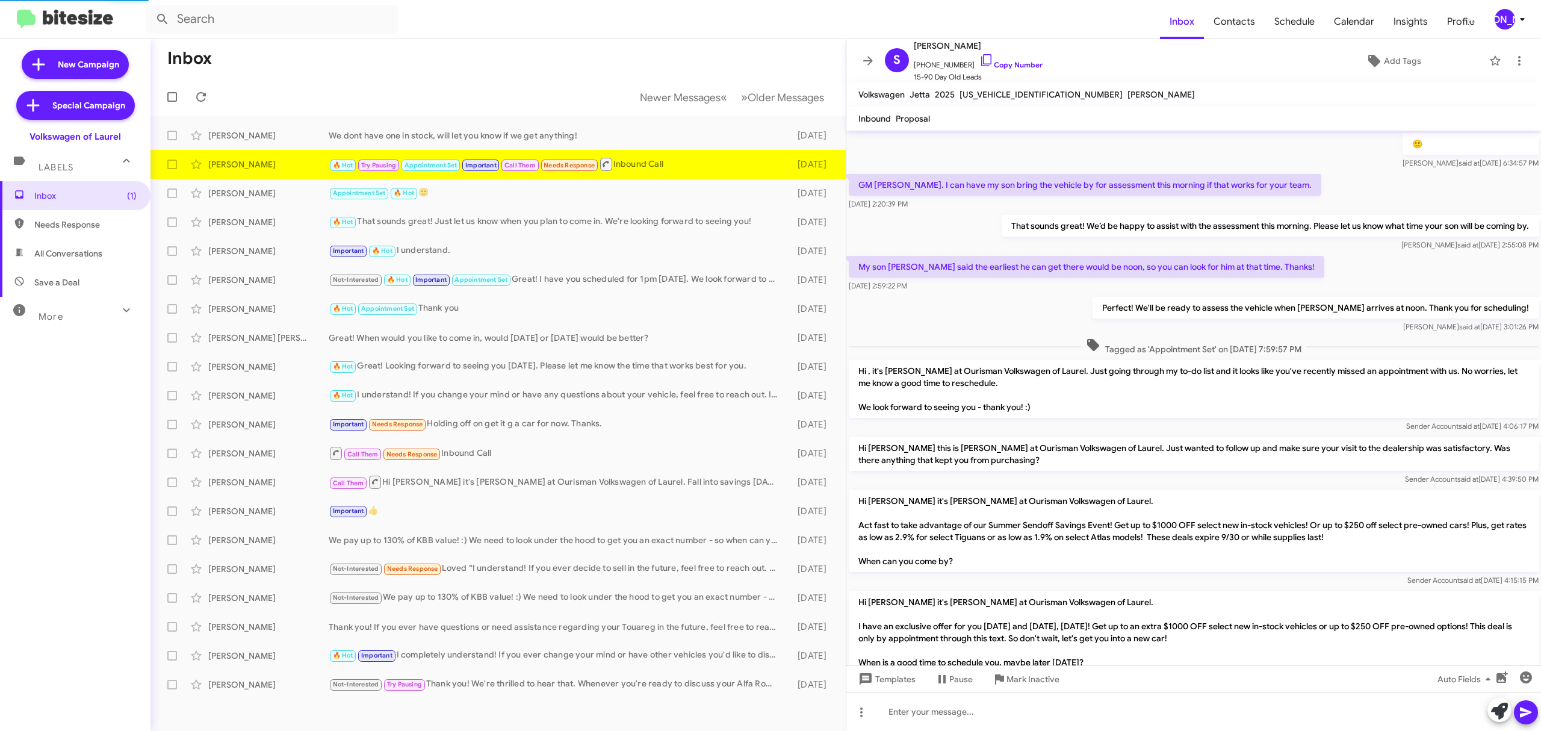
scroll to position [470, 0]
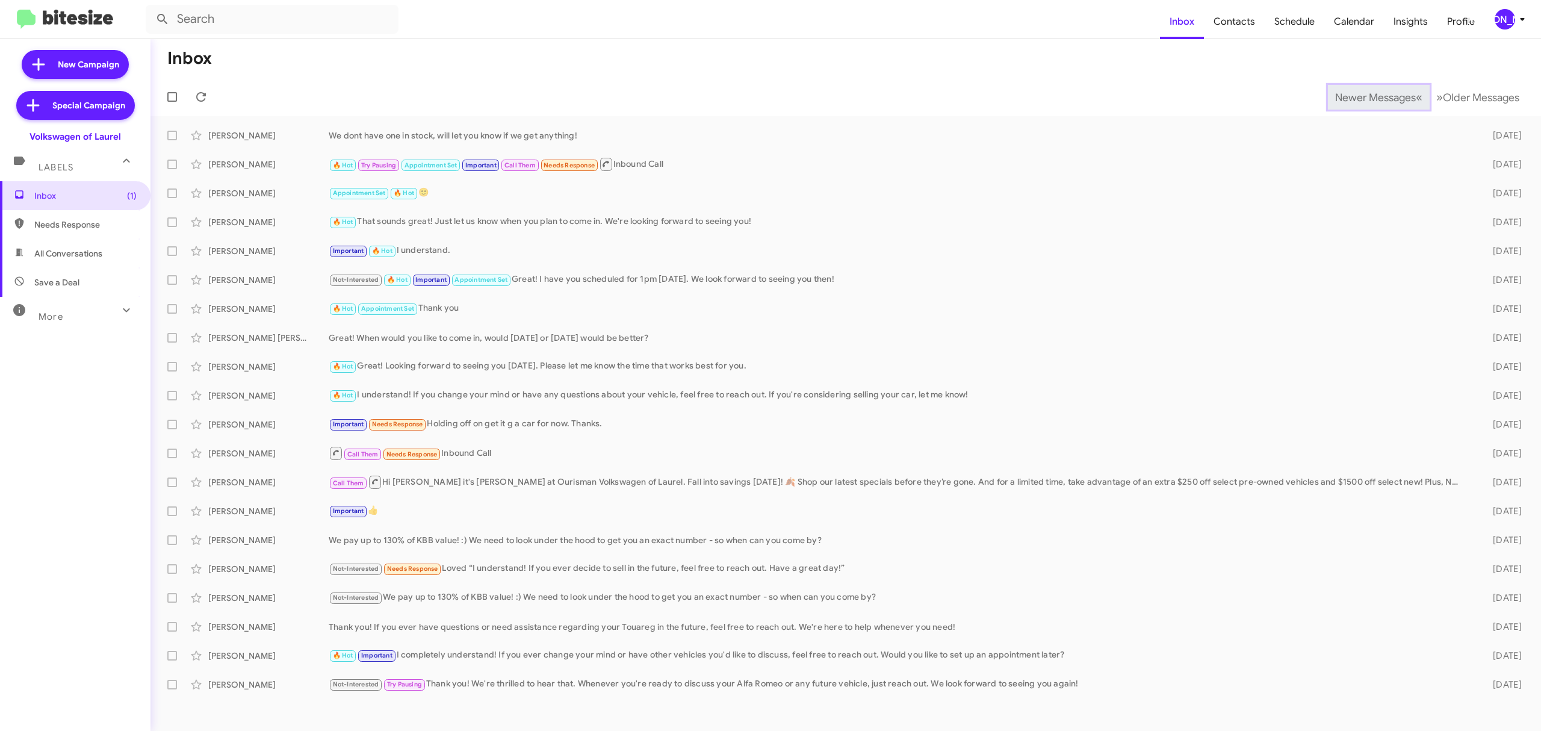
click at [1366, 96] on span "Newer Messages" at bounding box center [1375, 97] width 81 height 13
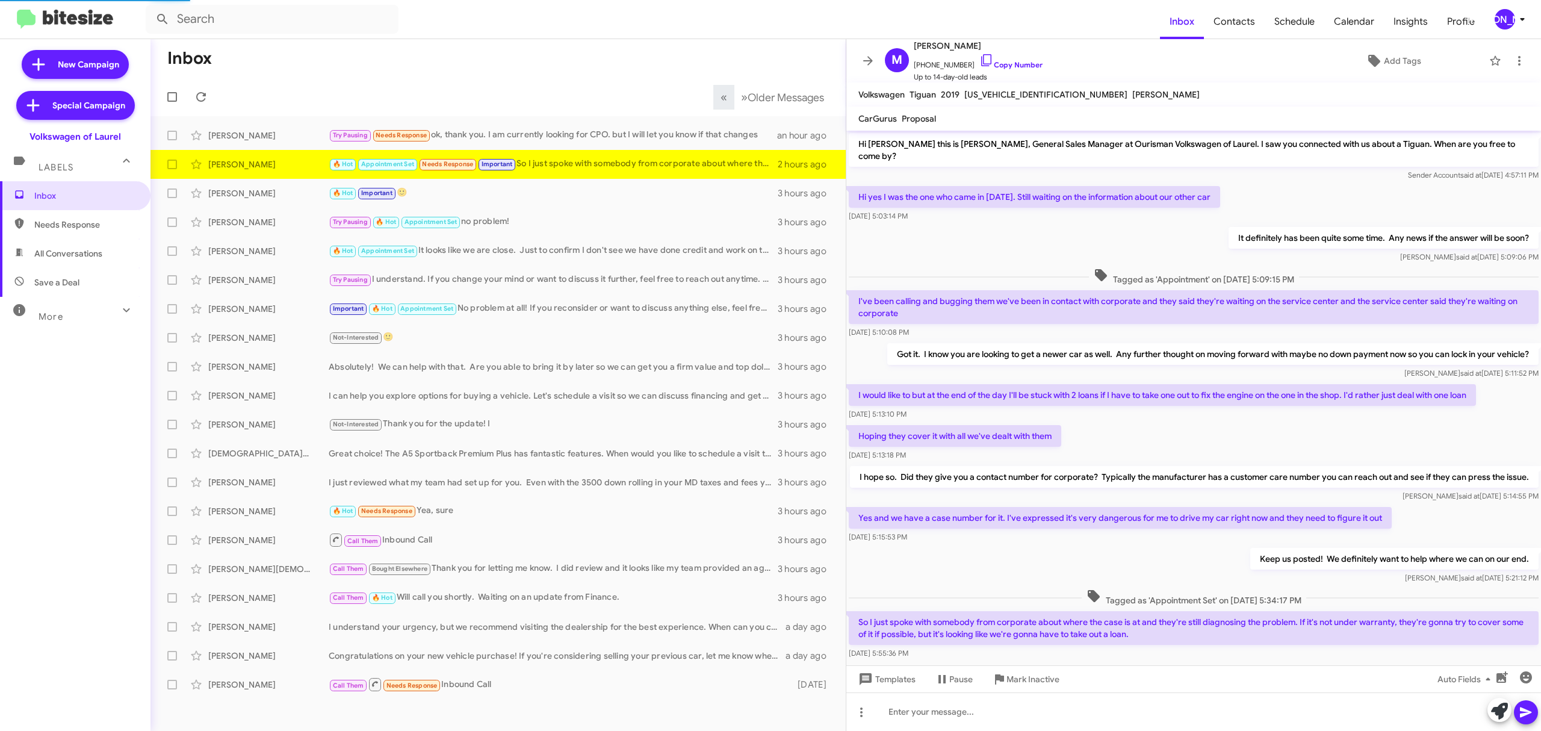
scroll to position [36, 0]
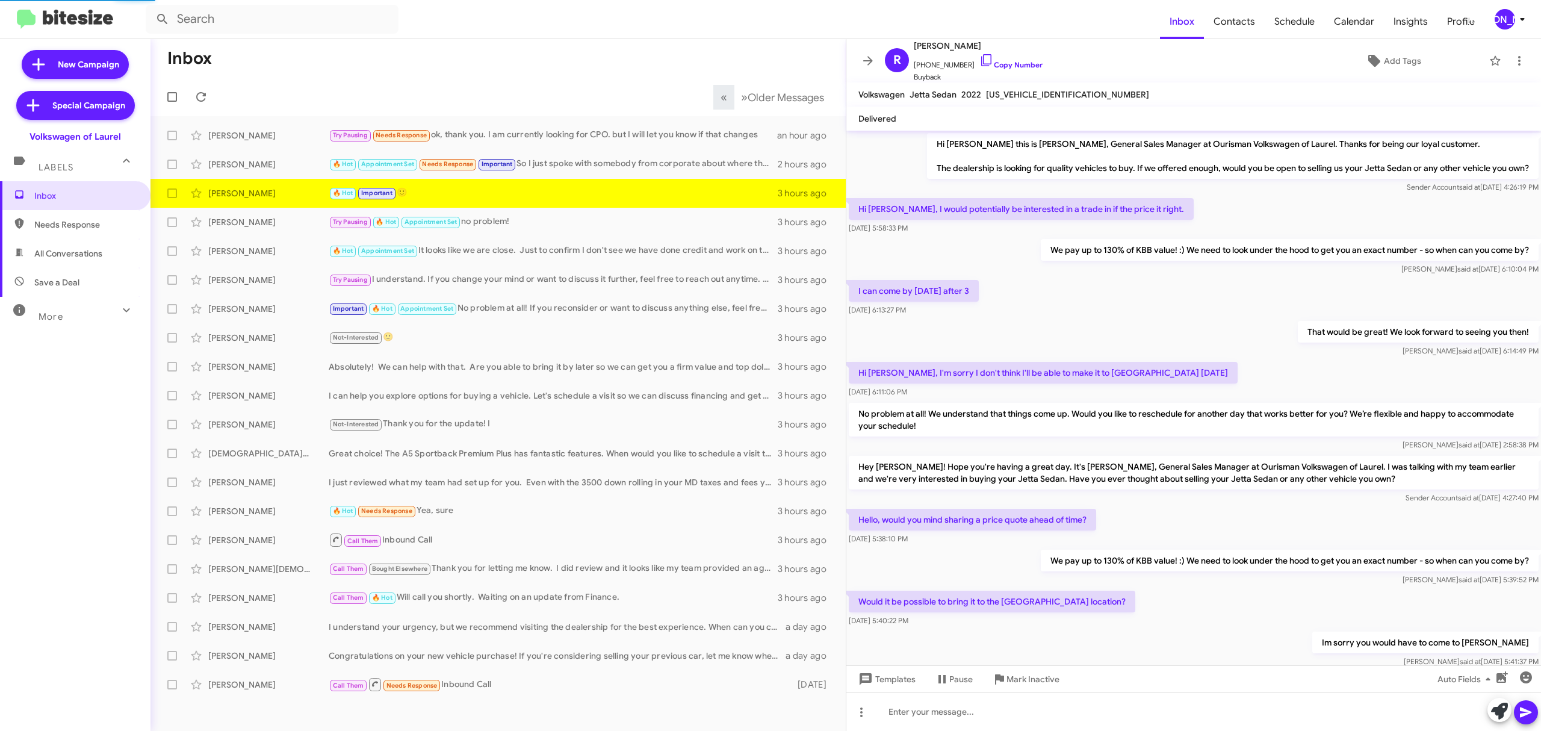
scroll to position [217, 0]
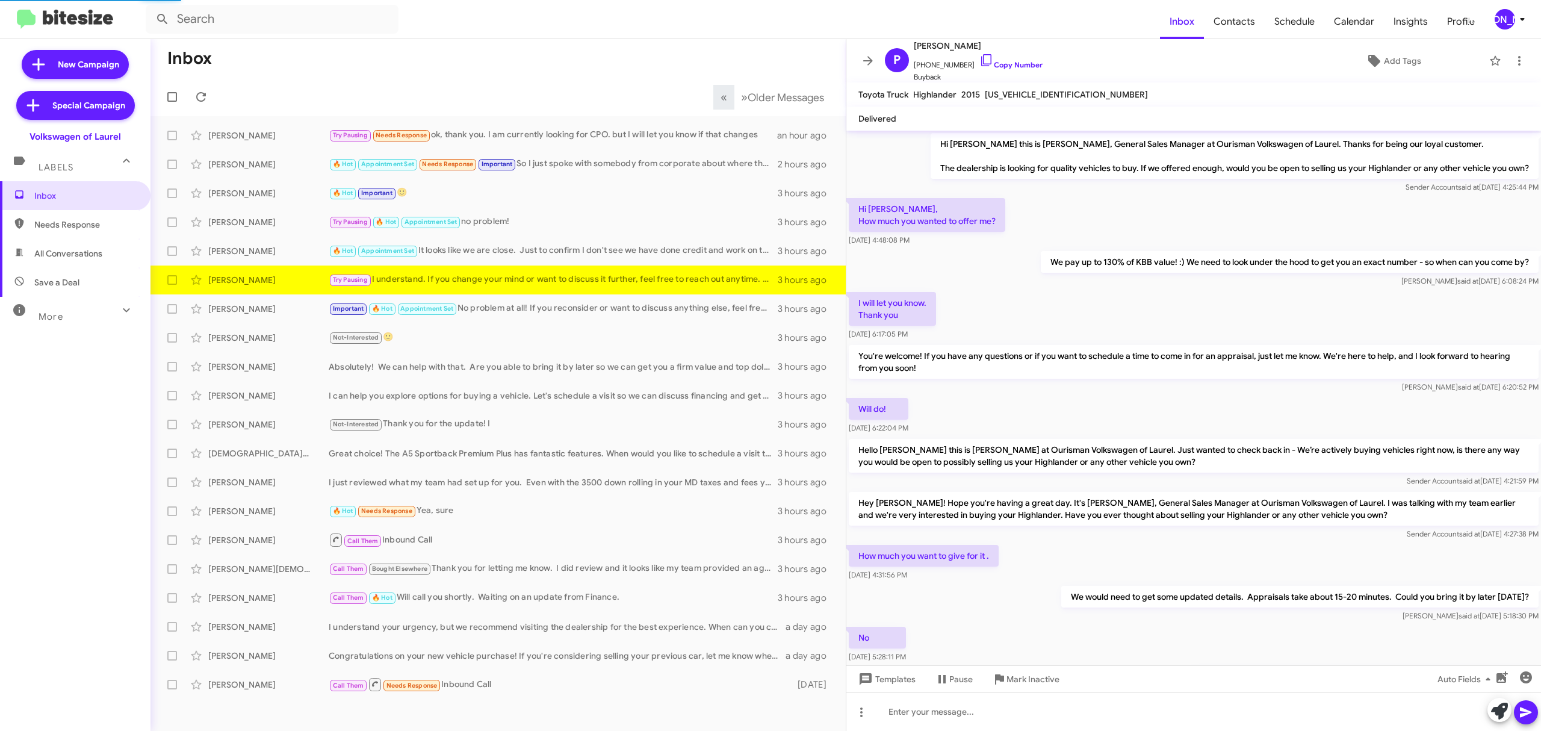
scroll to position [121, 0]
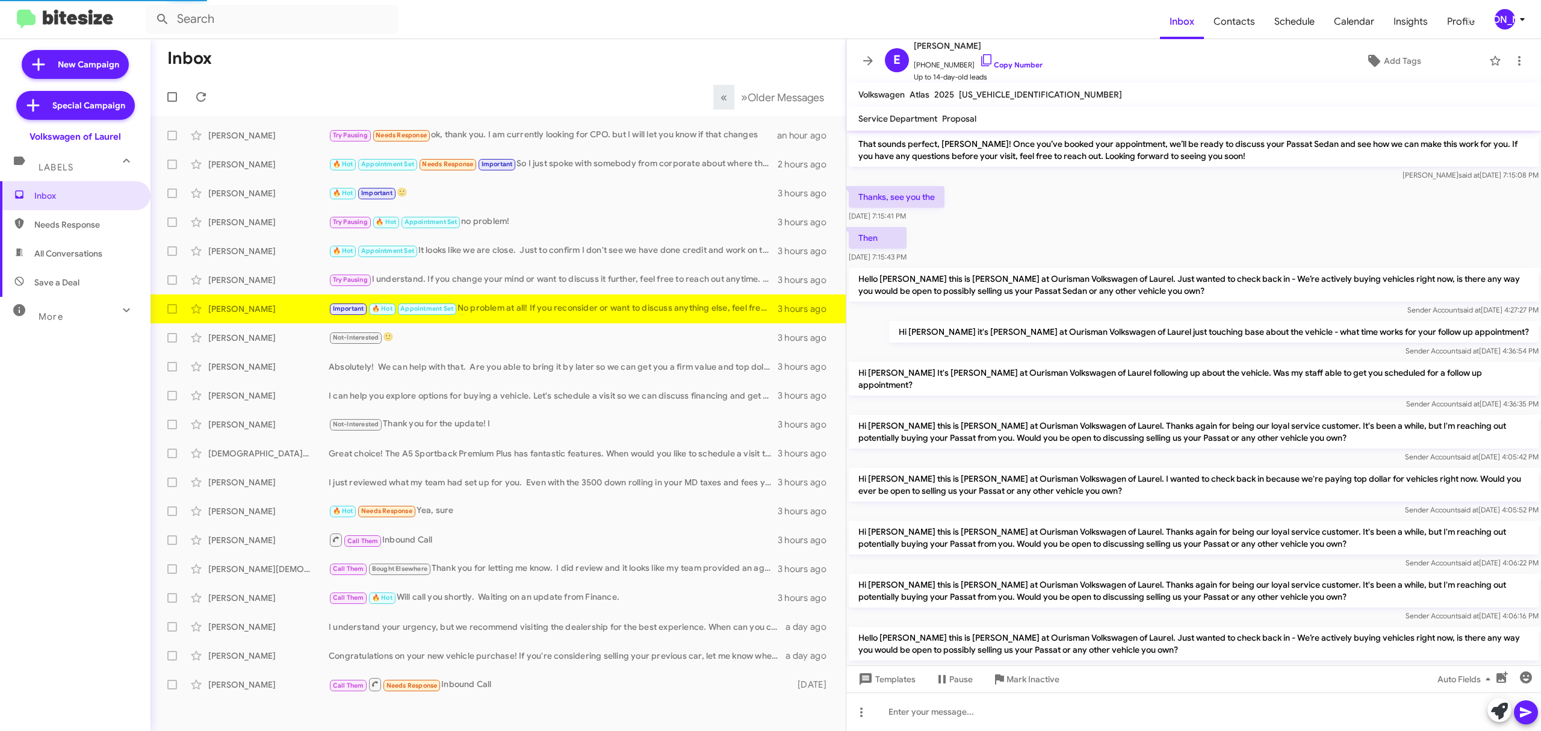
scroll to position [506, 0]
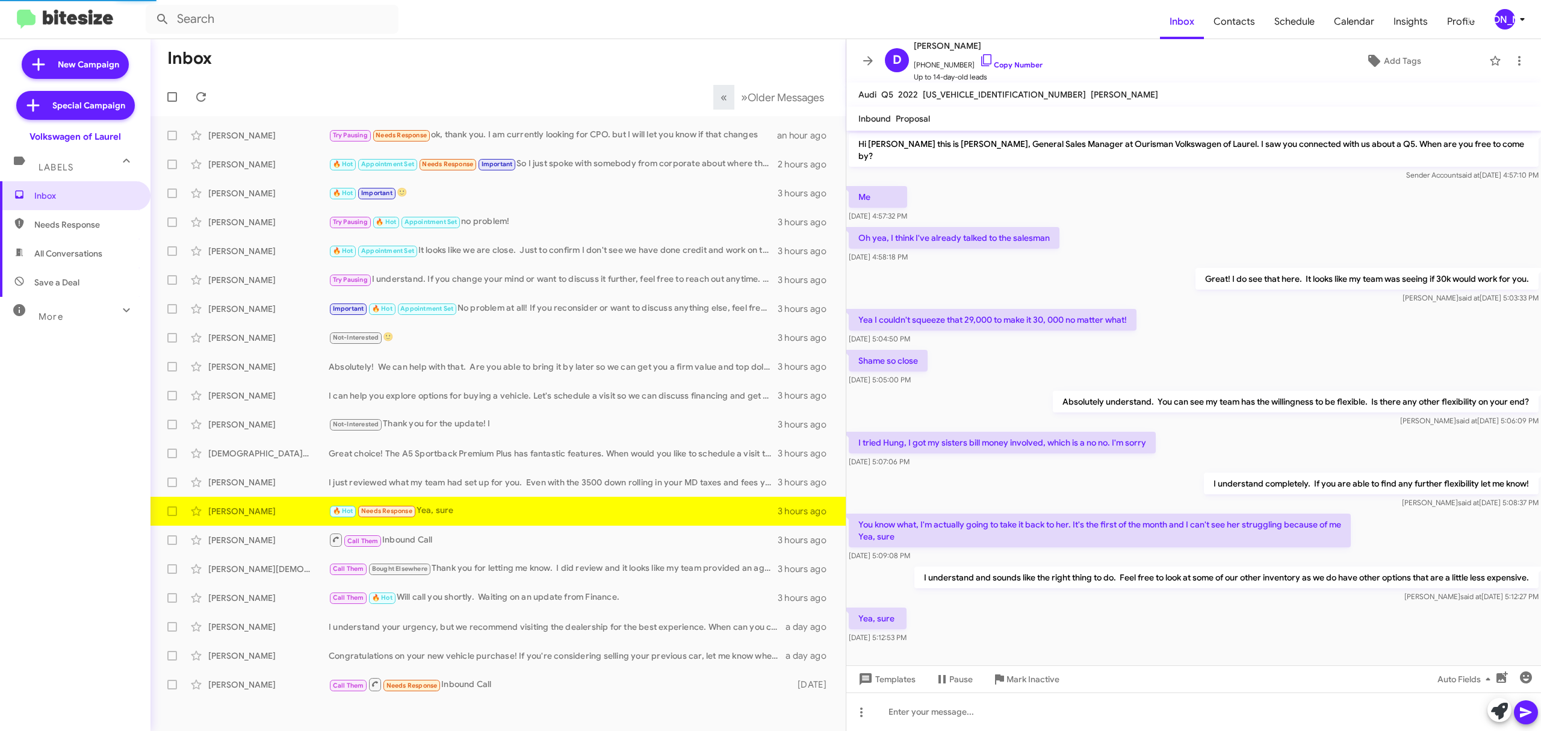
scroll to position [5, 0]
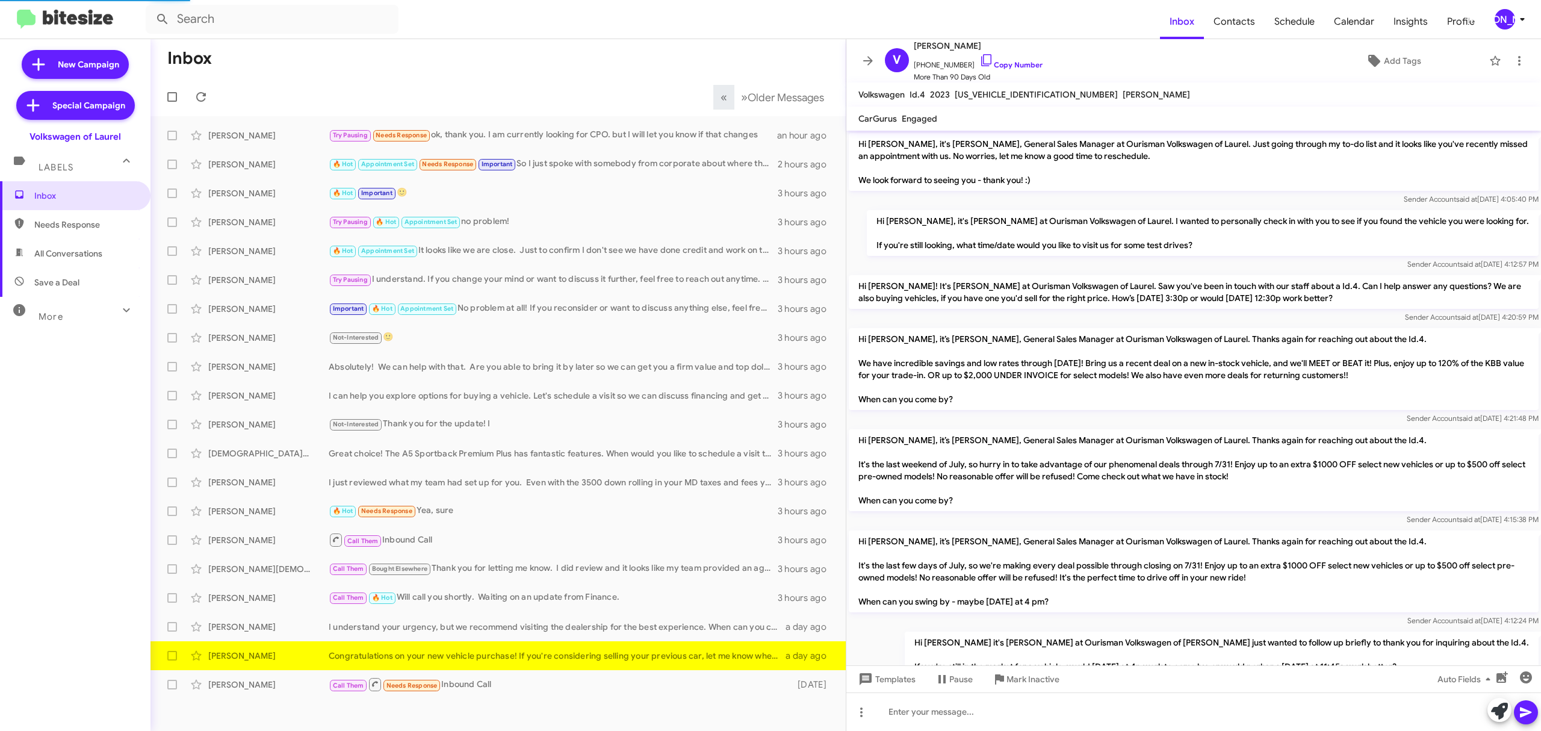
scroll to position [778, 0]
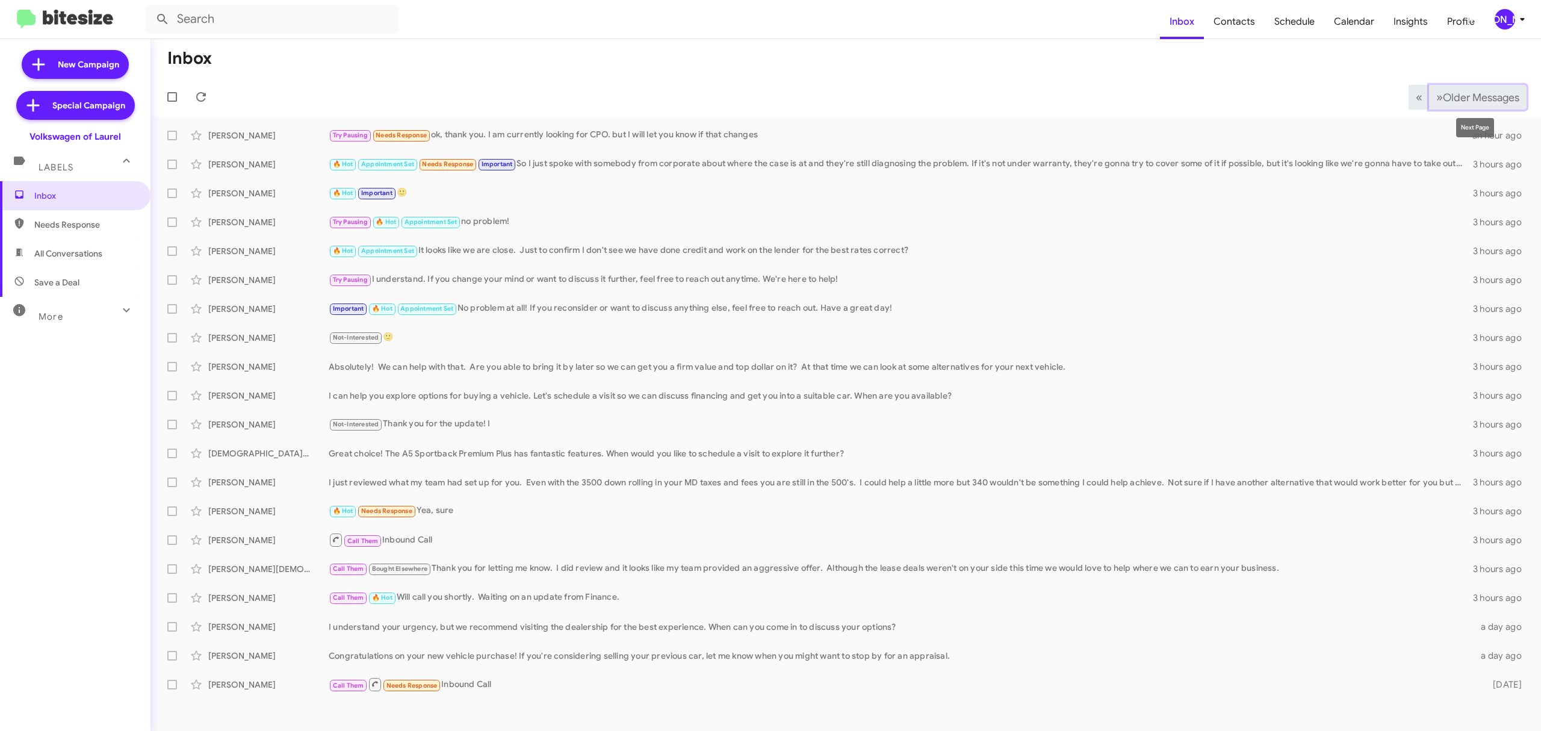
click at [1492, 104] on span "Older Messages" at bounding box center [1481, 97] width 76 height 13
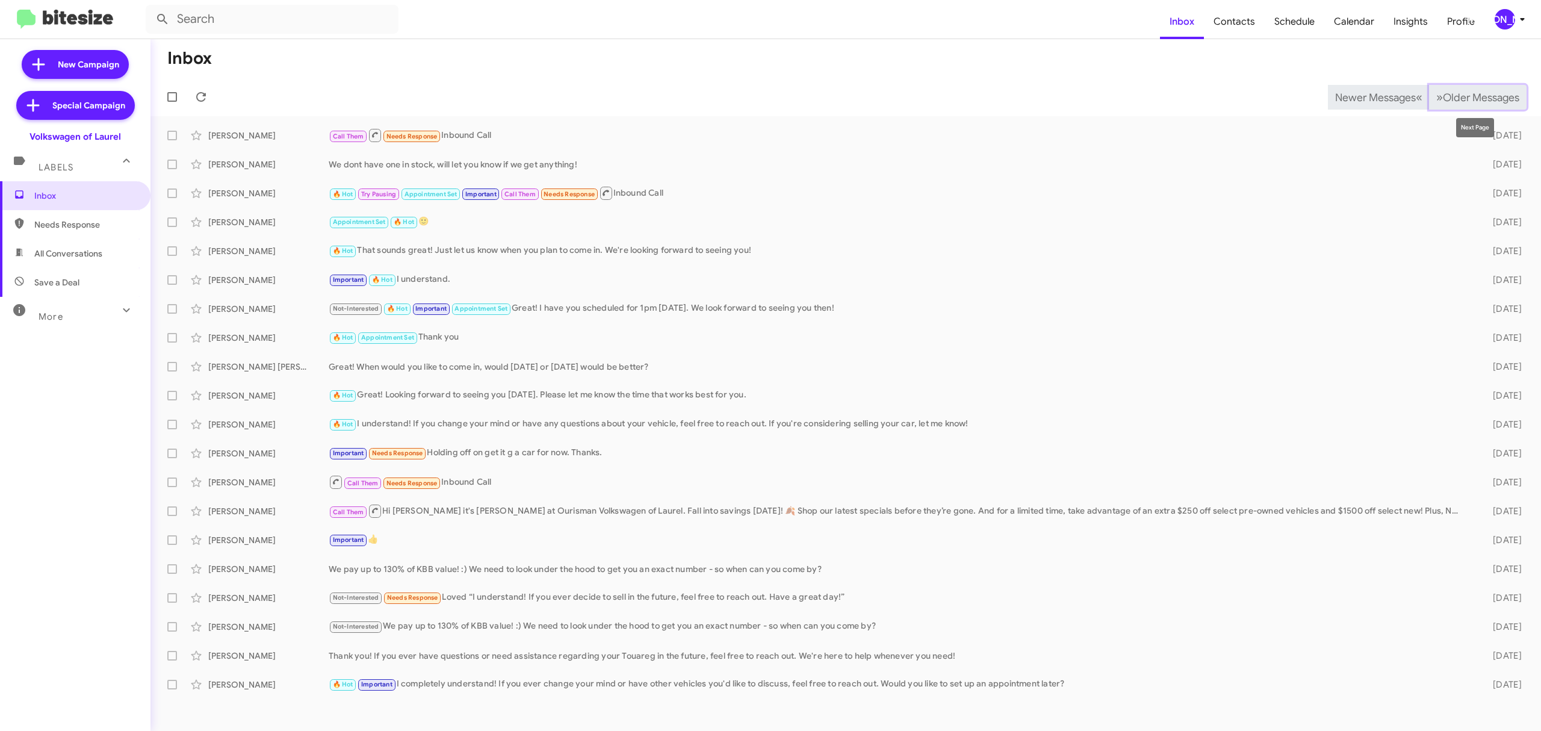
click at [1454, 92] on span "Older Messages" at bounding box center [1481, 97] width 76 height 13
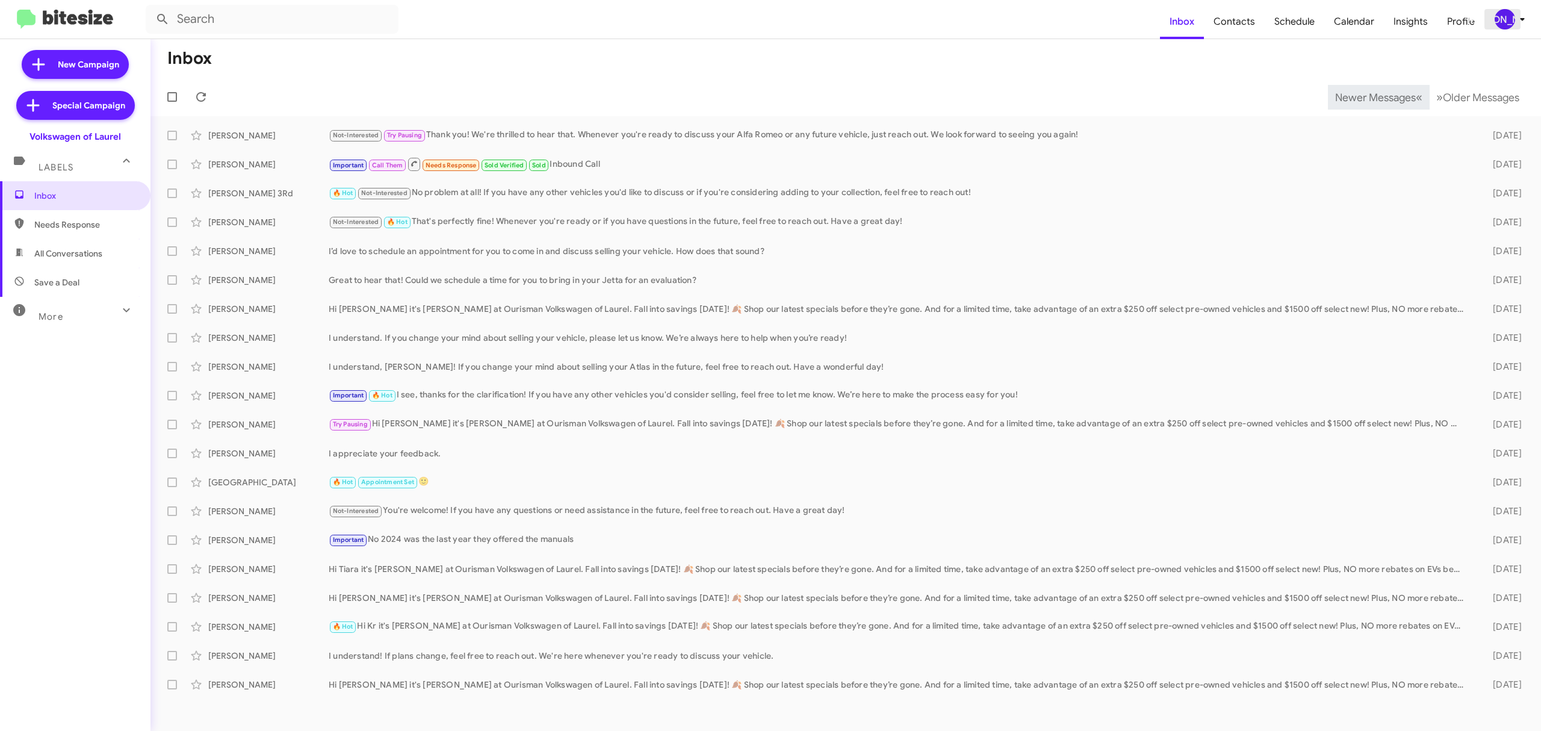
click at [1512, 22] on span "[PERSON_NAME]" at bounding box center [1512, 19] width 36 height 20
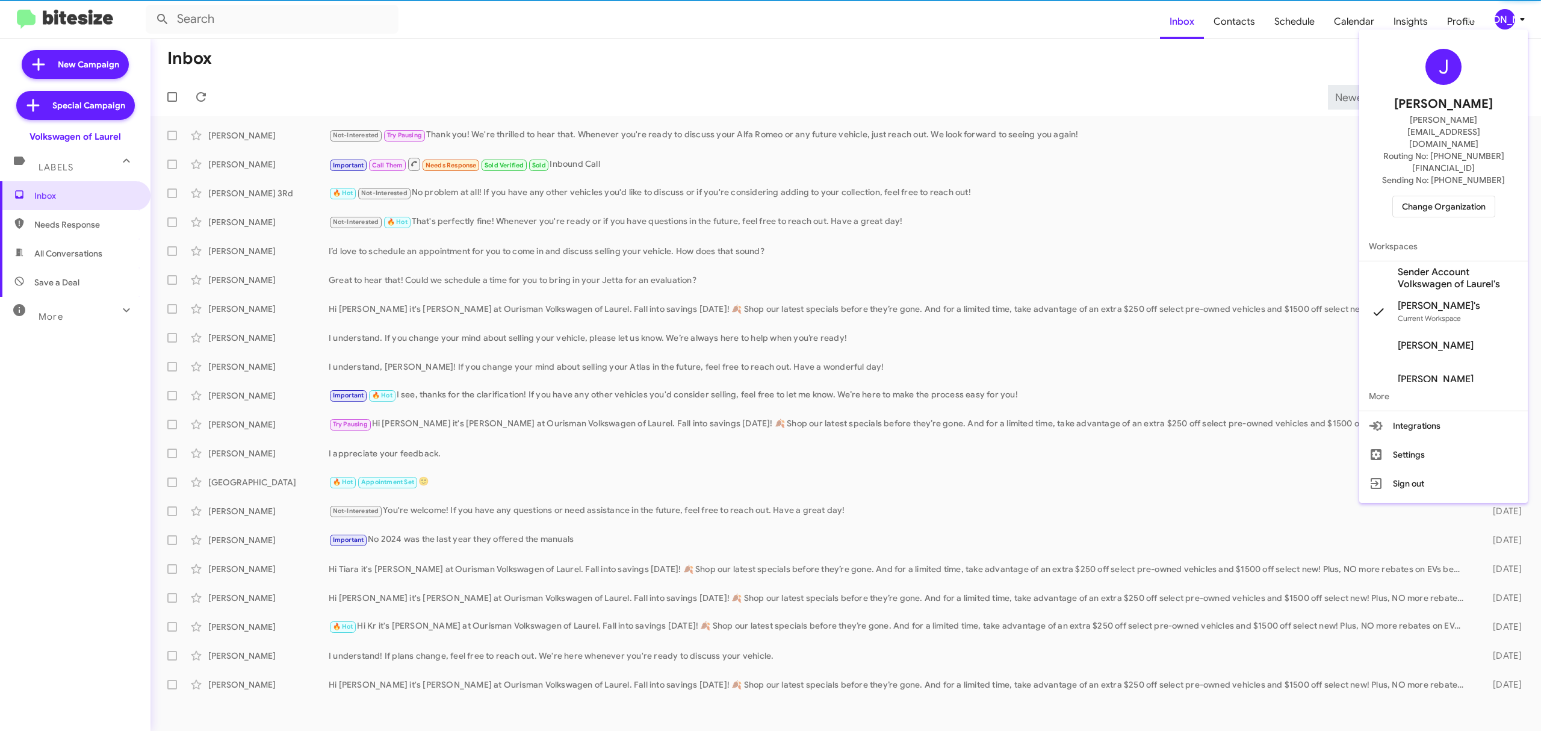
click at [1435, 196] on span "Change Organization" at bounding box center [1444, 206] width 84 height 20
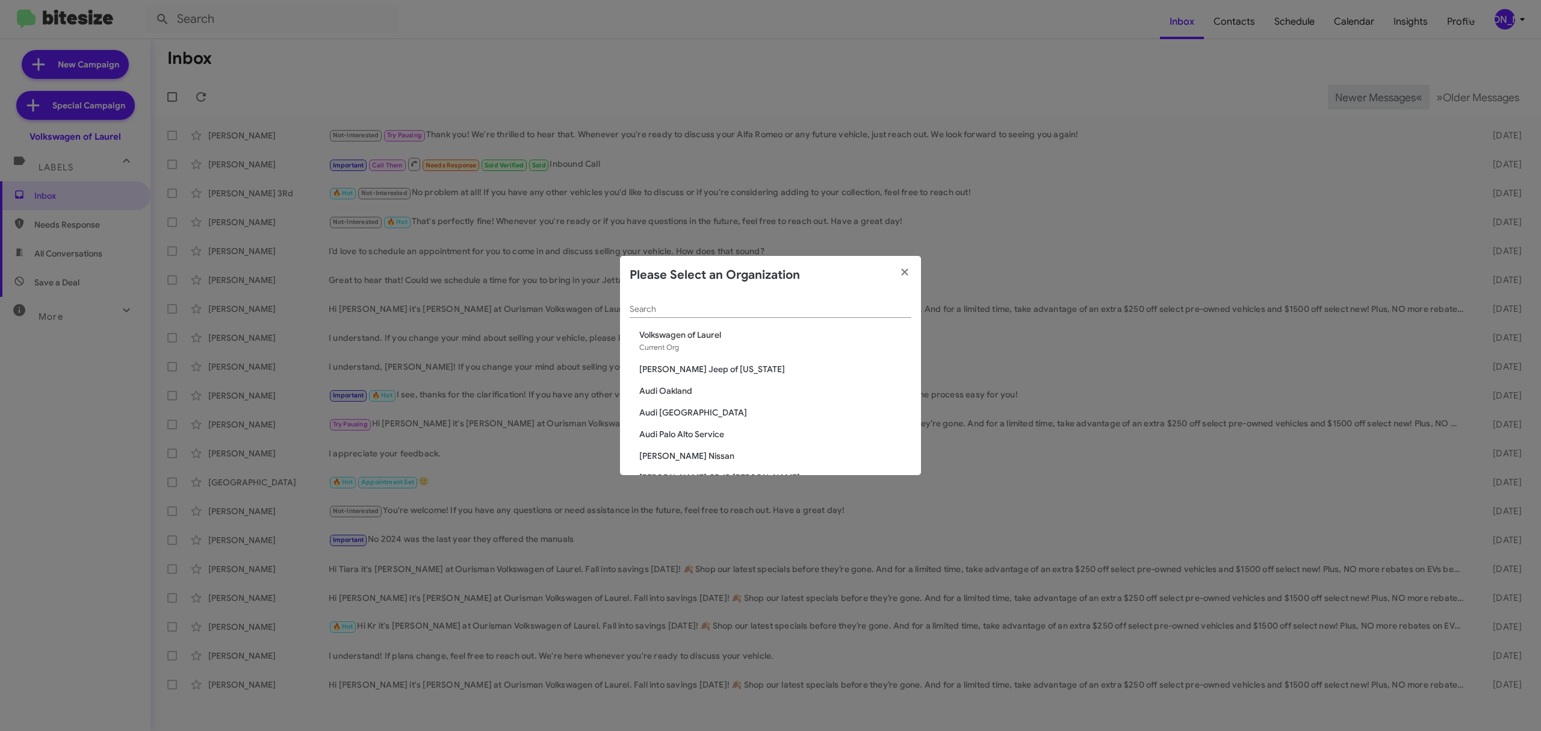
click at [769, 318] on div "Search" at bounding box center [771, 305] width 282 height 23
click at [774, 315] on div "Search" at bounding box center [771, 305] width 282 height 23
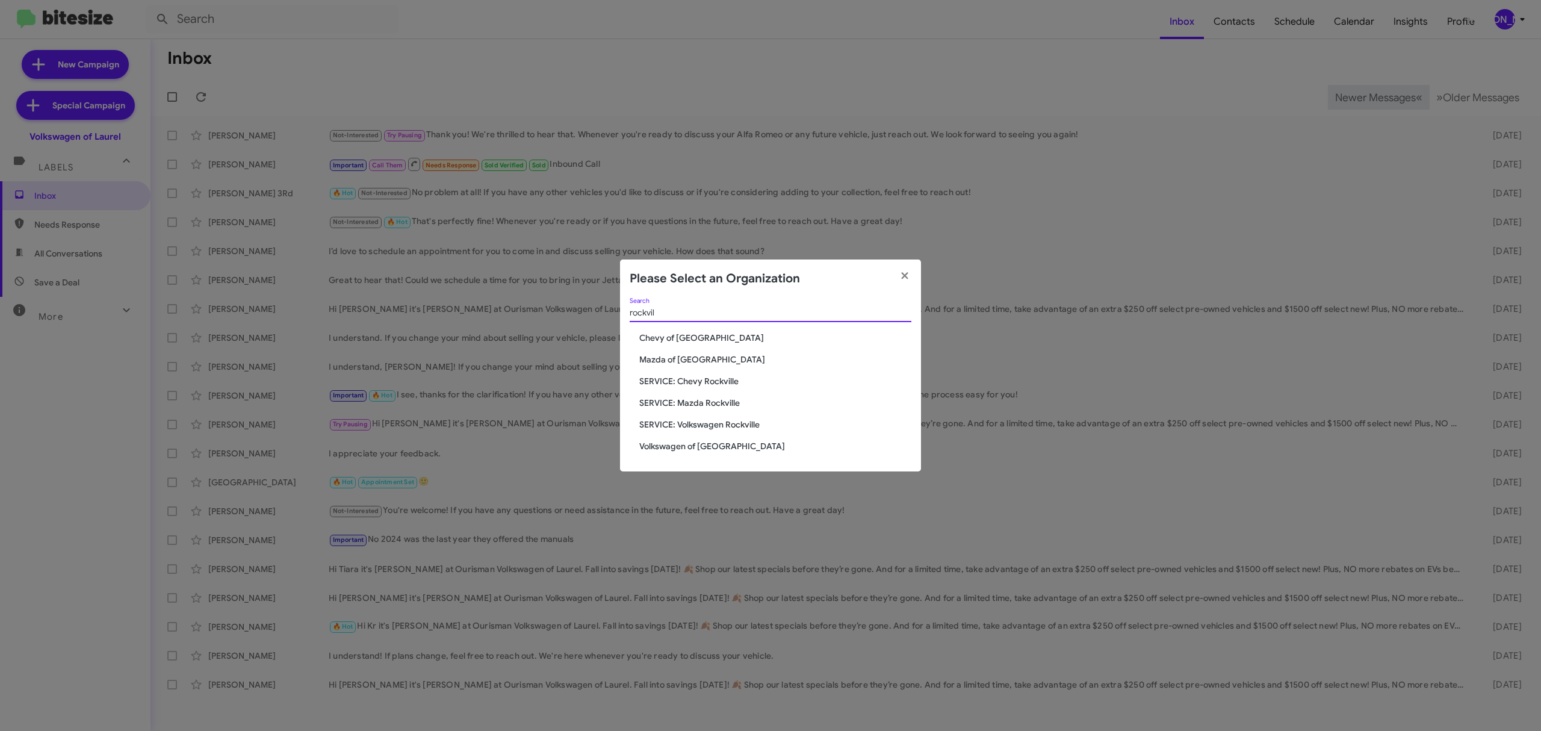
type input "rockvil"
click at [701, 446] on span "Volkswagen of [GEOGRAPHIC_DATA]" at bounding box center [775, 446] width 272 height 12
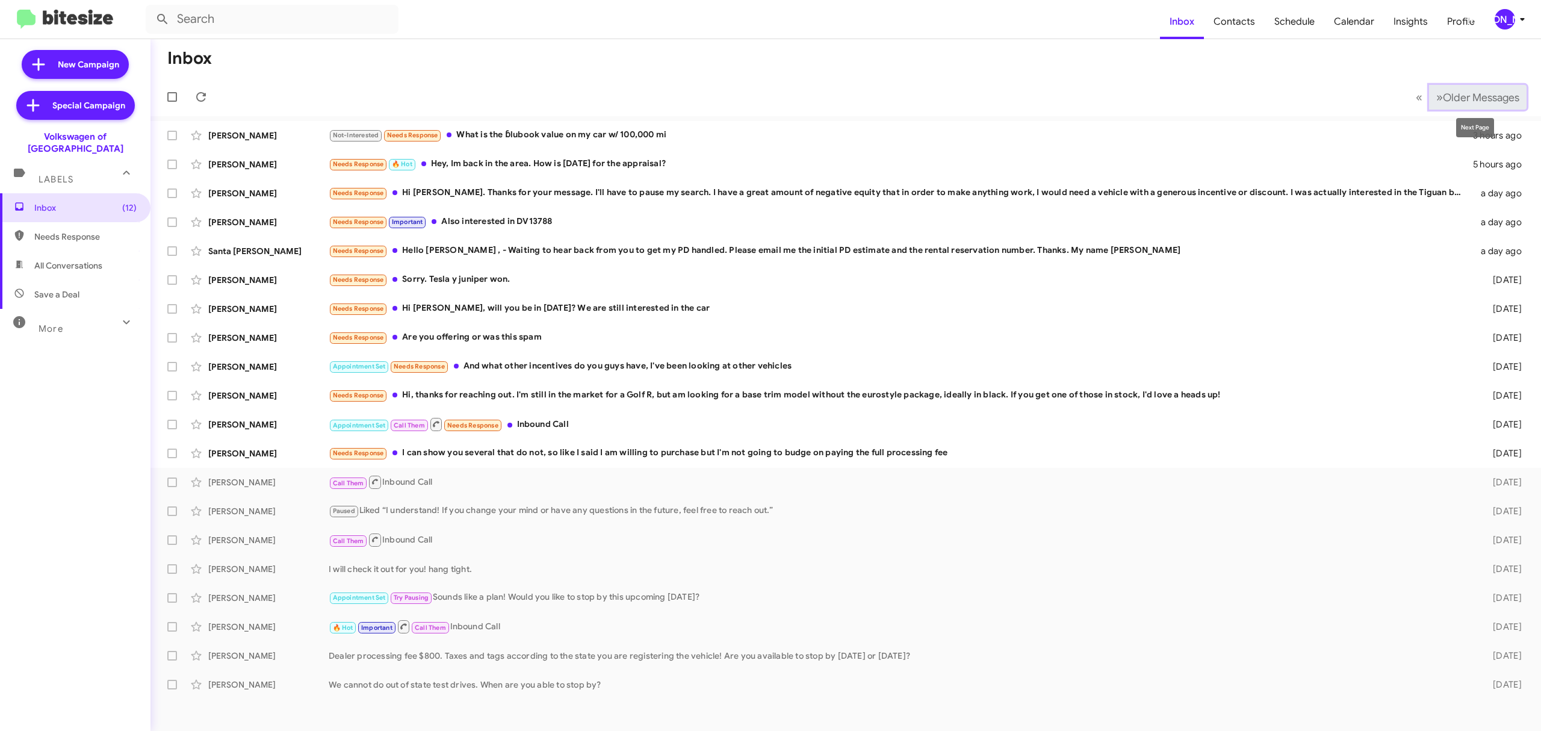
drag, startPoint x: 1465, startPoint y: 87, endPoint x: 1465, endPoint y: 94, distance: 7.2
click at [1465, 89] on button "» Next Older Messages" at bounding box center [1478, 97] width 98 height 25
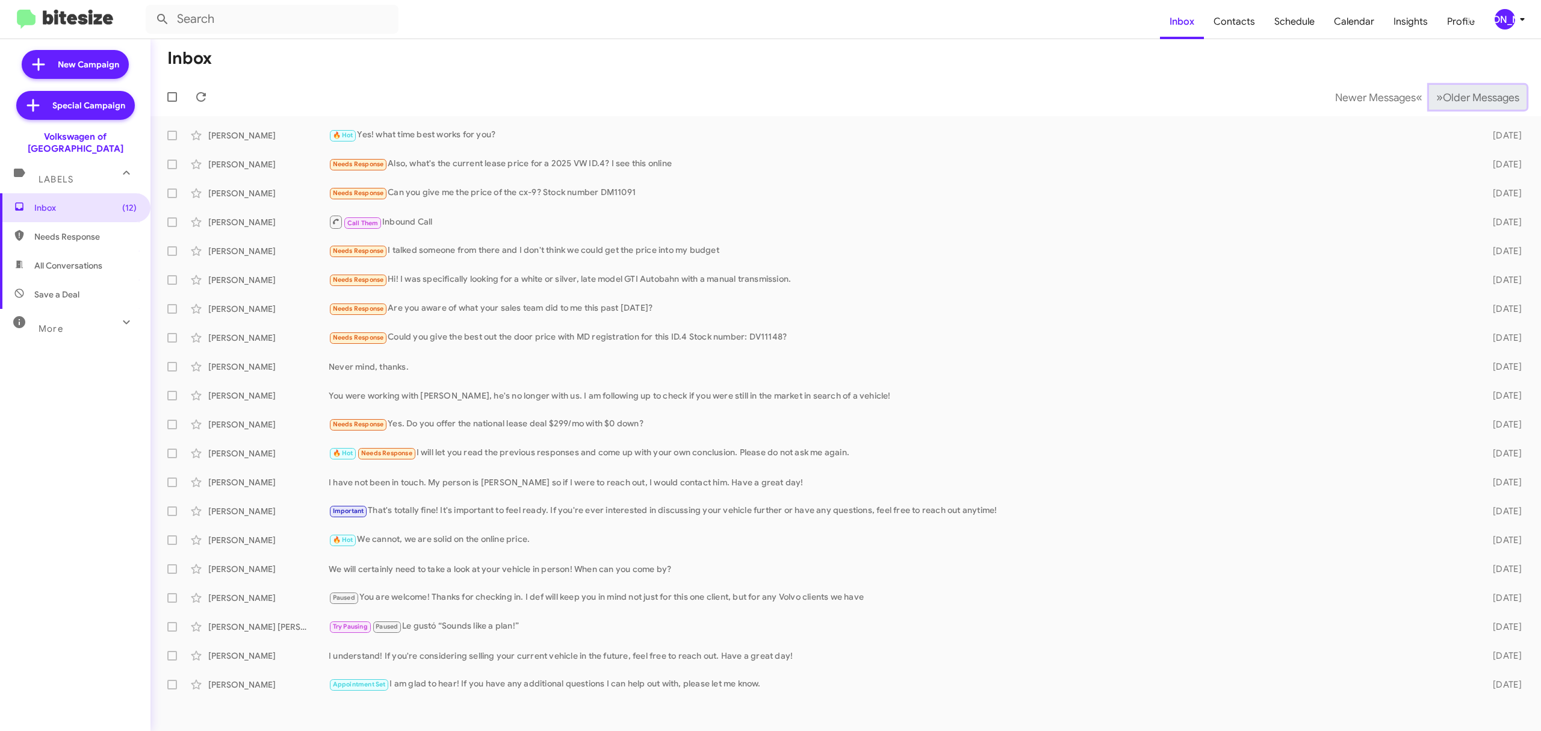
click at [1462, 91] on span "Older Messages" at bounding box center [1481, 97] width 76 height 13
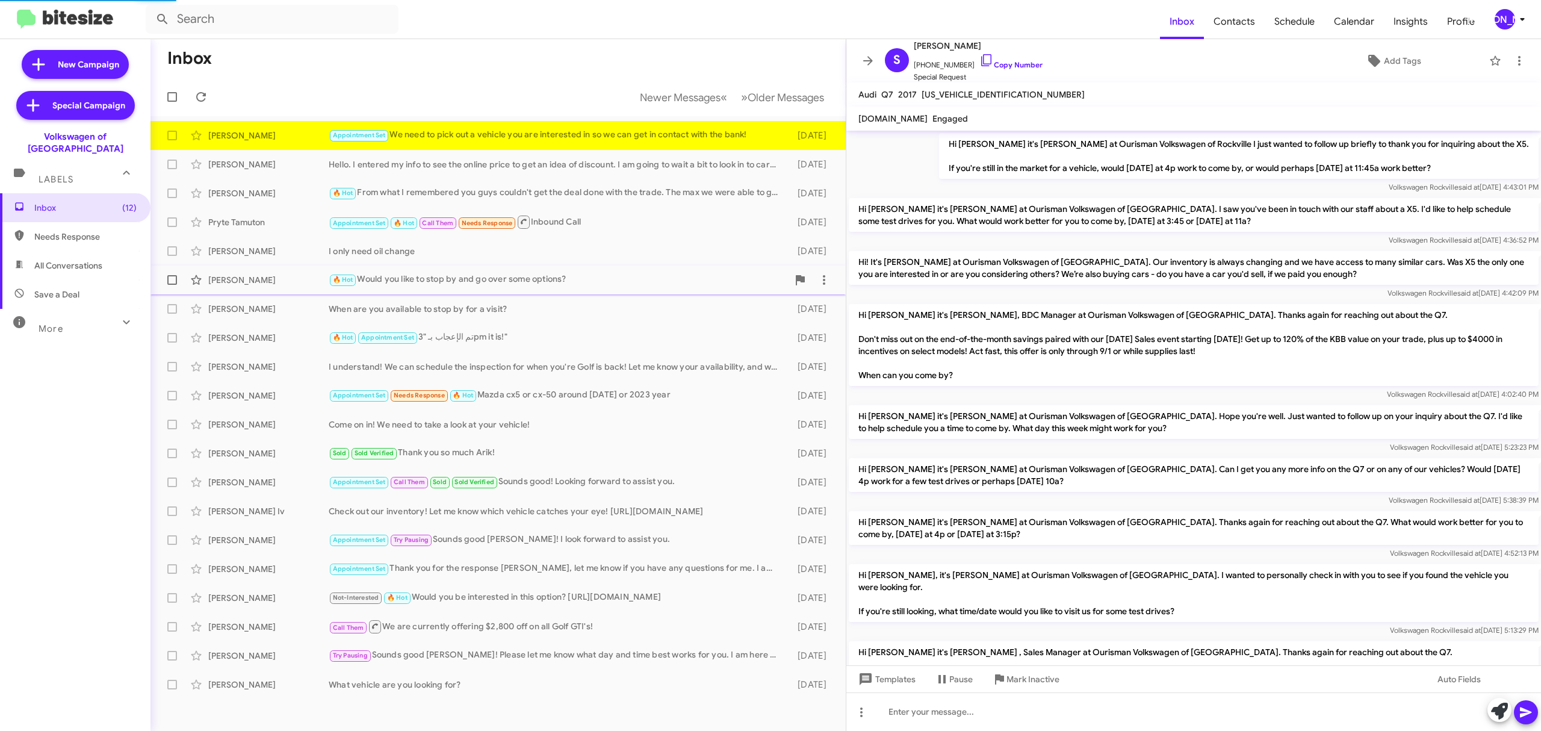
scroll to position [633, 0]
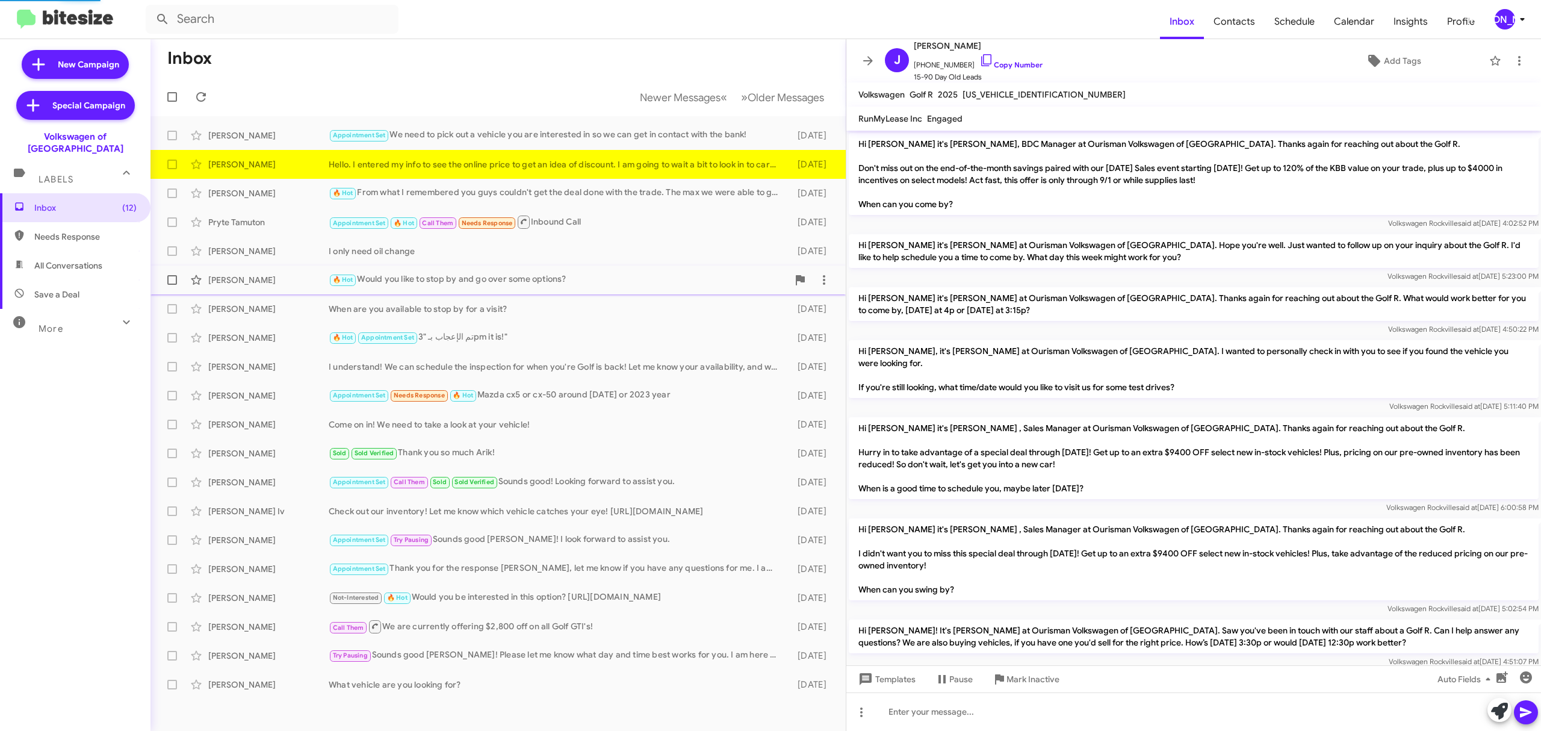
scroll to position [58, 0]
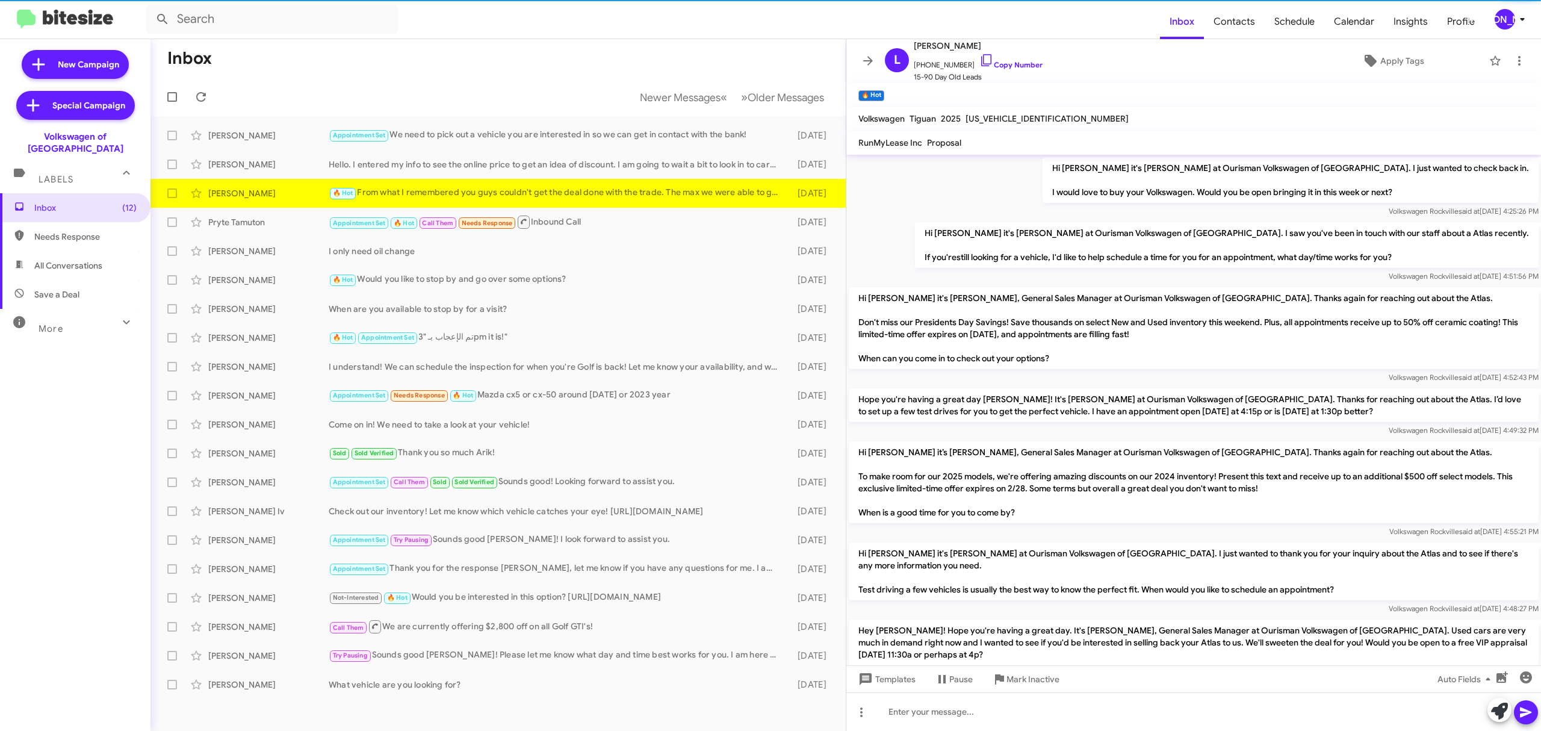
scroll to position [826, 0]
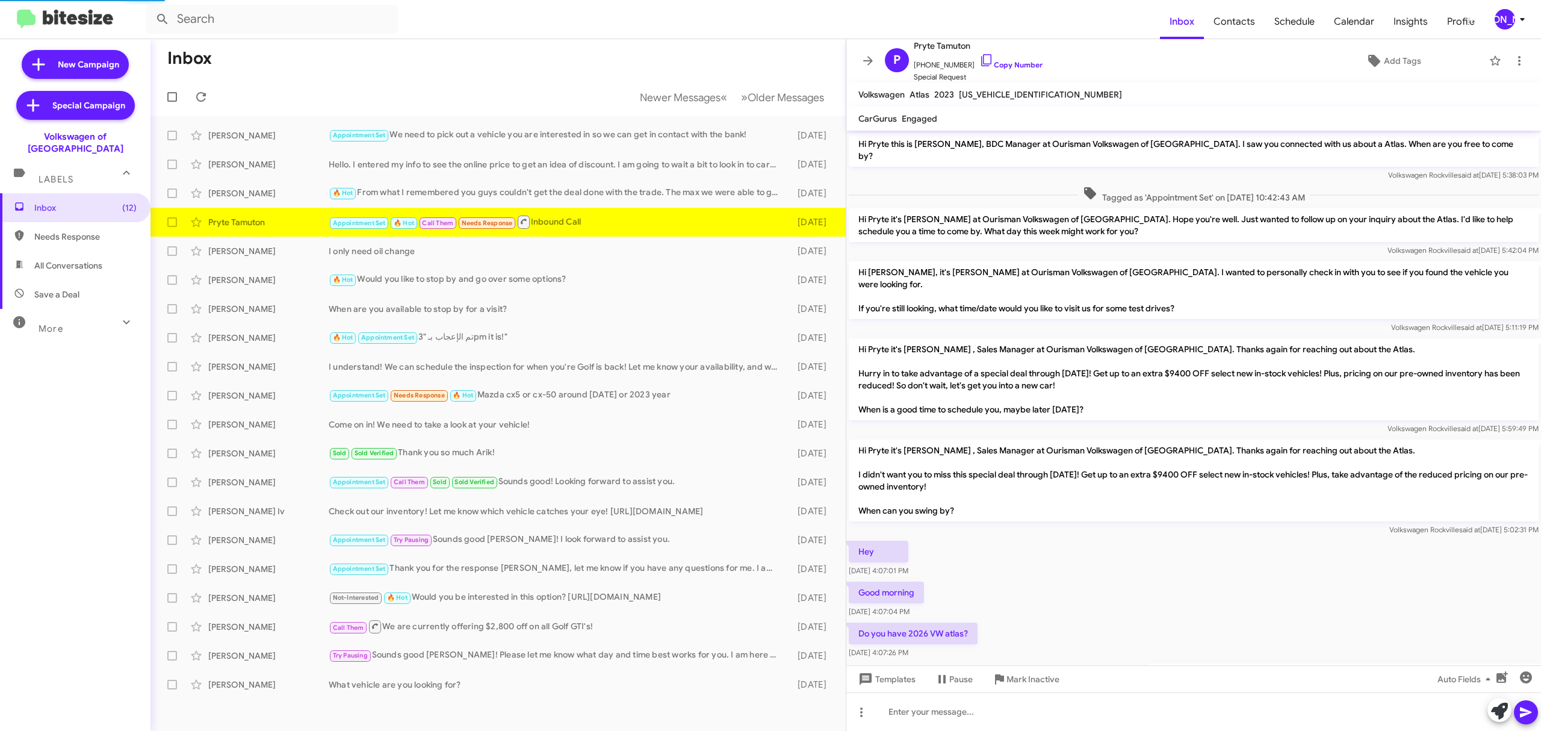
scroll to position [182, 0]
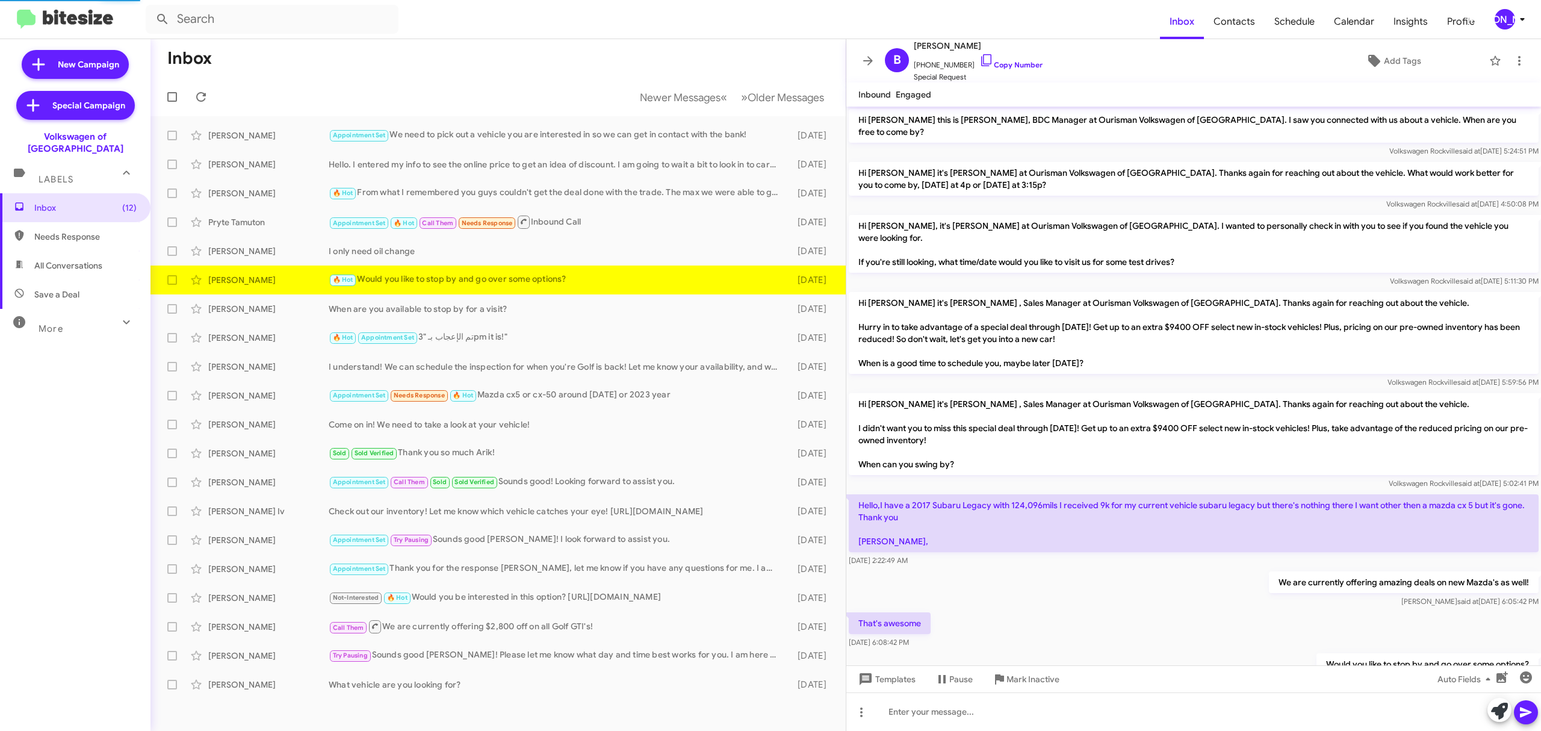
scroll to position [29, 0]
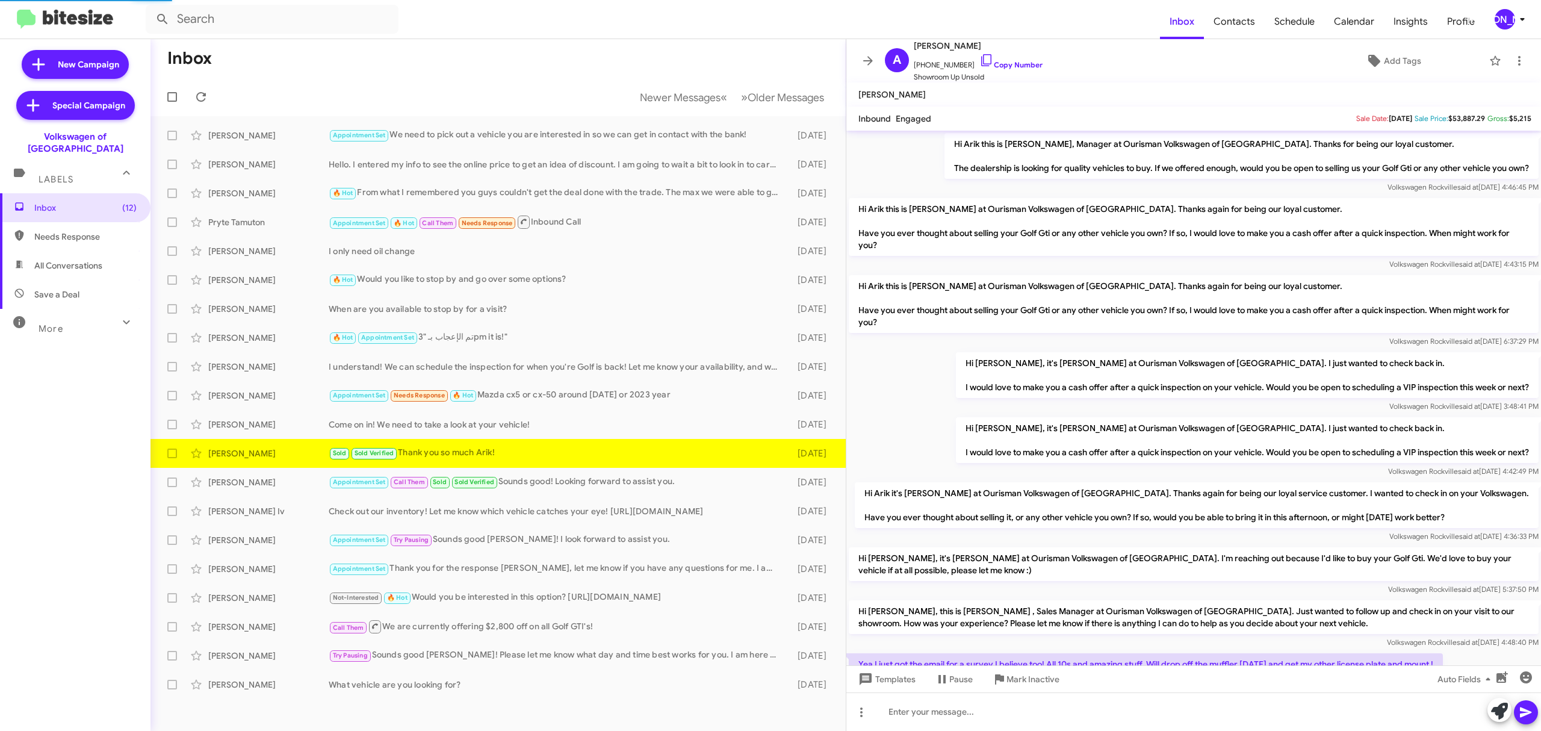
scroll to position [148, 0]
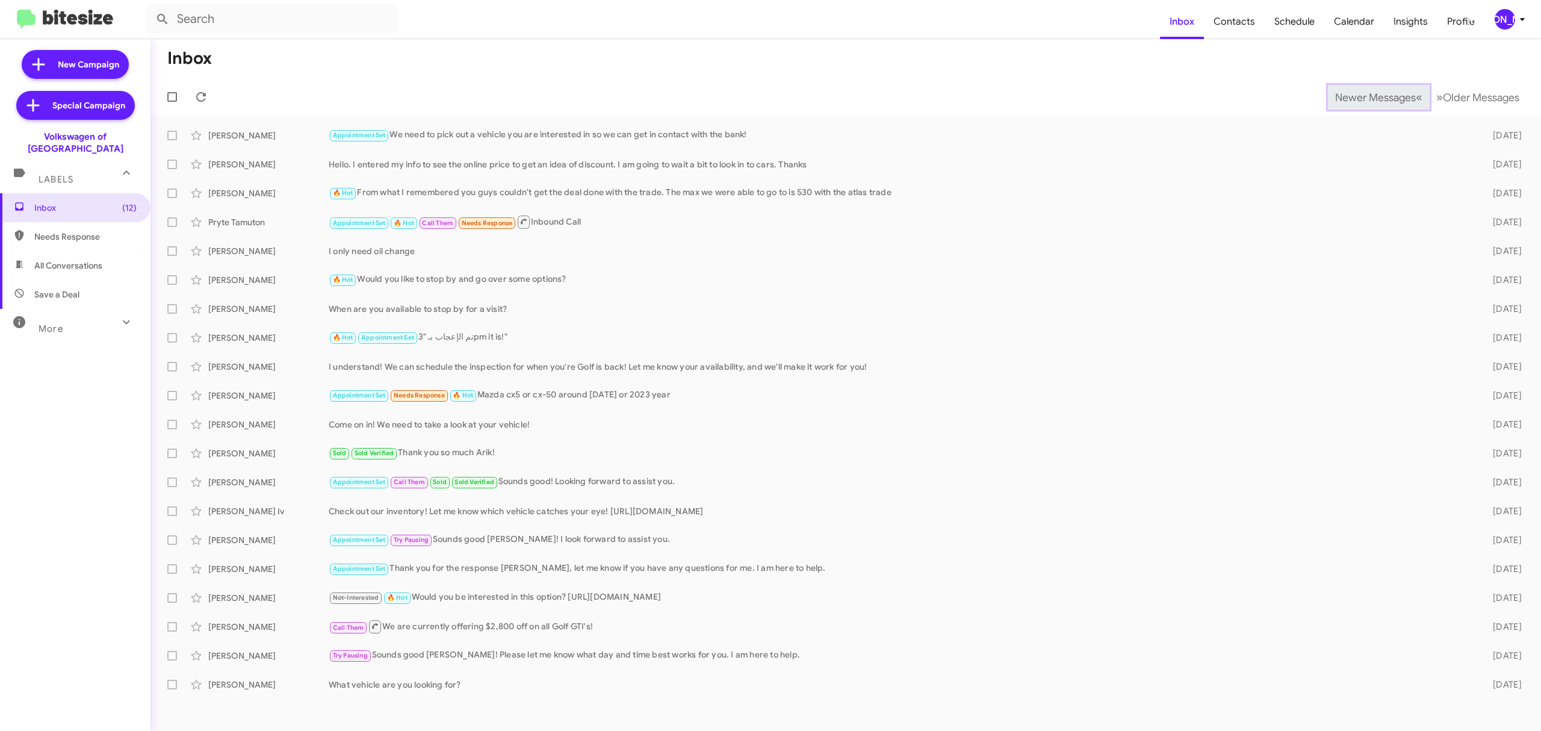
click at [1366, 96] on span "Newer Messages" at bounding box center [1375, 97] width 81 height 13
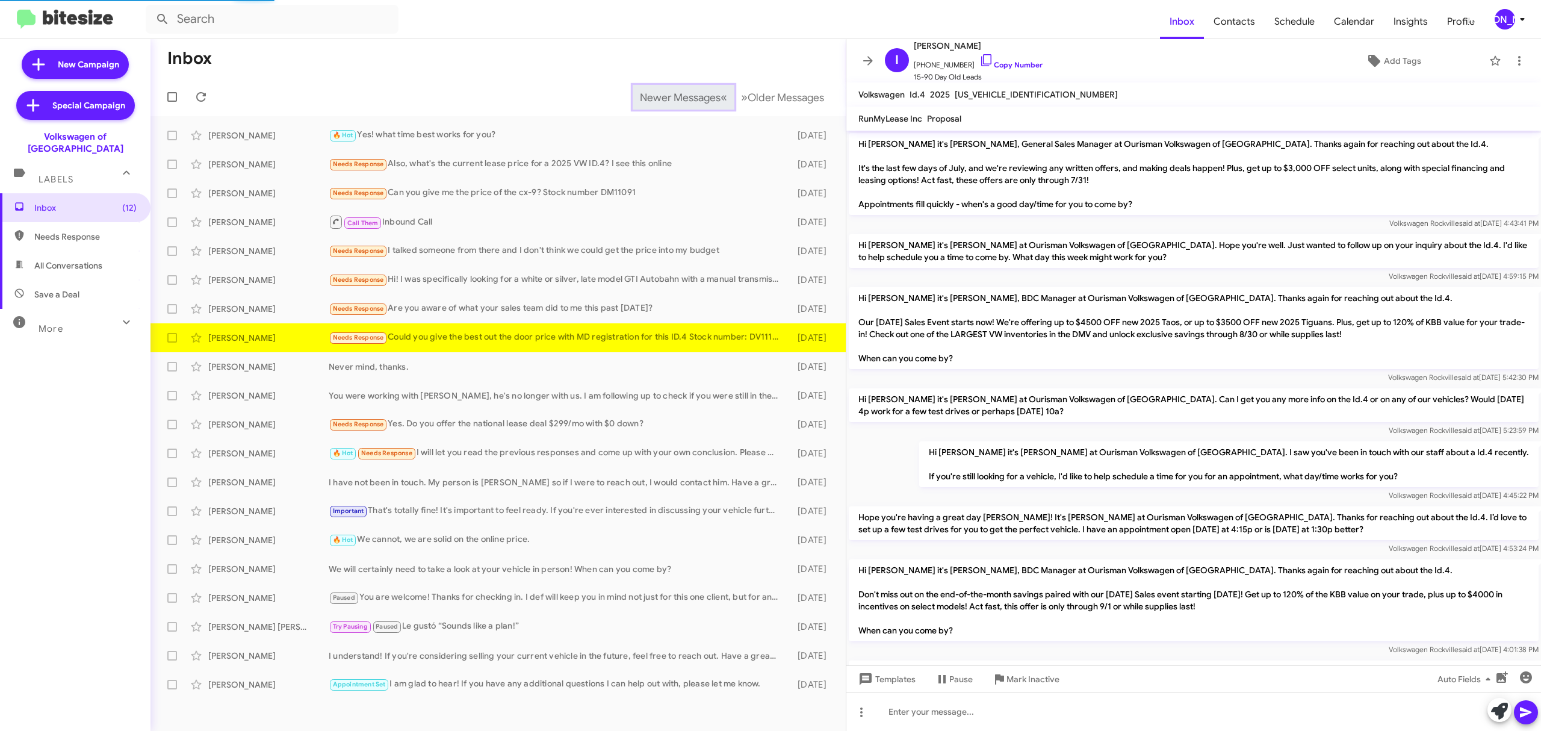
scroll to position [582, 0]
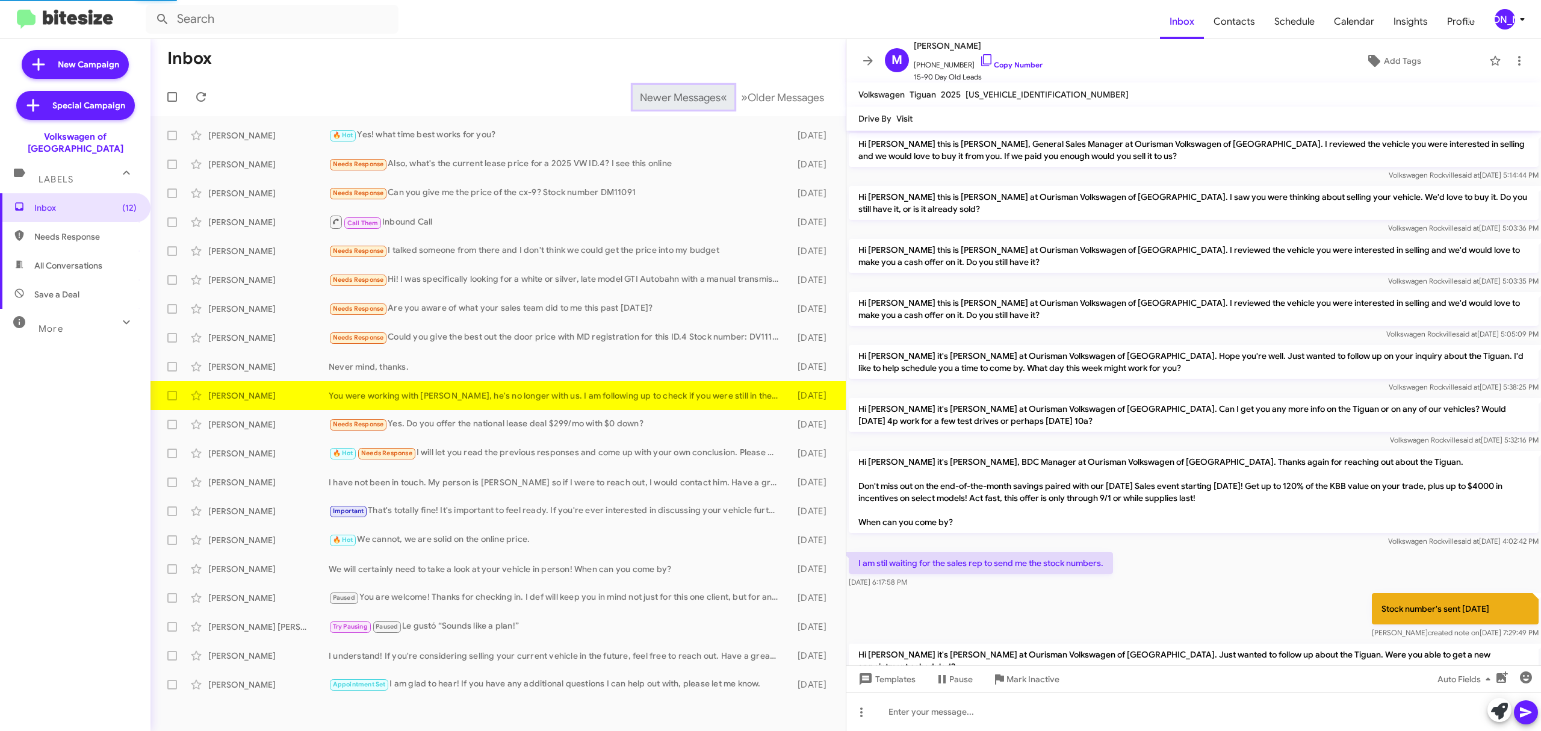
scroll to position [338, 0]
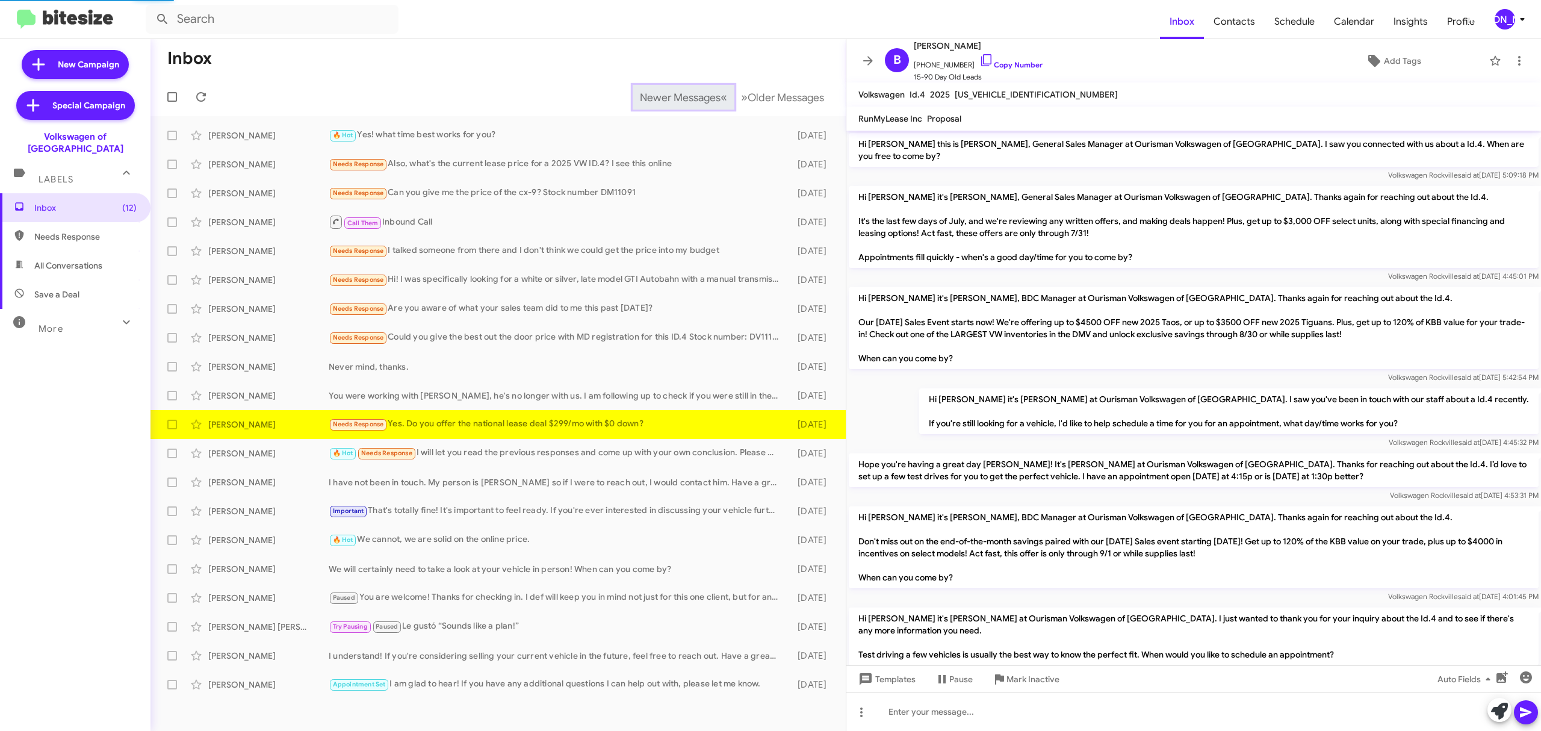
scroll to position [342, 0]
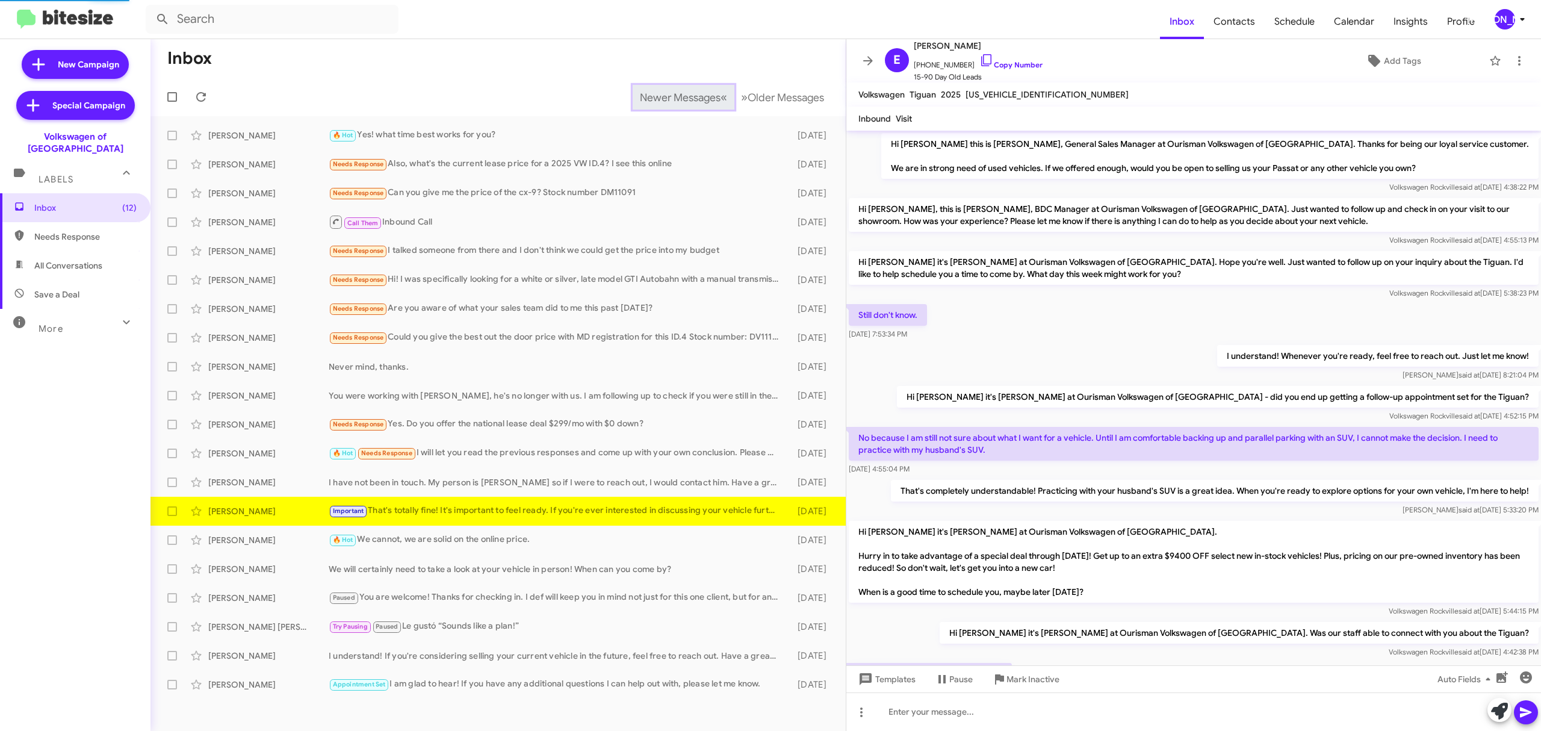
scroll to position [113, 0]
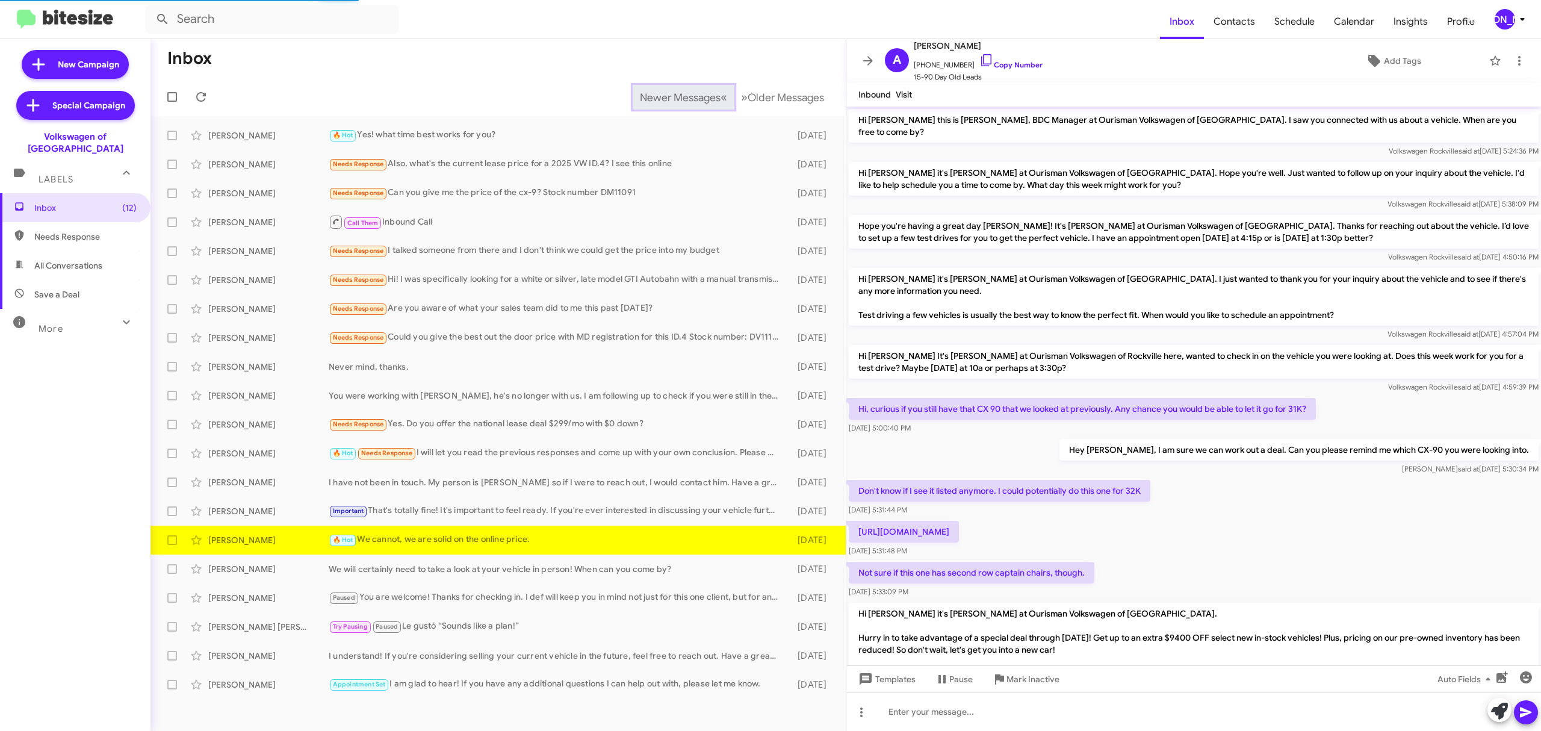
scroll to position [232, 0]
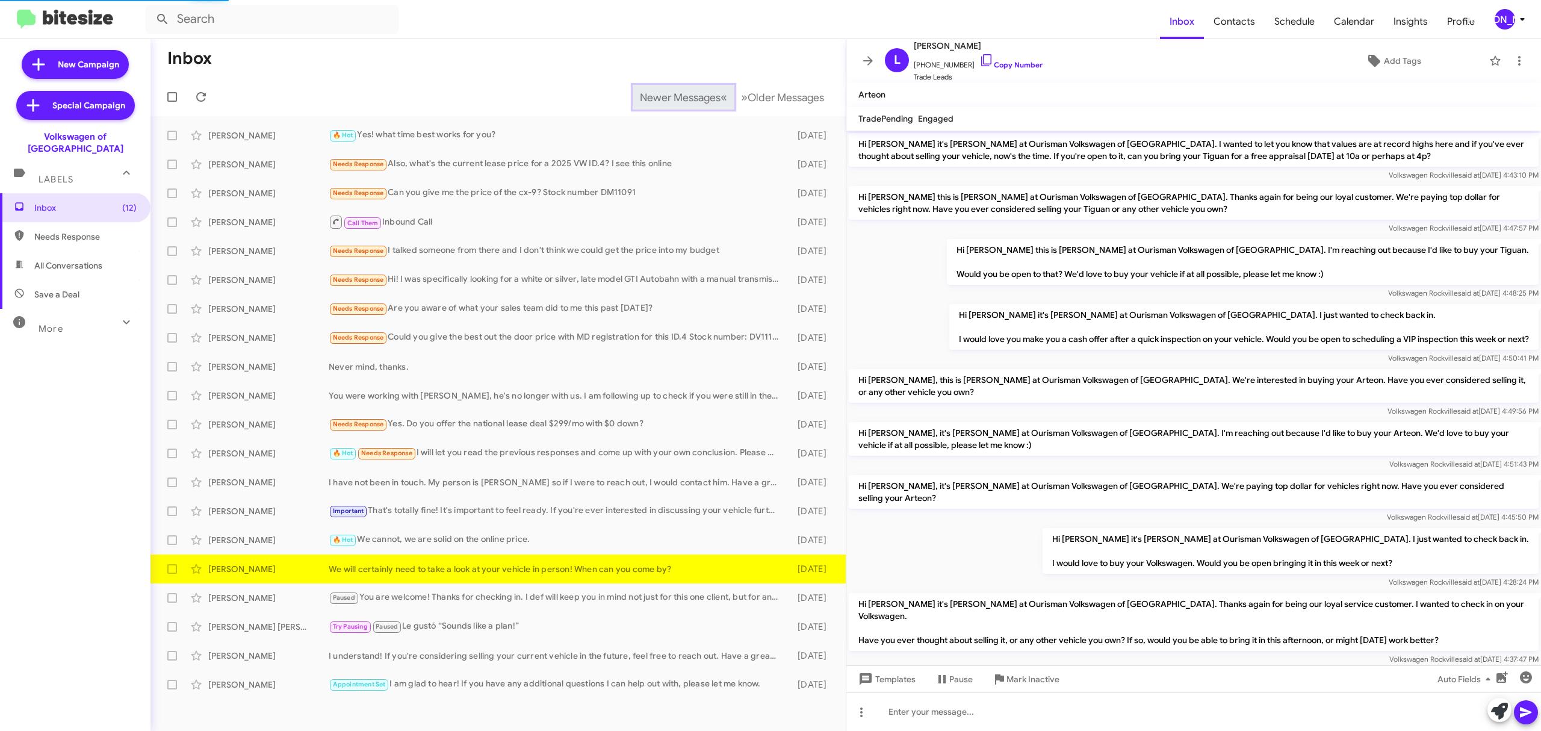
scroll to position [633, 0]
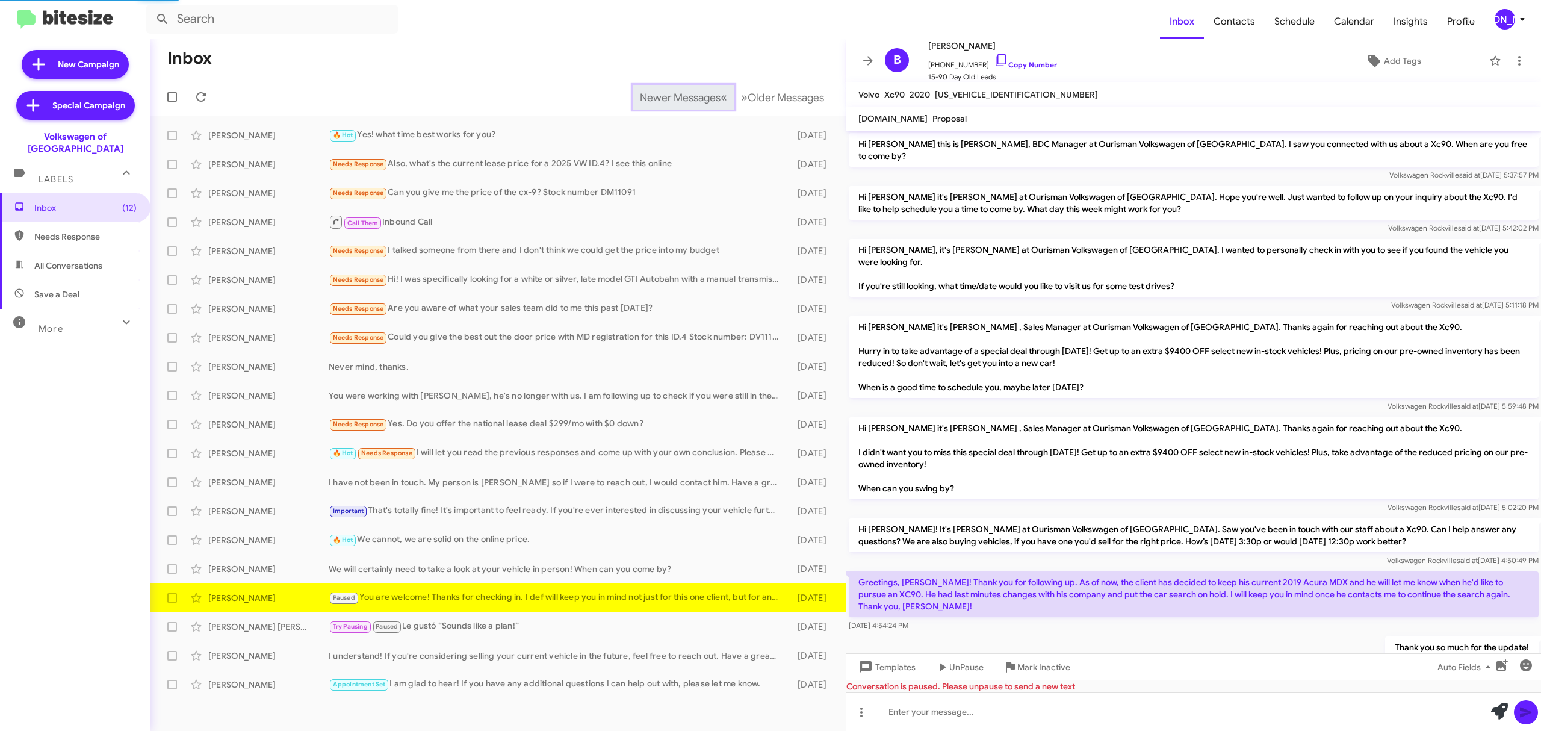
scroll to position [194, 0]
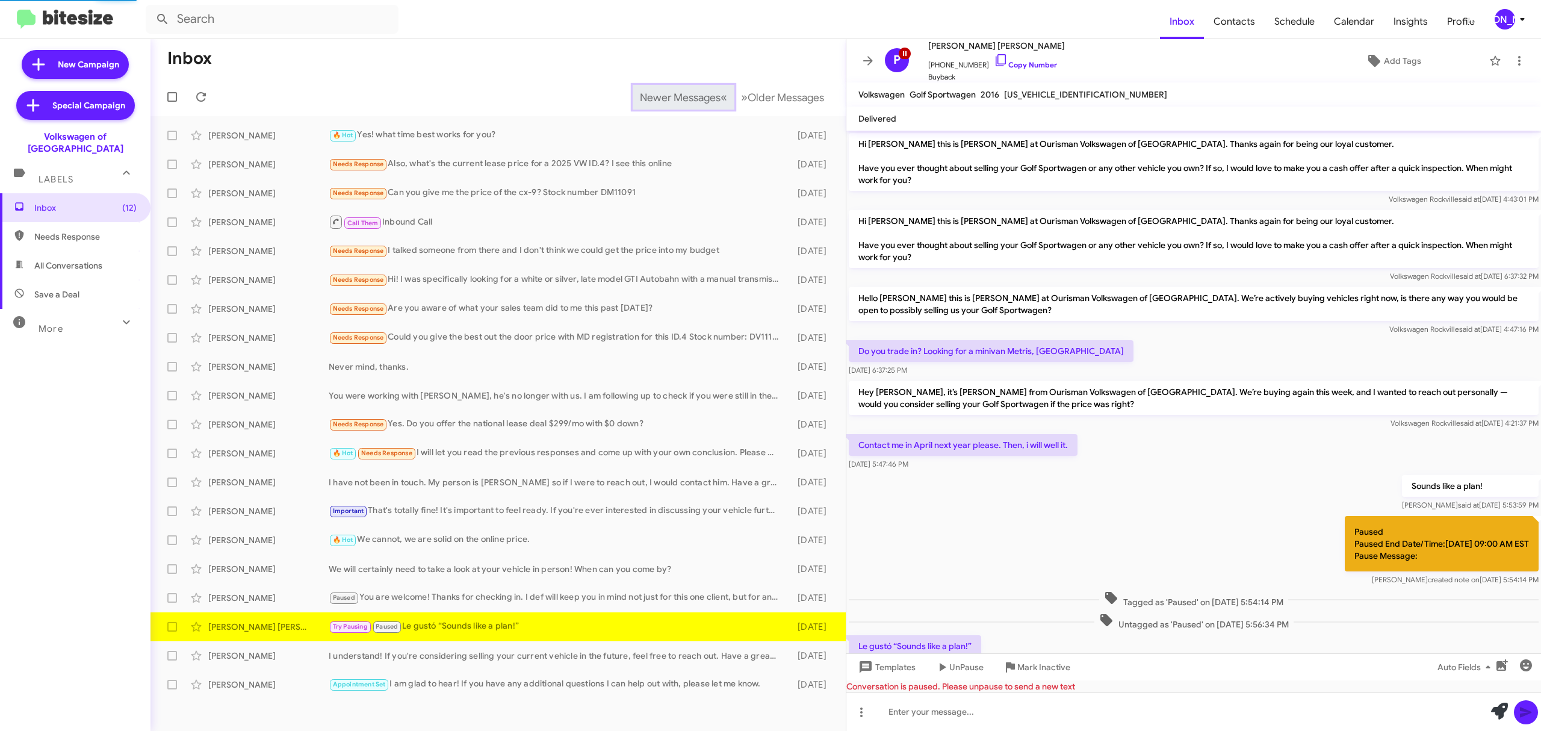
scroll to position [54, 0]
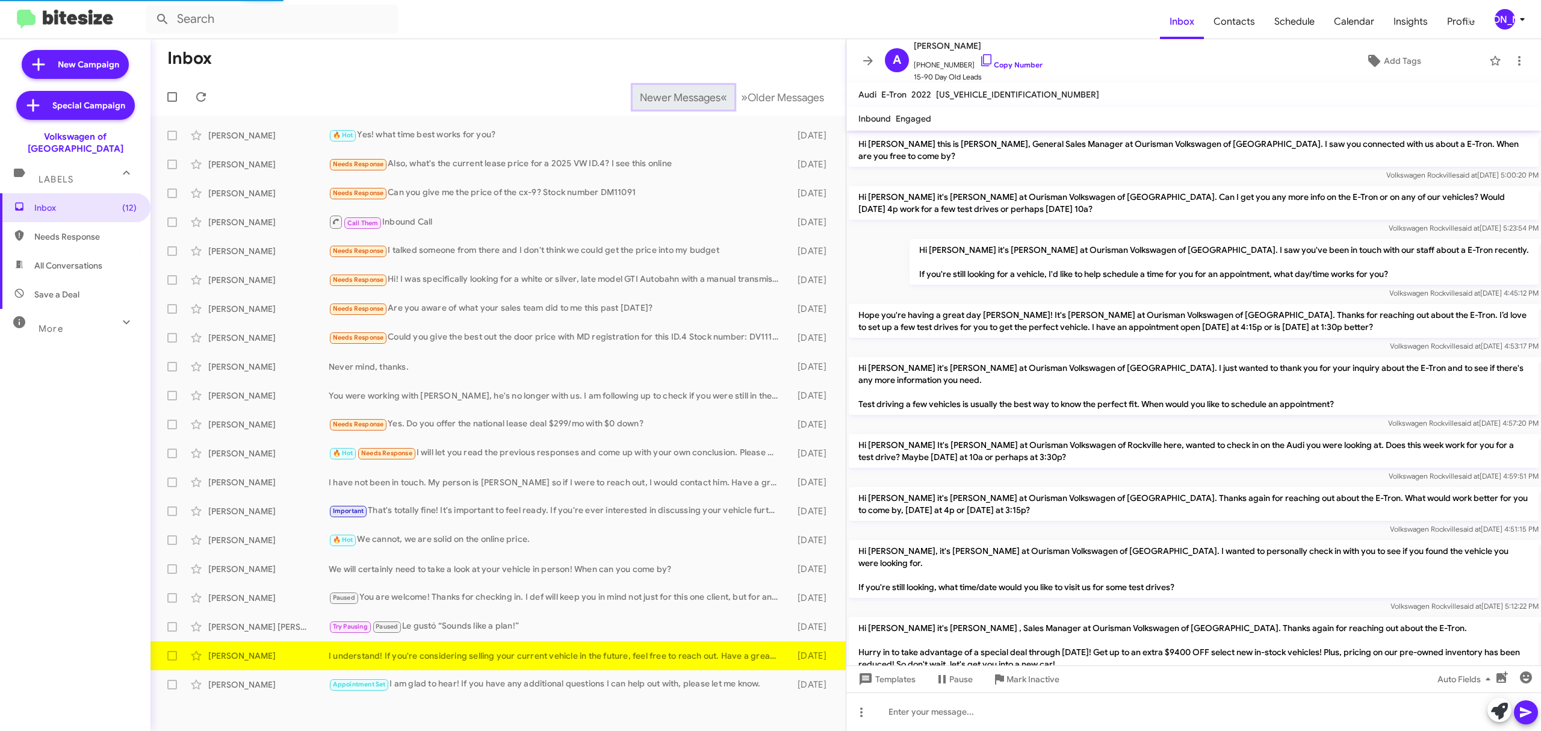
scroll to position [326, 0]
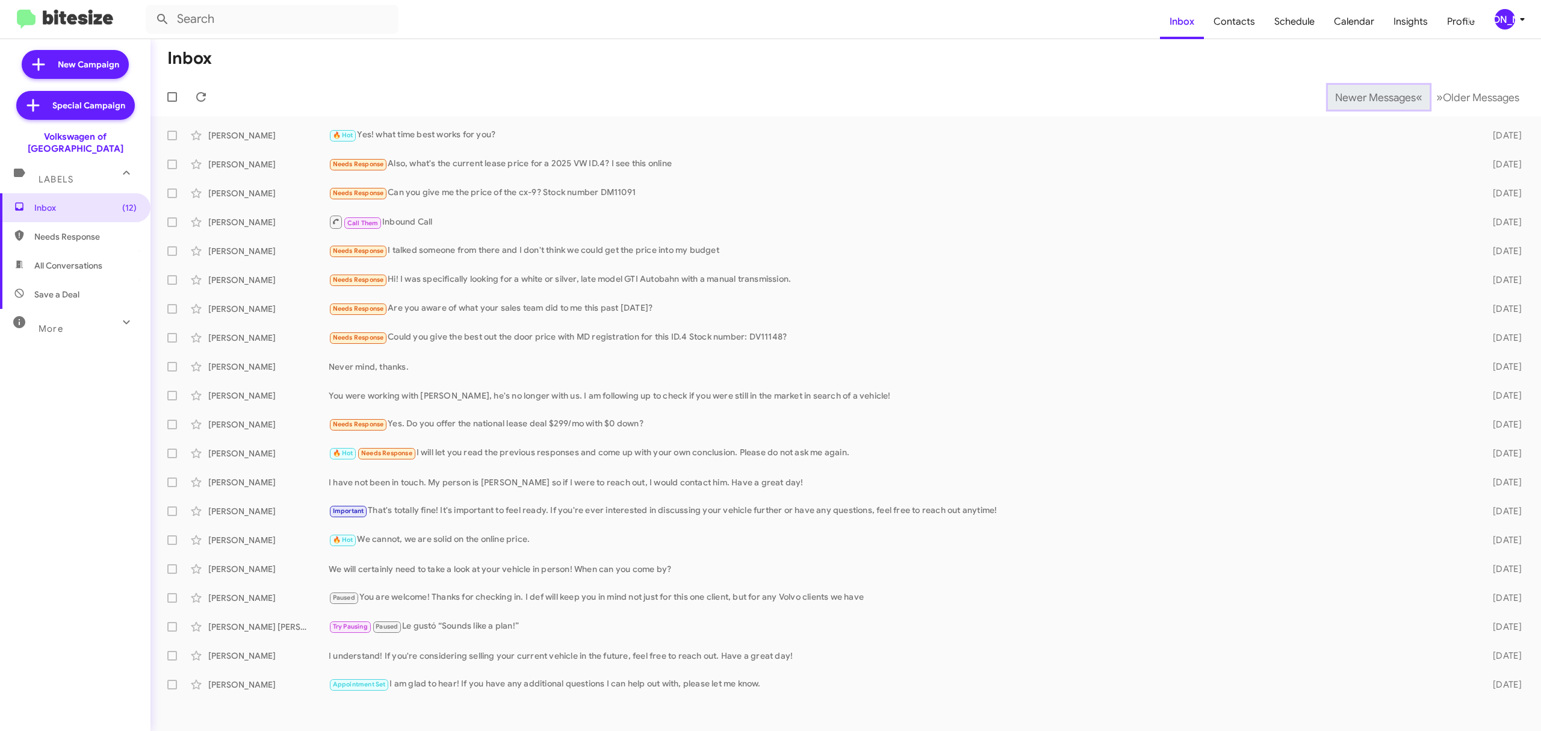
click at [1366, 96] on span "Newer Messages" at bounding box center [1375, 97] width 81 height 13
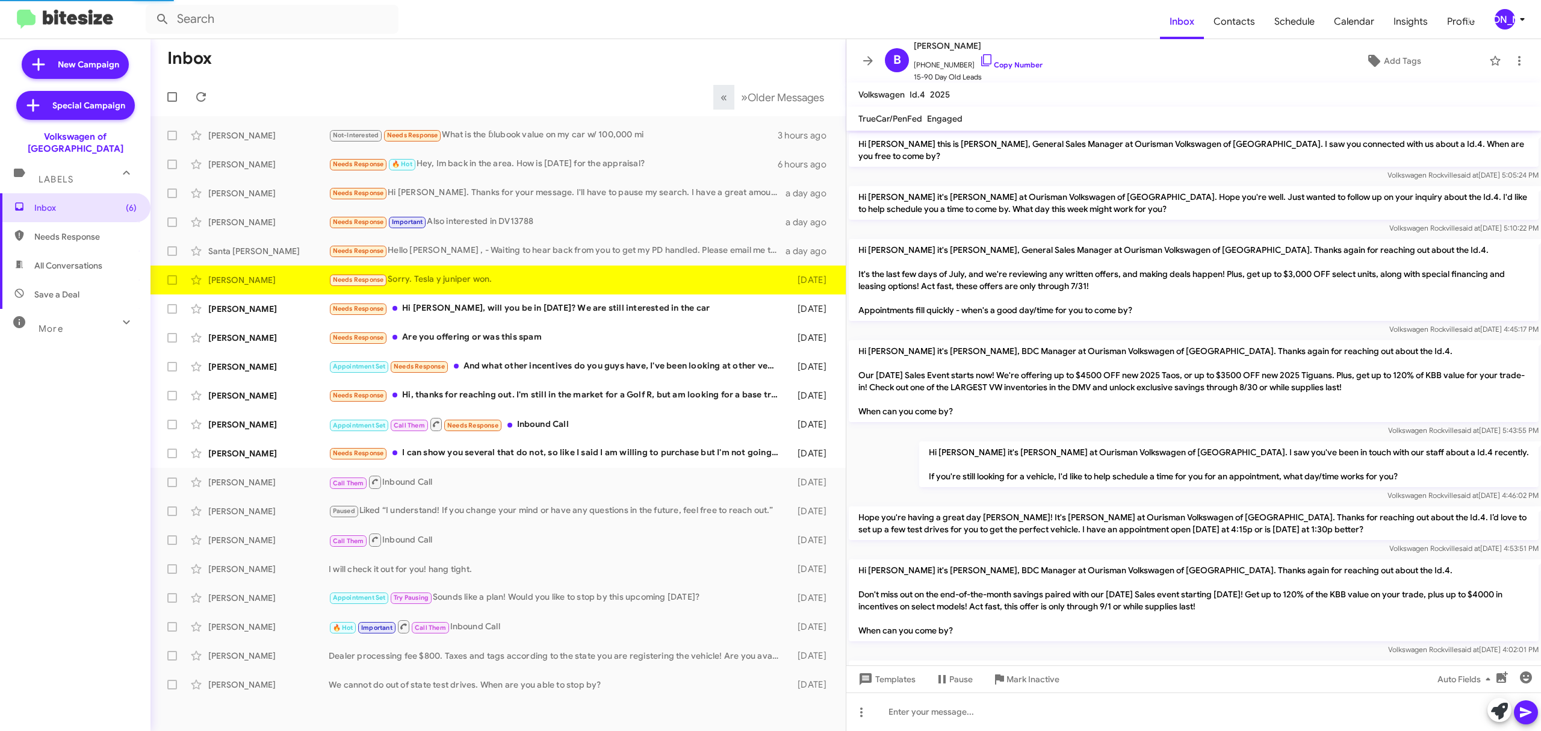
scroll to position [569, 0]
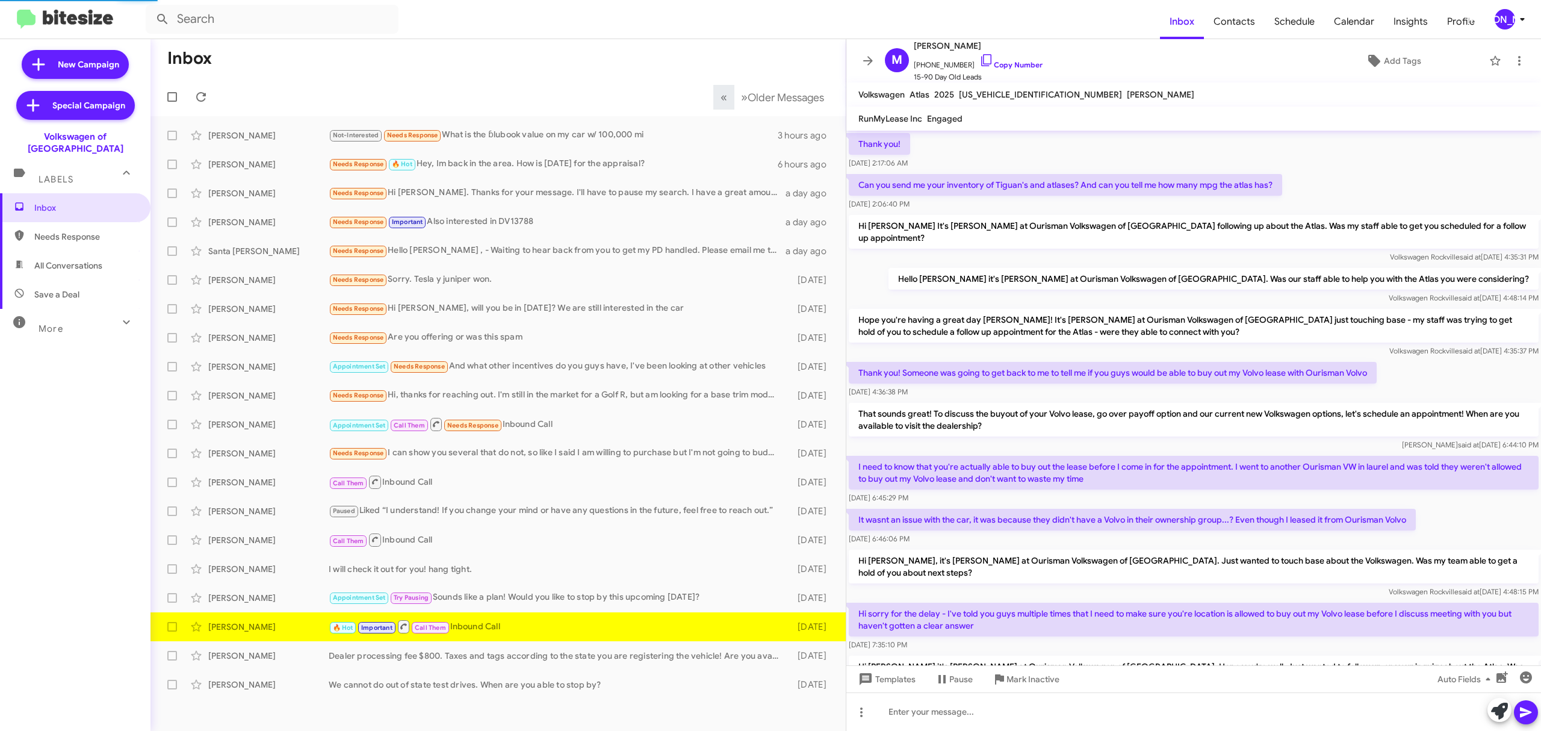
scroll to position [398, 0]
